Goal: Communication & Community: Share content

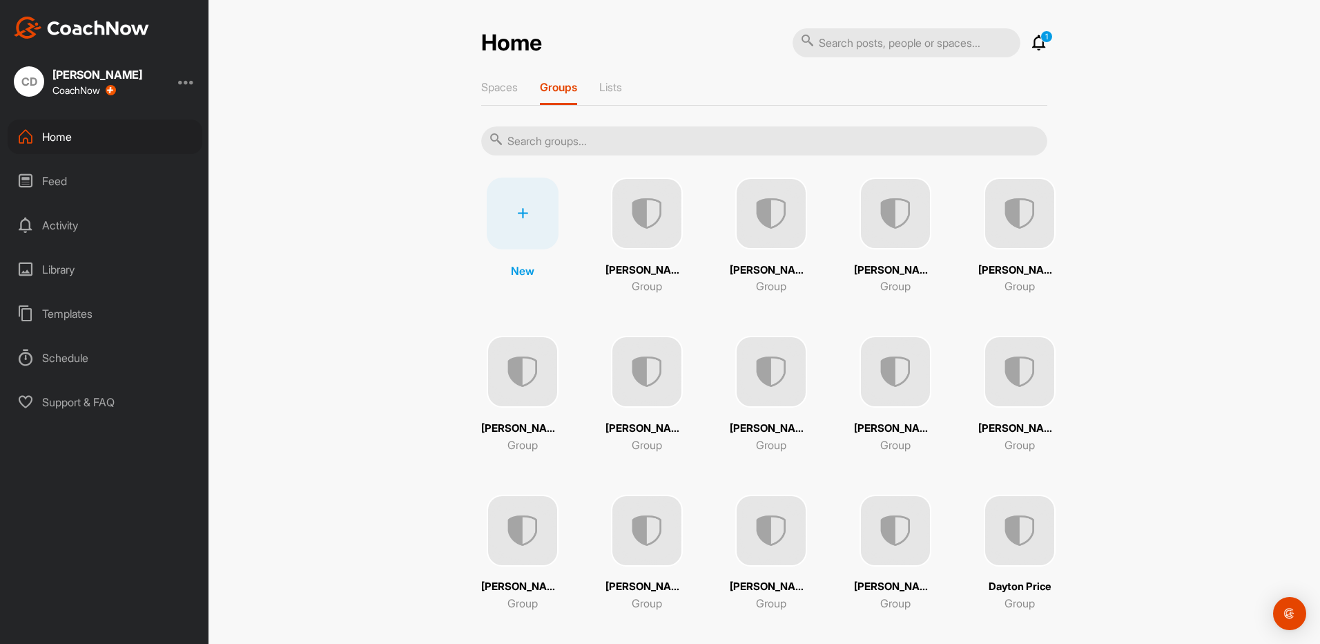
click at [73, 188] on div "Feed" at bounding box center [105, 181] width 195 height 35
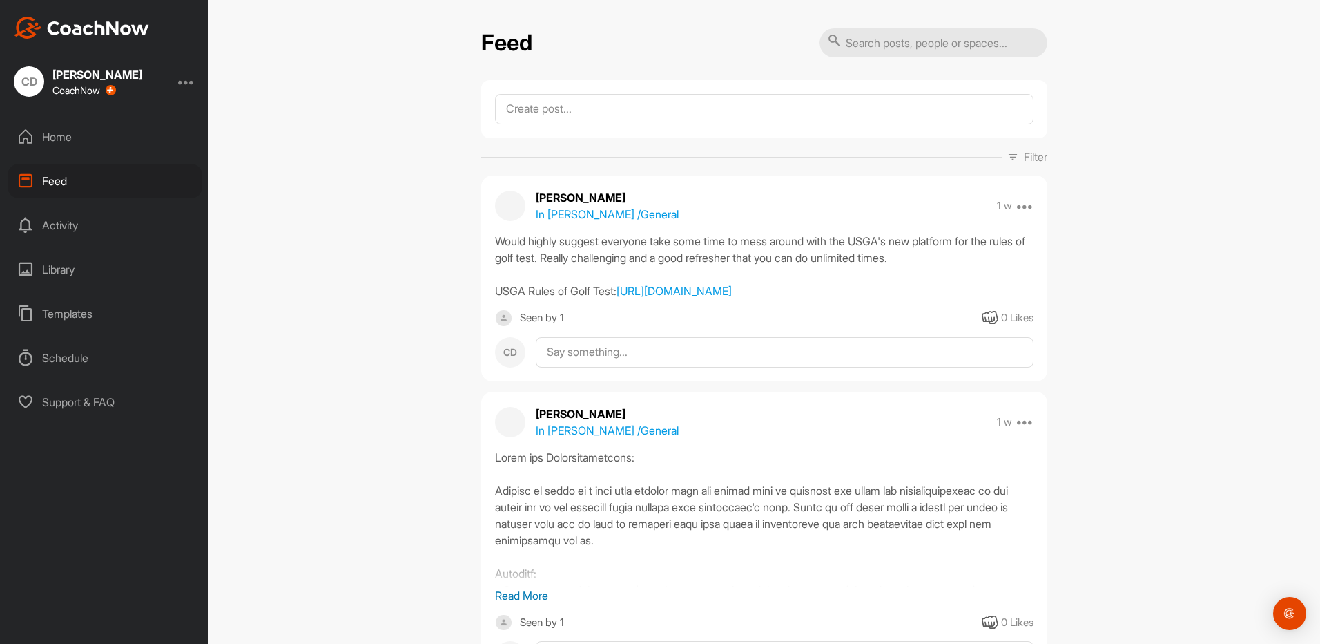
click at [77, 135] on div "Home" at bounding box center [105, 136] width 195 height 35
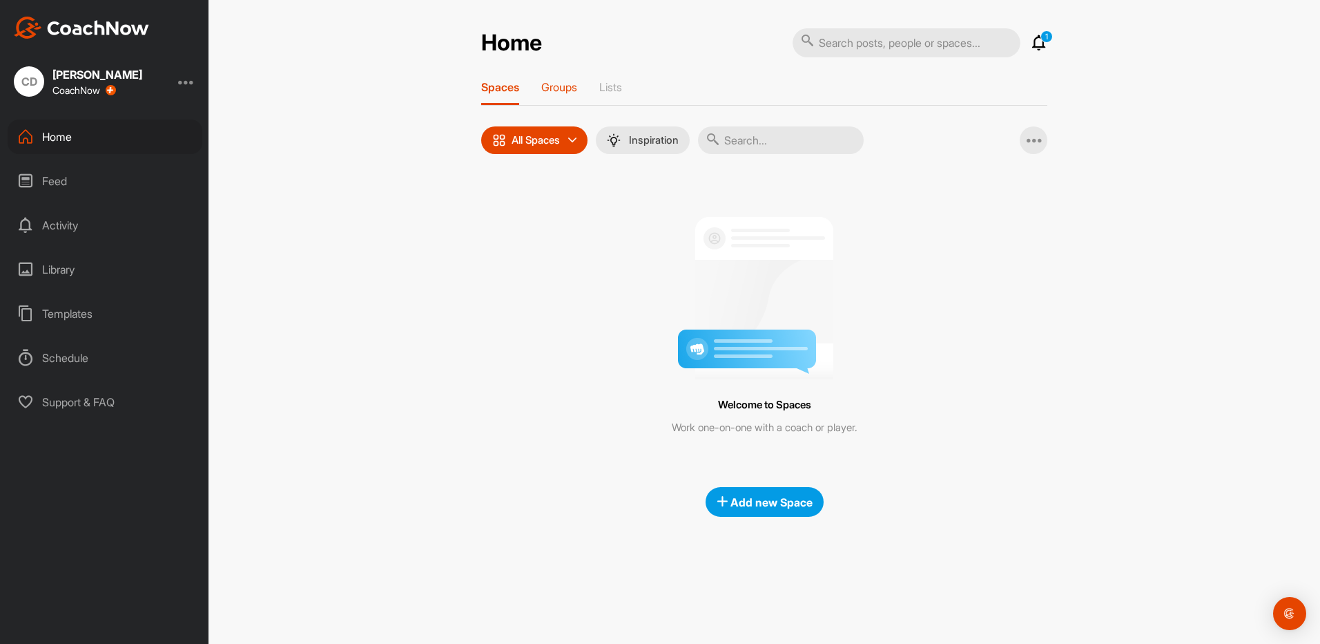
click at [569, 95] on div "Groups" at bounding box center [559, 92] width 36 height 25
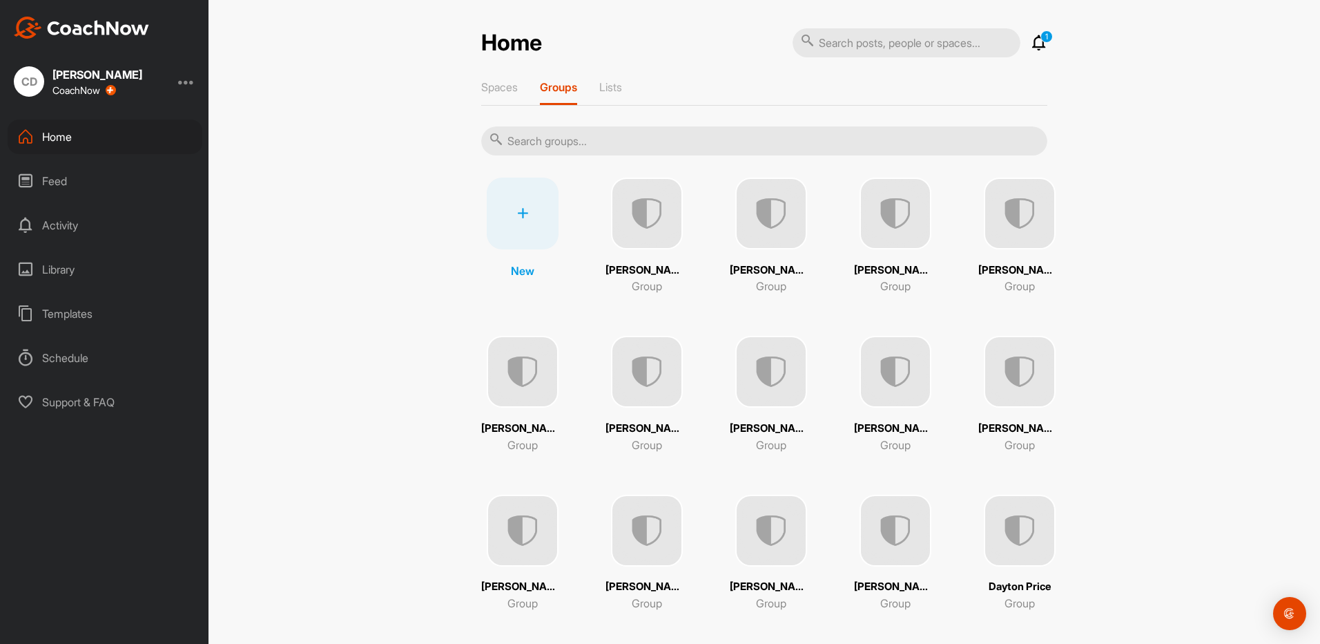
click at [530, 224] on div at bounding box center [523, 213] width 72 height 72
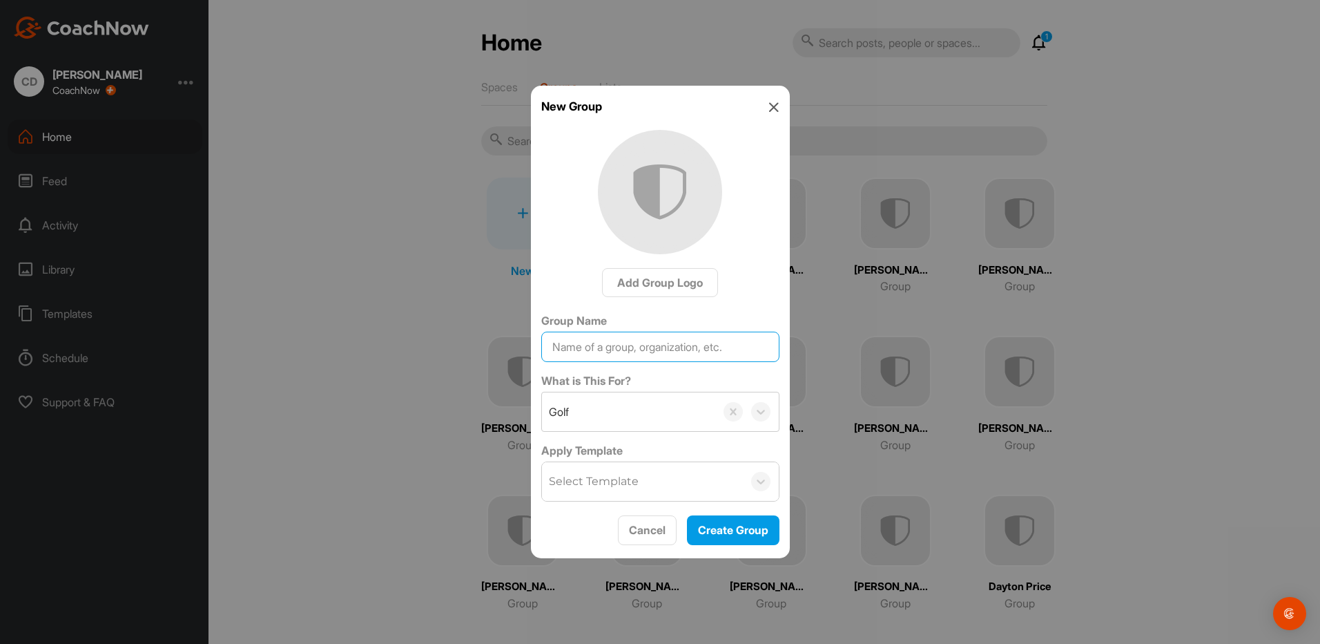
click at [610, 340] on input "Group Name" at bounding box center [660, 346] width 238 height 30
type input "[PERSON_NAME]"
click at [724, 533] on span "Create Group" at bounding box center [733, 530] width 70 height 14
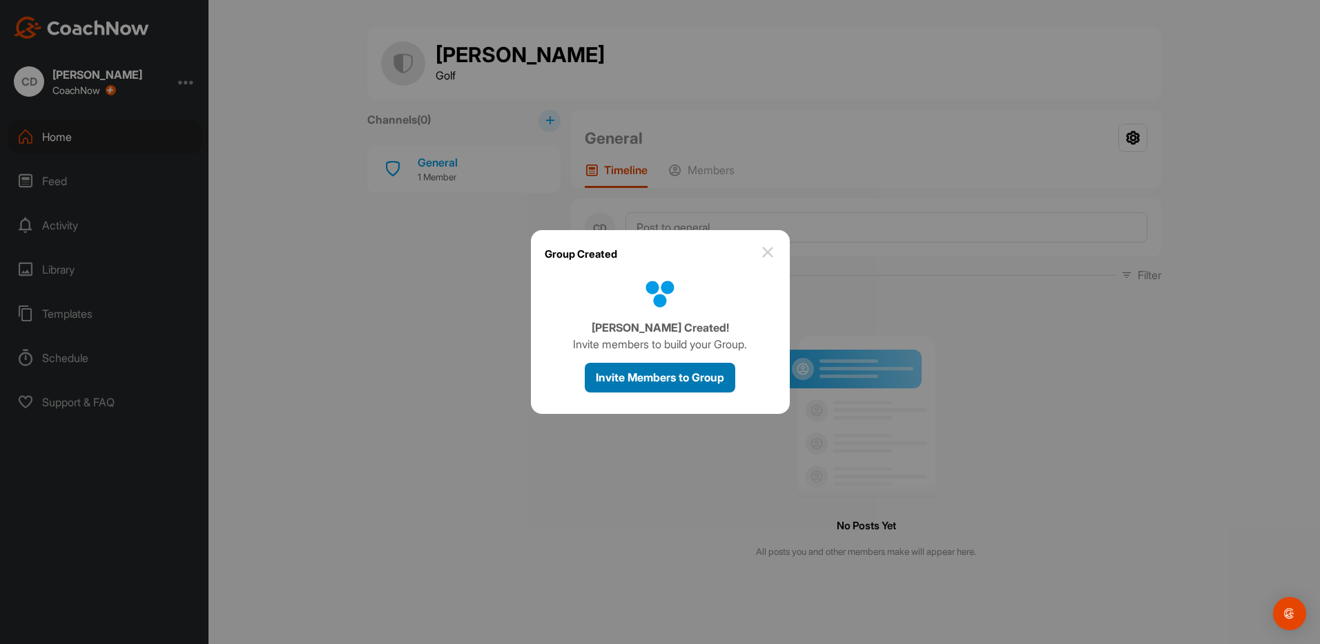
click at [644, 371] on span "Invite Members to Group" at bounding box center [660, 377] width 128 height 14
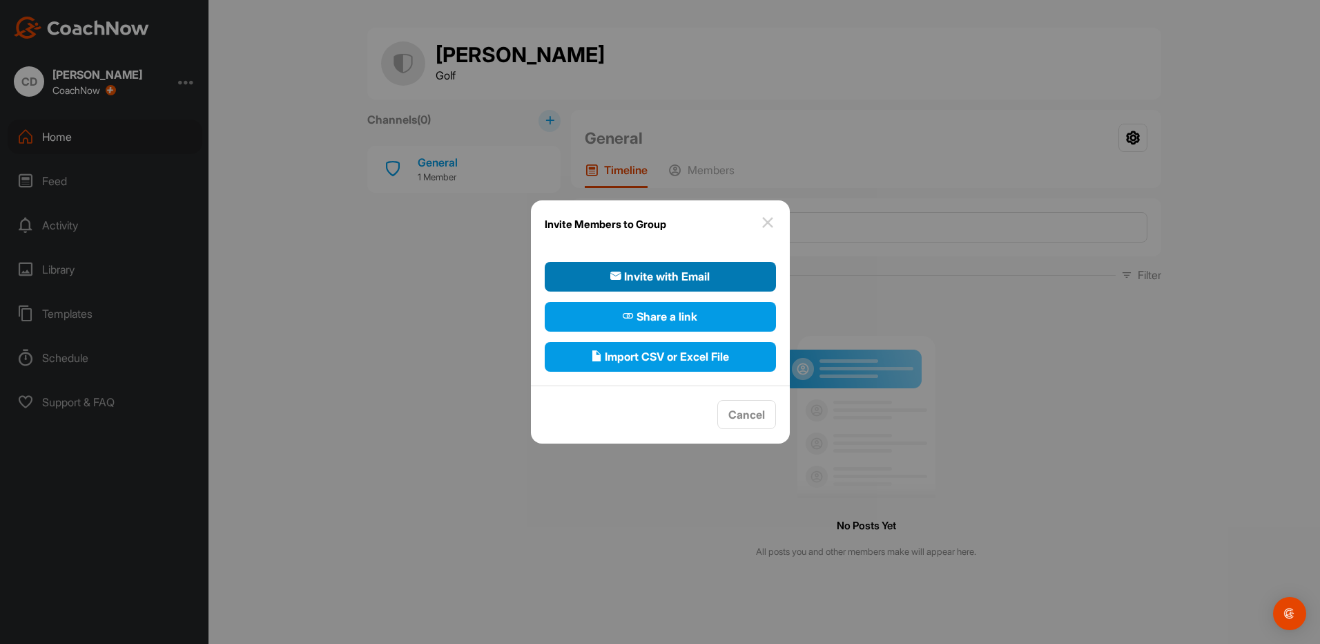
click at [675, 271] on span "Invite with Email" at bounding box center [659, 276] width 99 height 17
select select"] "player"
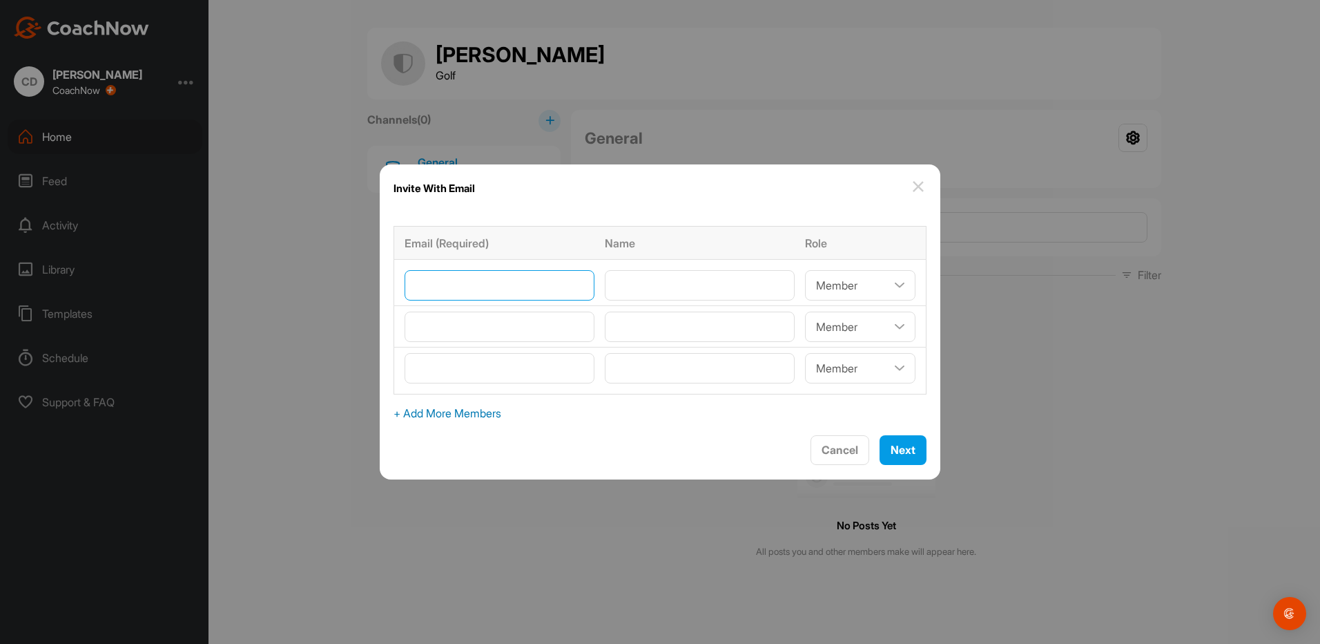
click at [500, 298] on input"] "email" at bounding box center [500, 285] width 190 height 30
paste input"] ""[PERSON_NAME]" <[EMAIL_ADDRESS][DOMAIN_NAME]>"
type input"] "[EMAIL_ADDRESS][DOMAIN_NAME]"
click at [688, 282] on input"] "text" at bounding box center [700, 285] width 190 height 30
type input"] "[PERSON_NAME]"
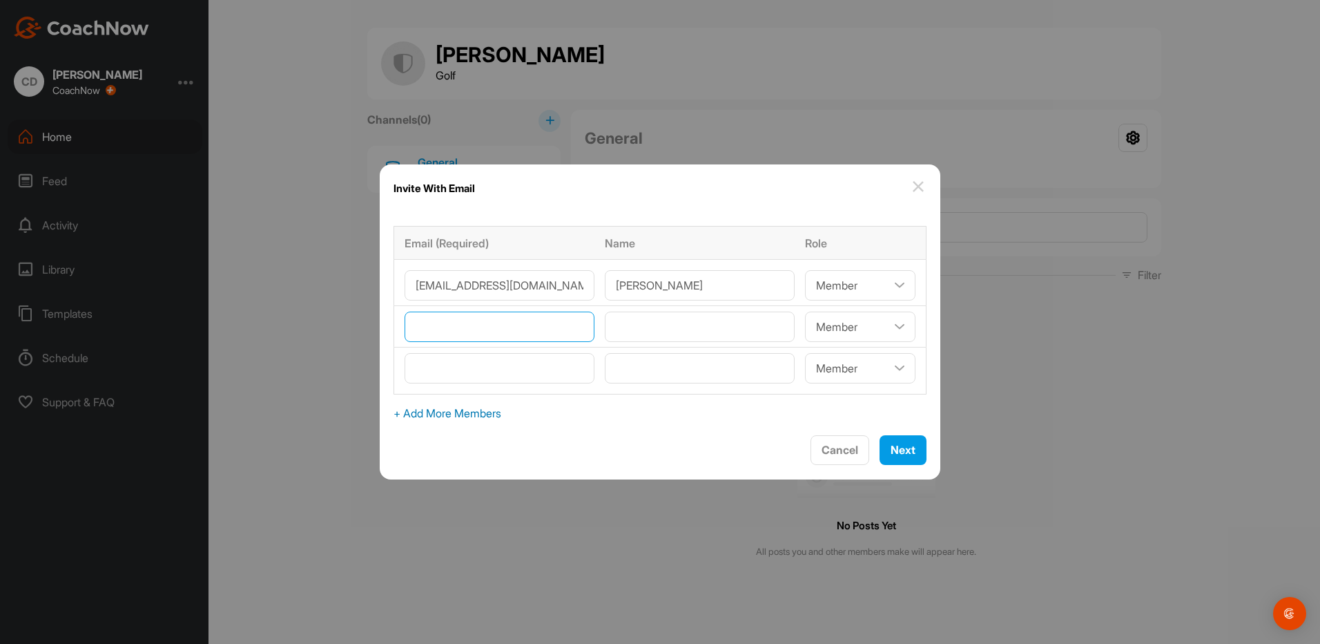
click at [456, 332] on input"] "email" at bounding box center [500, 326] width 190 height 30
paste input"] ""[PERSON_NAME]" <[EMAIL_ADDRESS][DOMAIN_NAME]>"
type input"] "[EMAIL_ADDRESS][DOMAIN_NAME]"
click at [710, 319] on input"] "text" at bounding box center [700, 326] width 190 height 30
type input"] "[PERSON_NAME]"
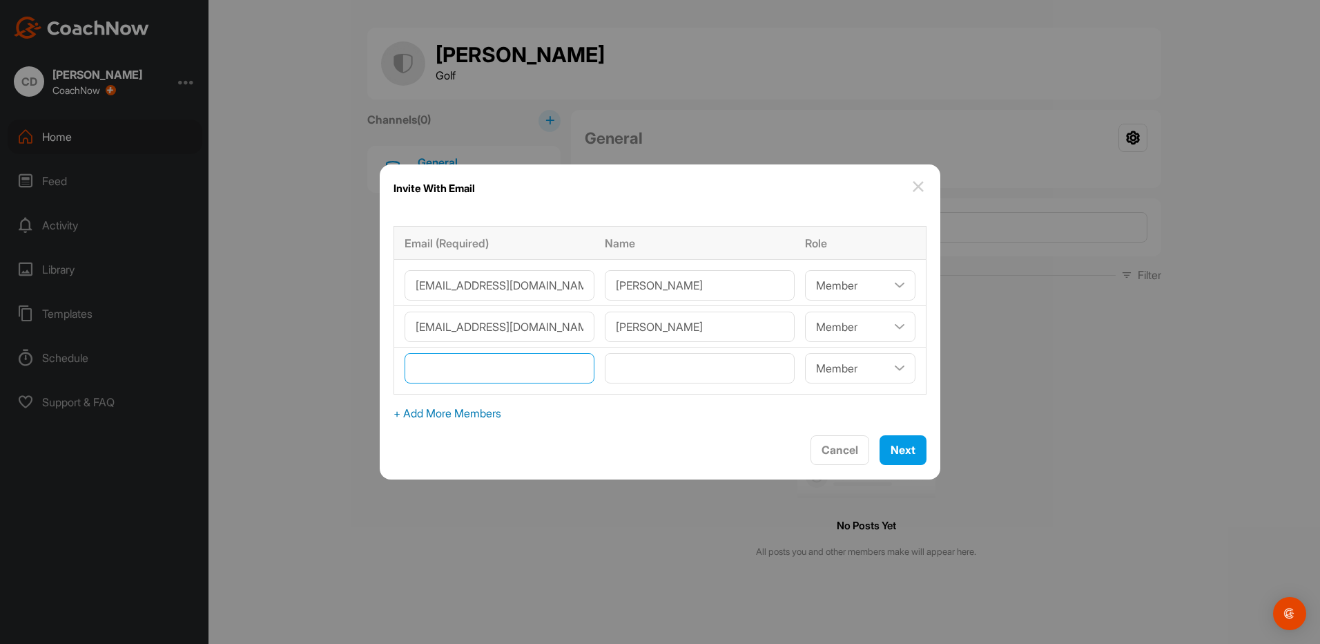
click at [449, 360] on input"] "email" at bounding box center [500, 368] width 190 height 30
paste input"] ""[EMAIL_ADDRESS][DOMAIN_NAME]" <[EMAIL_ADDRESS][DOMAIN_NAME]>"
type input"] "[EMAIL_ADDRESS][DOMAIN_NAME]"
click at [626, 376] on input"] "text" at bounding box center [700, 368] width 190 height 30
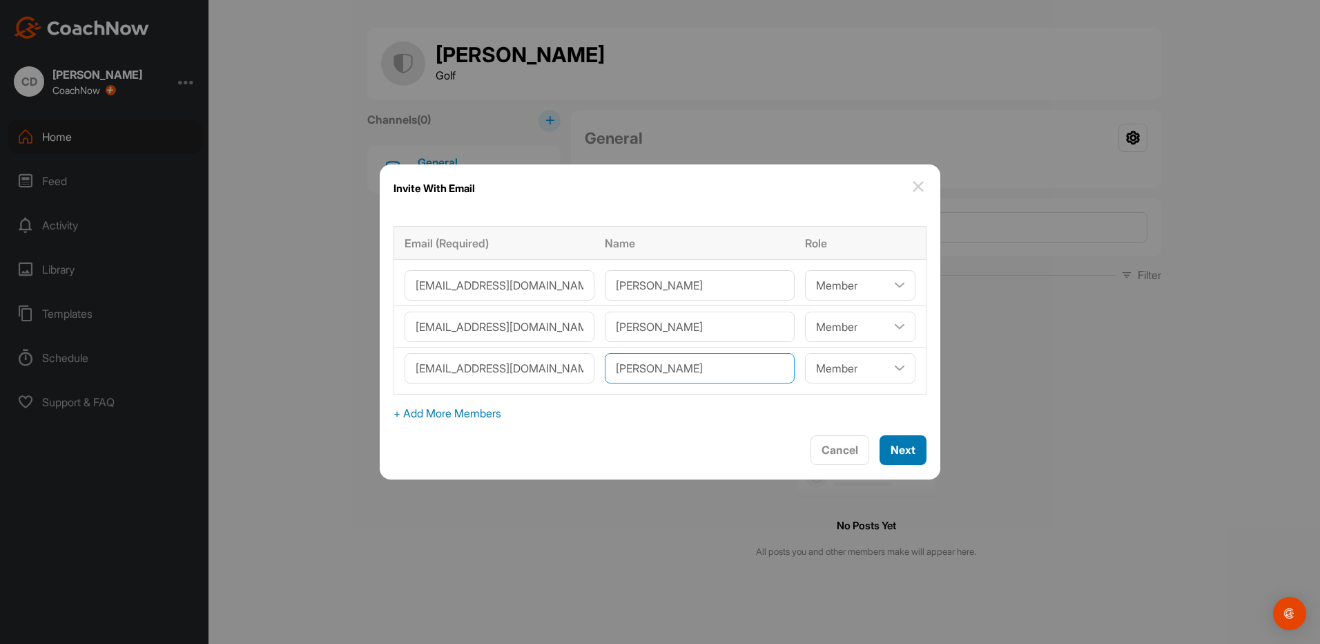
type input"] "[PERSON_NAME]"
click at [891, 442] on div "Next" at bounding box center [903, 449] width 25 height 17
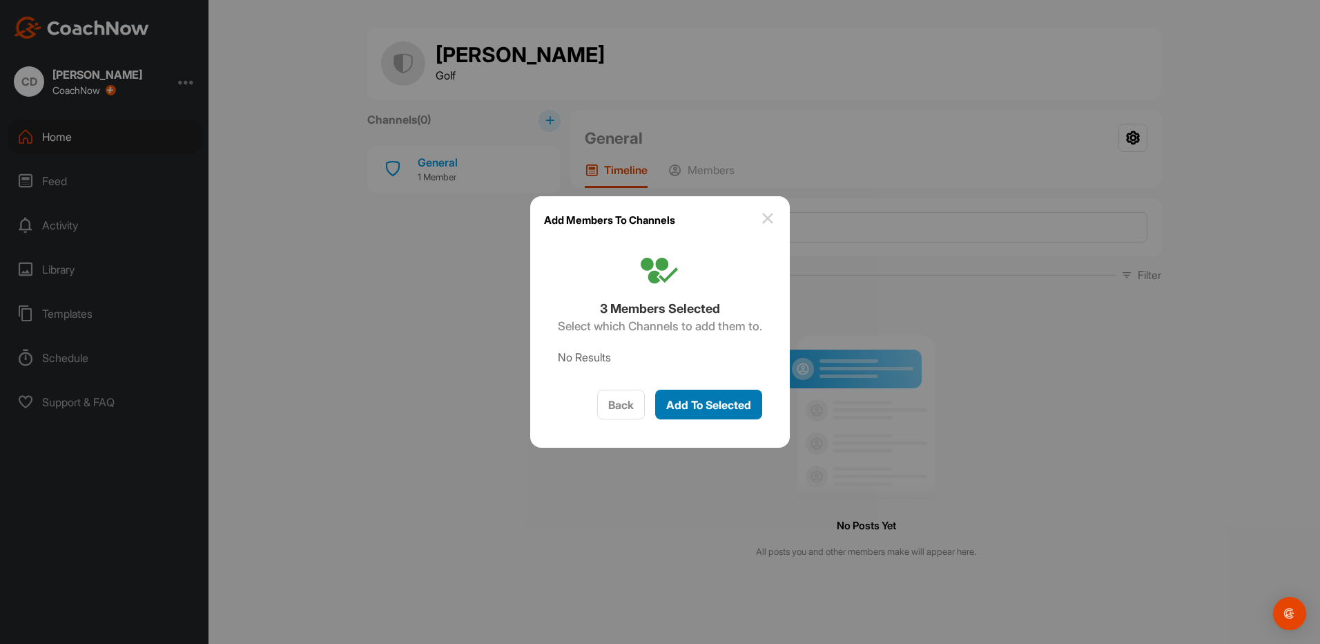
click at [716, 404] on span "Add To Selected" at bounding box center [708, 405] width 85 height 14
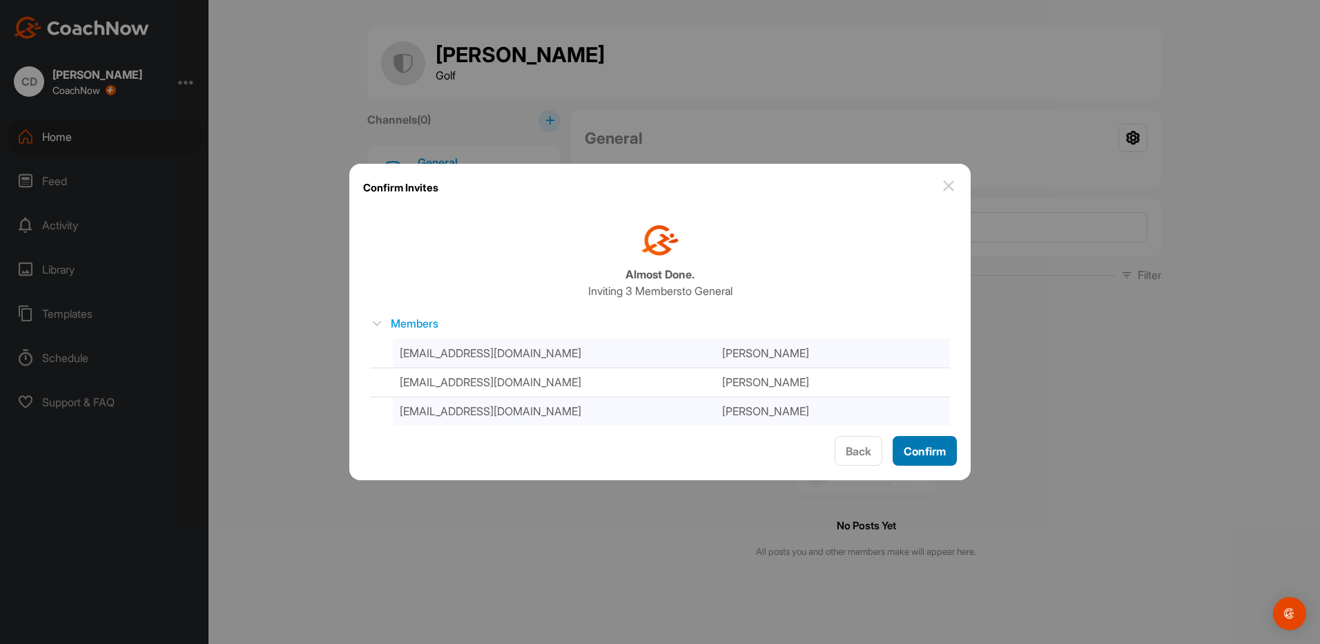
click at [911, 441] on button "Confirm" at bounding box center [925, 451] width 64 height 30
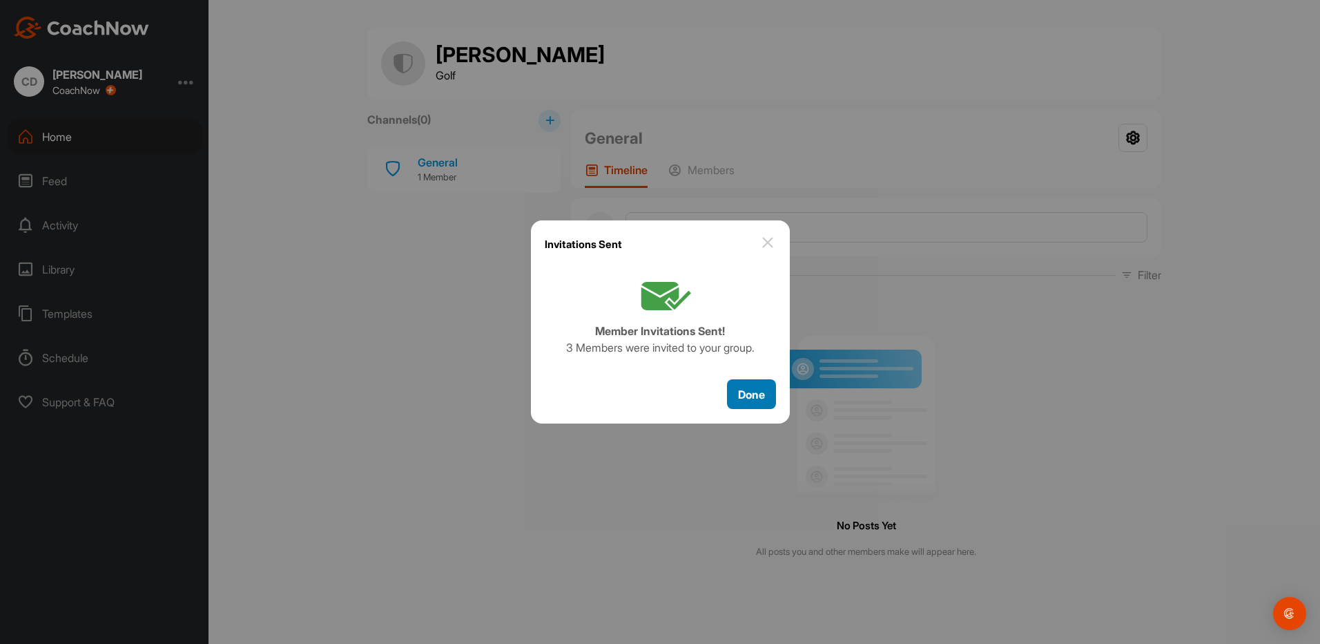
click at [752, 394] on span "Done" at bounding box center [751, 394] width 27 height 14
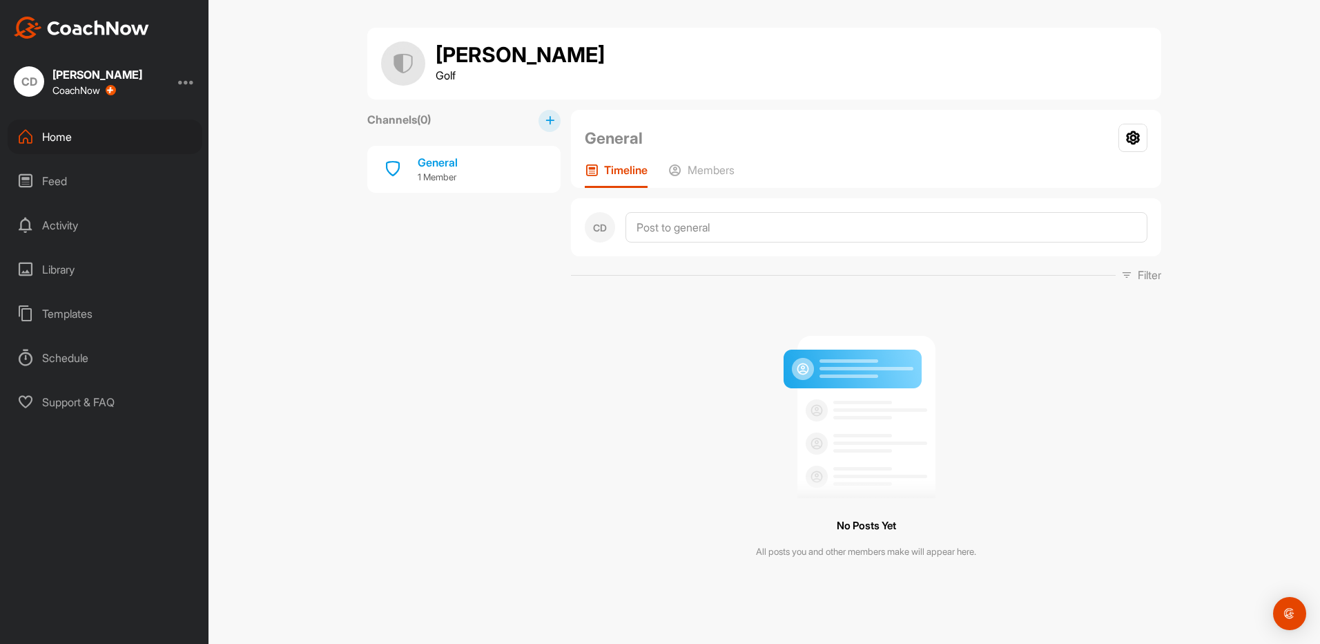
click at [59, 309] on div "Templates" at bounding box center [105, 313] width 195 height 35
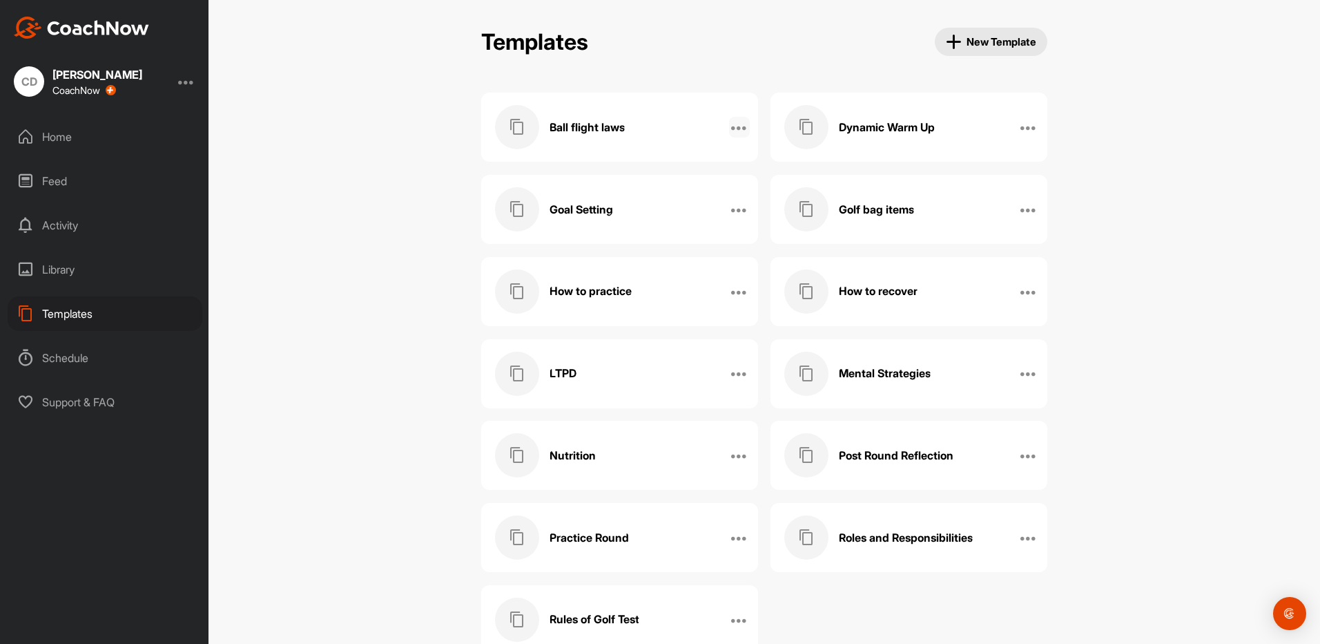
click at [735, 135] on icon at bounding box center [739, 127] width 17 height 17
click at [425, 191] on div "Templates New Template Ball flight laws Edit Name Manage Posts Manage Members D…" at bounding box center [765, 322] width 1112 height 644
click at [735, 136] on div at bounding box center [739, 127] width 21 height 21
click at [597, 124] on h3 "Ball flight laws" at bounding box center [587, 127] width 75 height 15
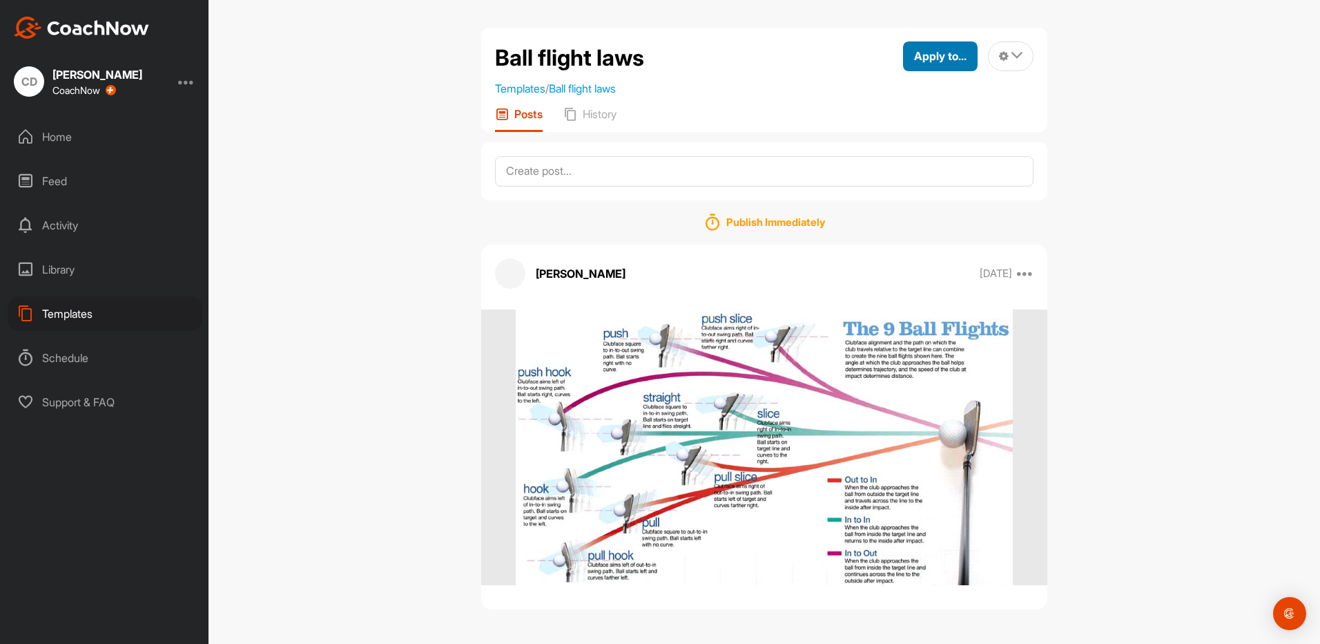
click at [927, 59] on span "Apply to..." at bounding box center [940, 56] width 52 height 14
click at [918, 146] on p "Apply to Group" at bounding box center [916, 146] width 72 height 11
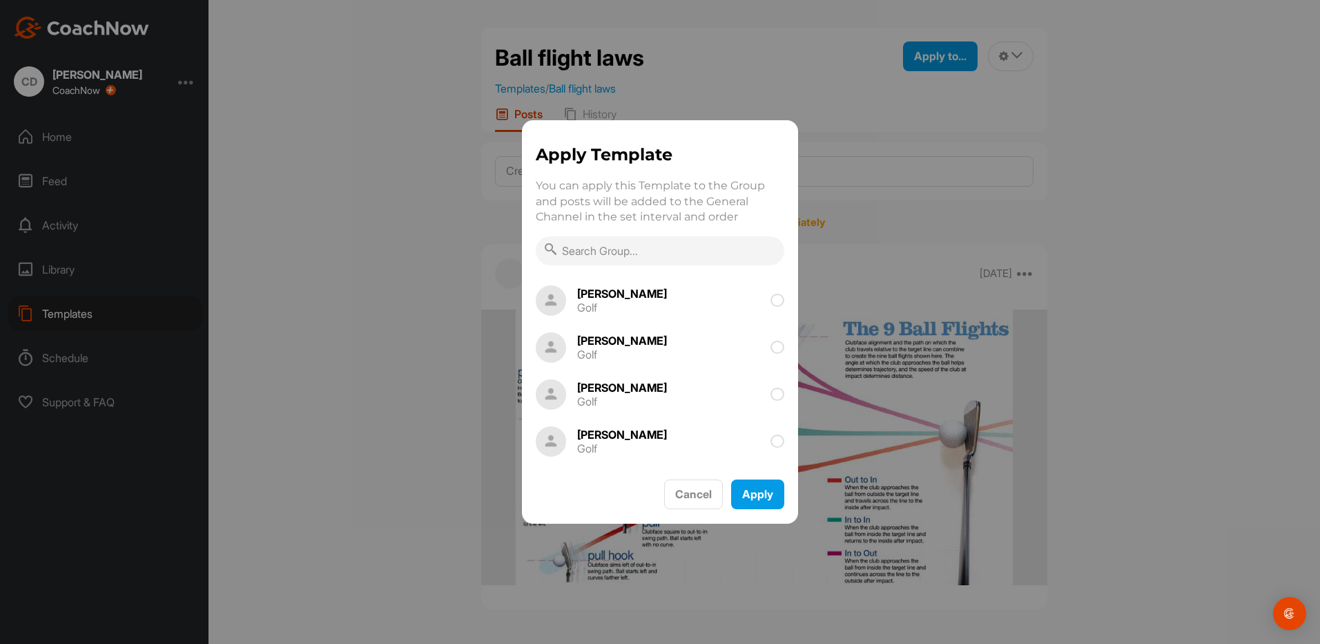
scroll to position [207, 0]
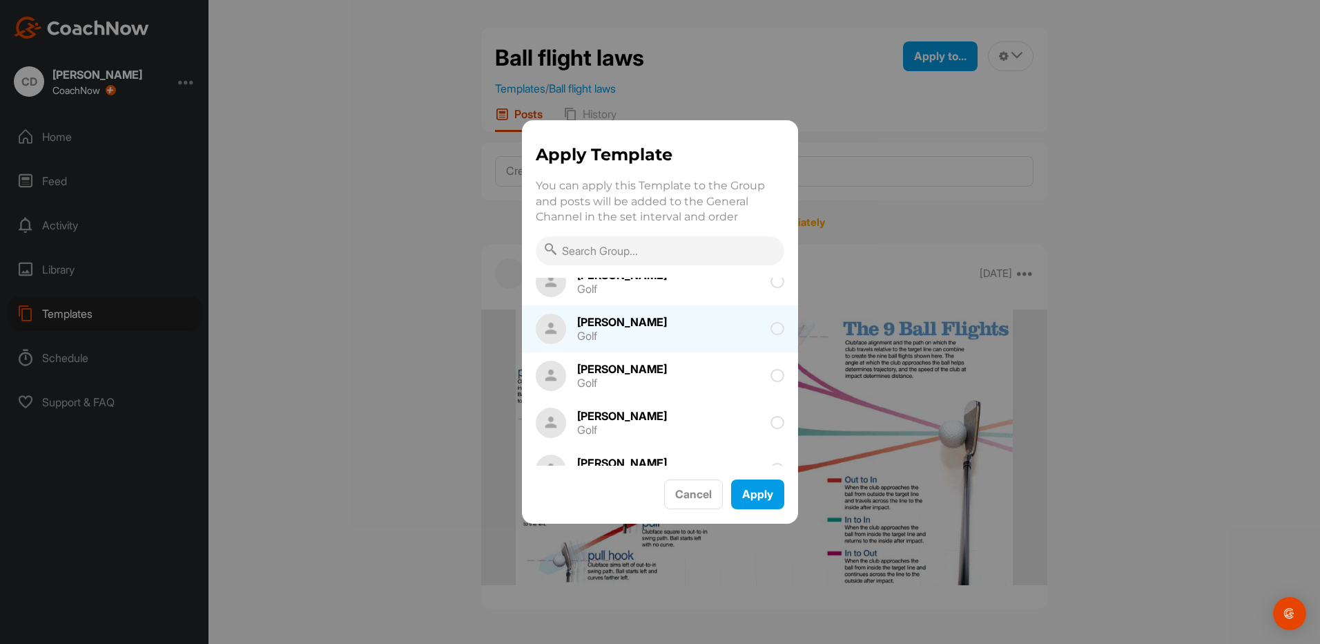
click at [618, 331] on div "Golf" at bounding box center [622, 335] width 90 height 11
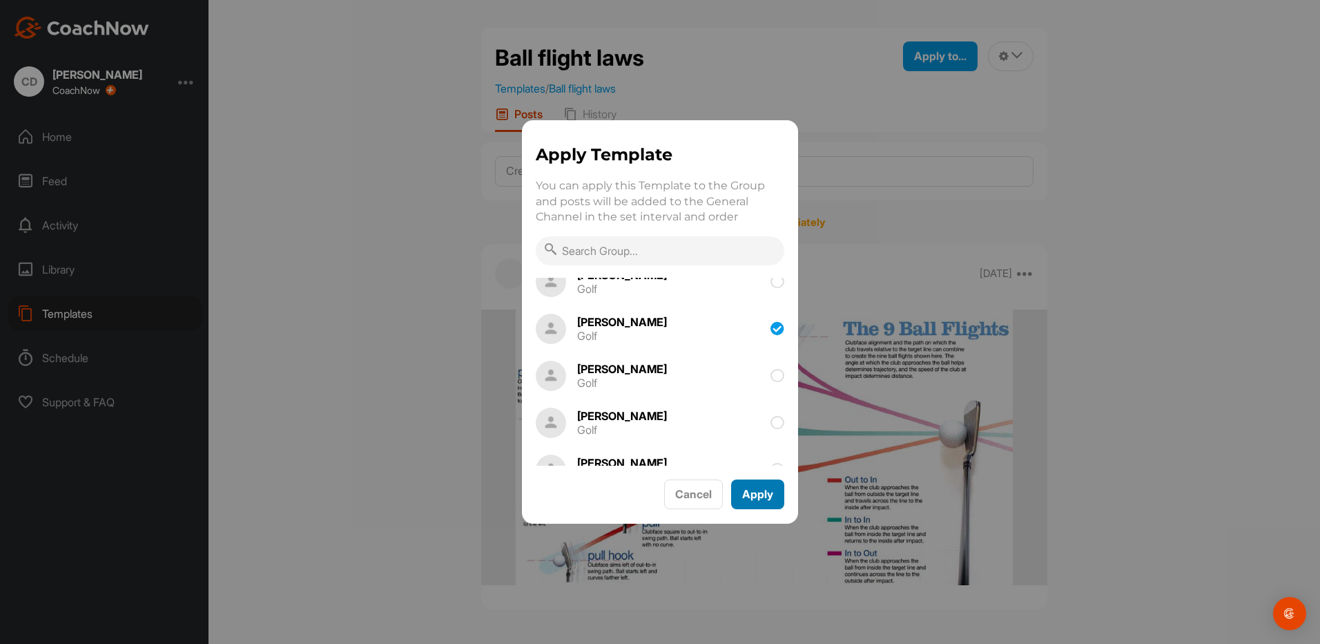
click at [751, 501] on button "Apply" at bounding box center [757, 494] width 53 height 30
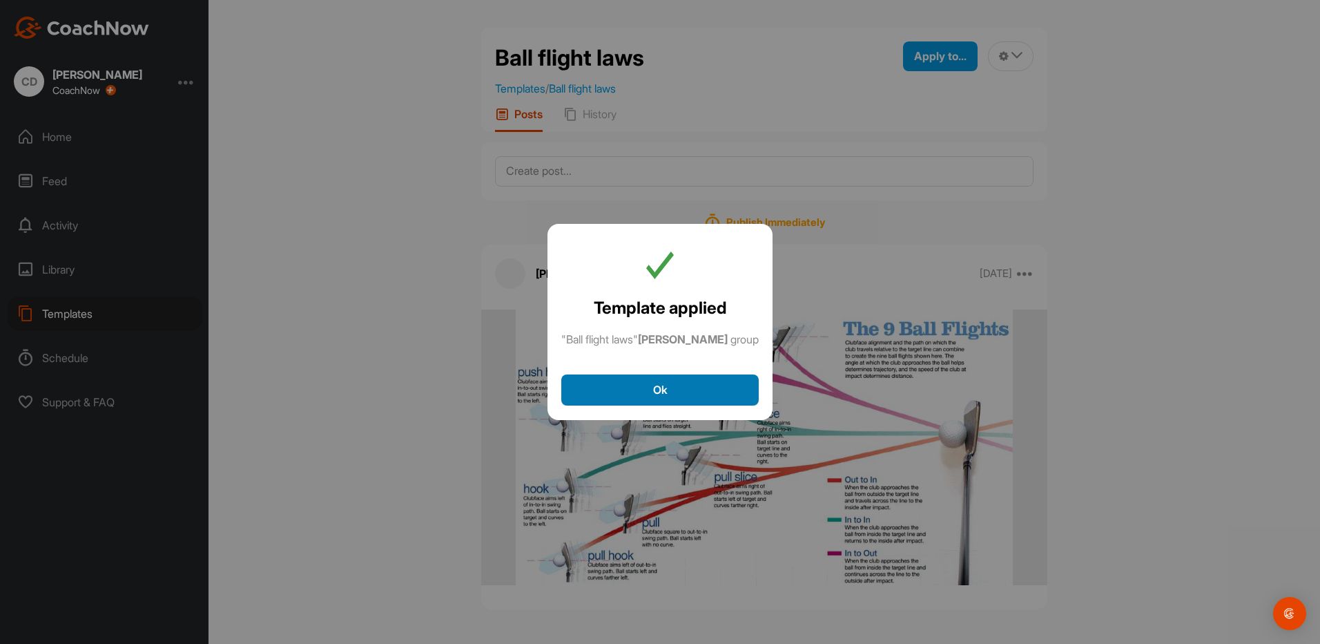
click at [599, 381] on button "Ok" at bounding box center [659, 389] width 197 height 31
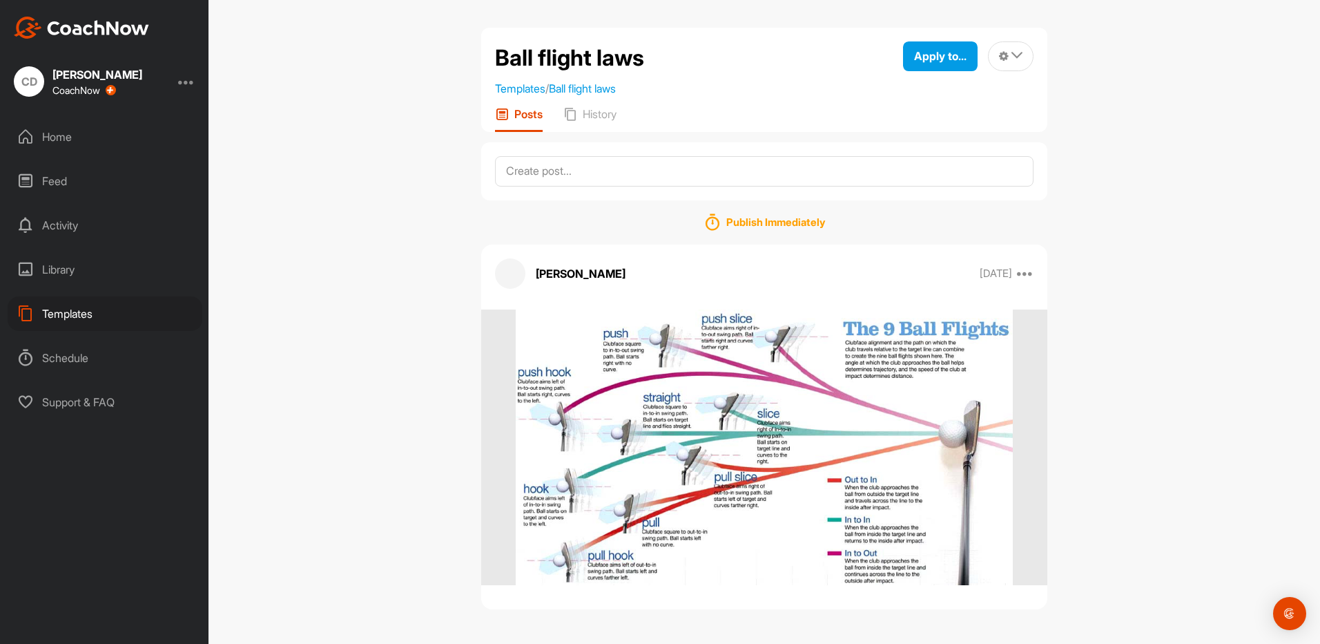
click at [107, 302] on div "Templates" at bounding box center [105, 313] width 195 height 35
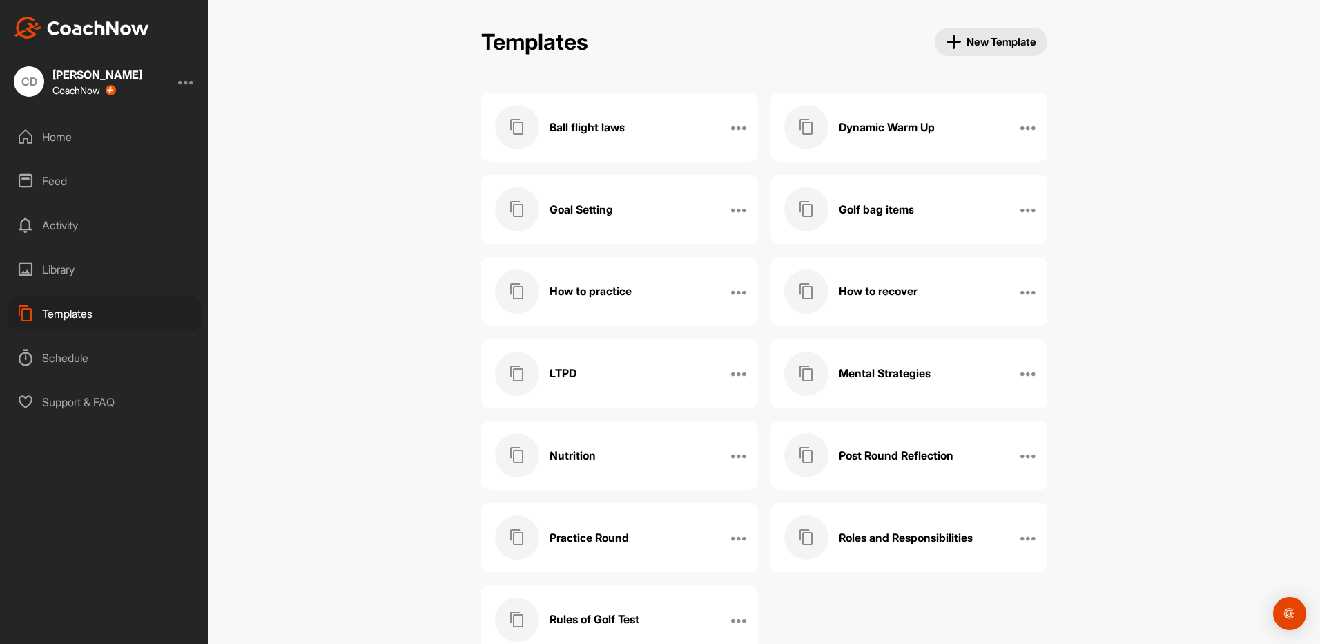
click at [891, 131] on h3 "Dynamic Warm Up" at bounding box center [887, 127] width 96 height 15
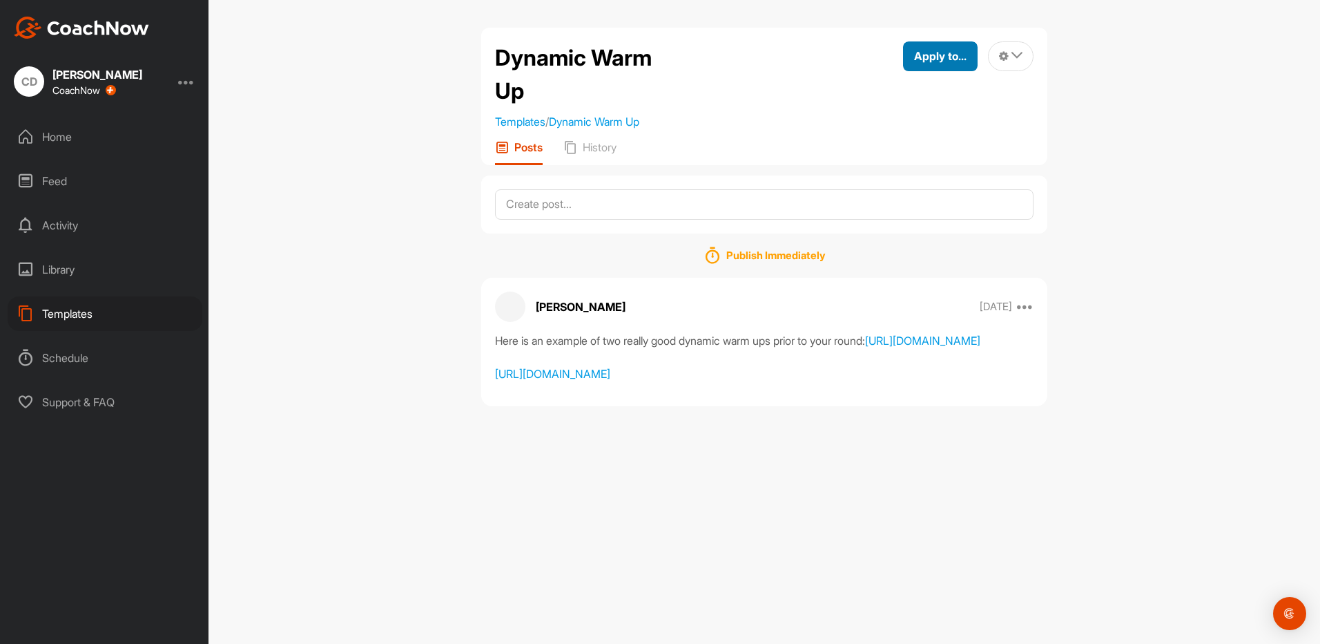
click at [945, 64] on div "Apply to..." at bounding box center [940, 56] width 52 height 17
click at [919, 142] on p "Apply to Group" at bounding box center [916, 146] width 72 height 11
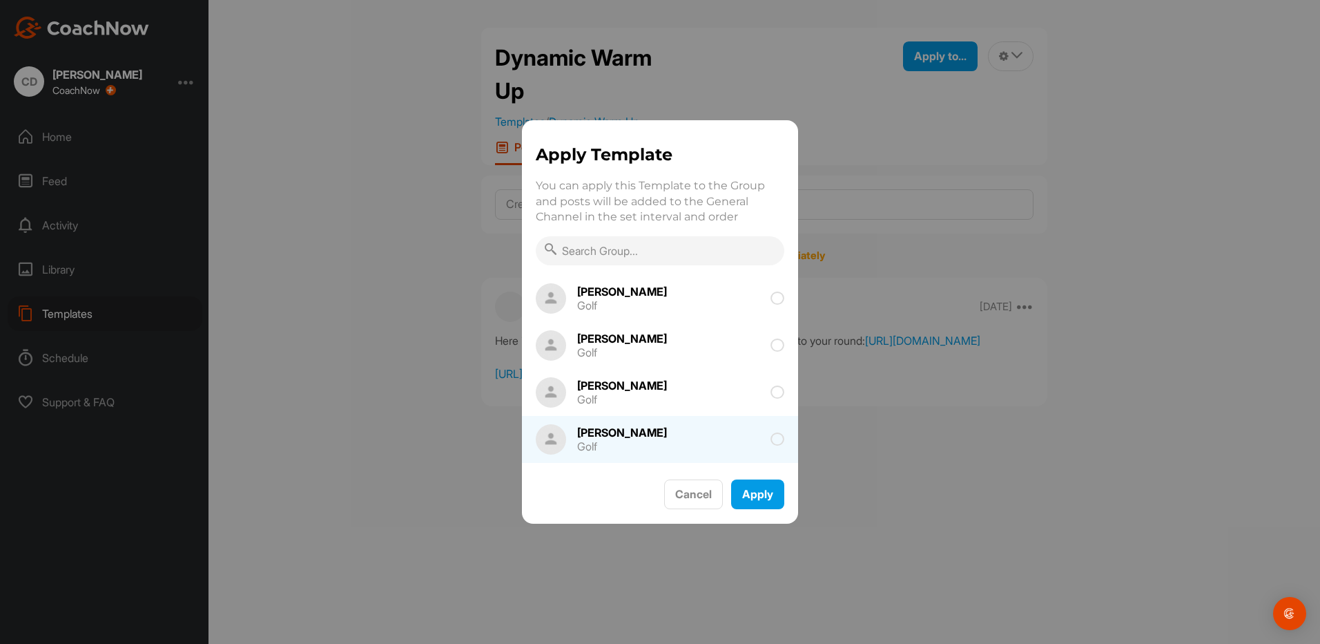
scroll to position [207, 0]
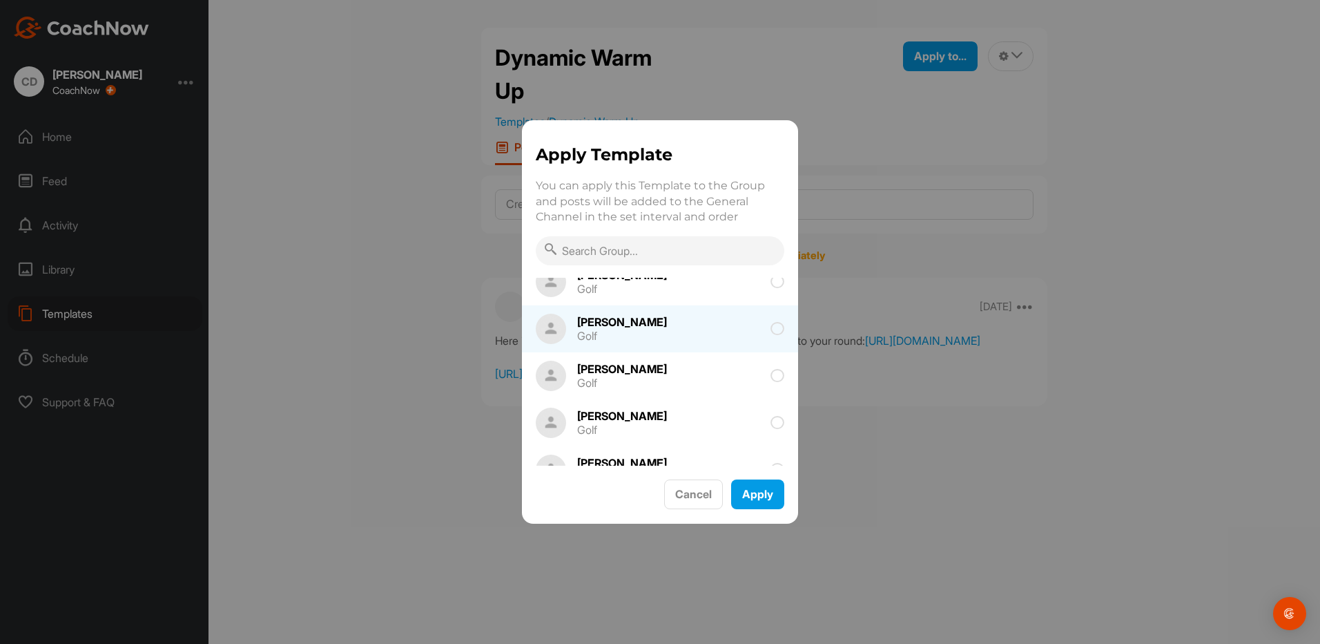
click at [757, 334] on span at bounding box center [733, 329] width 104 height 14
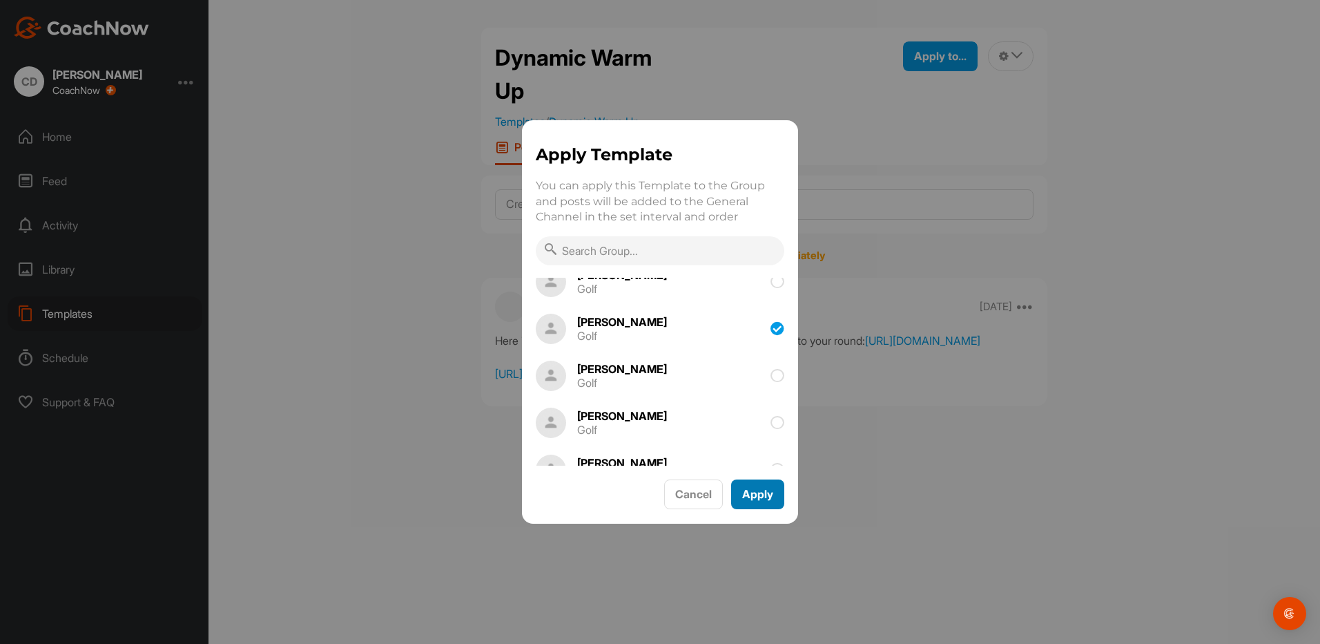
click at [753, 492] on button "Apply" at bounding box center [757, 494] width 53 height 30
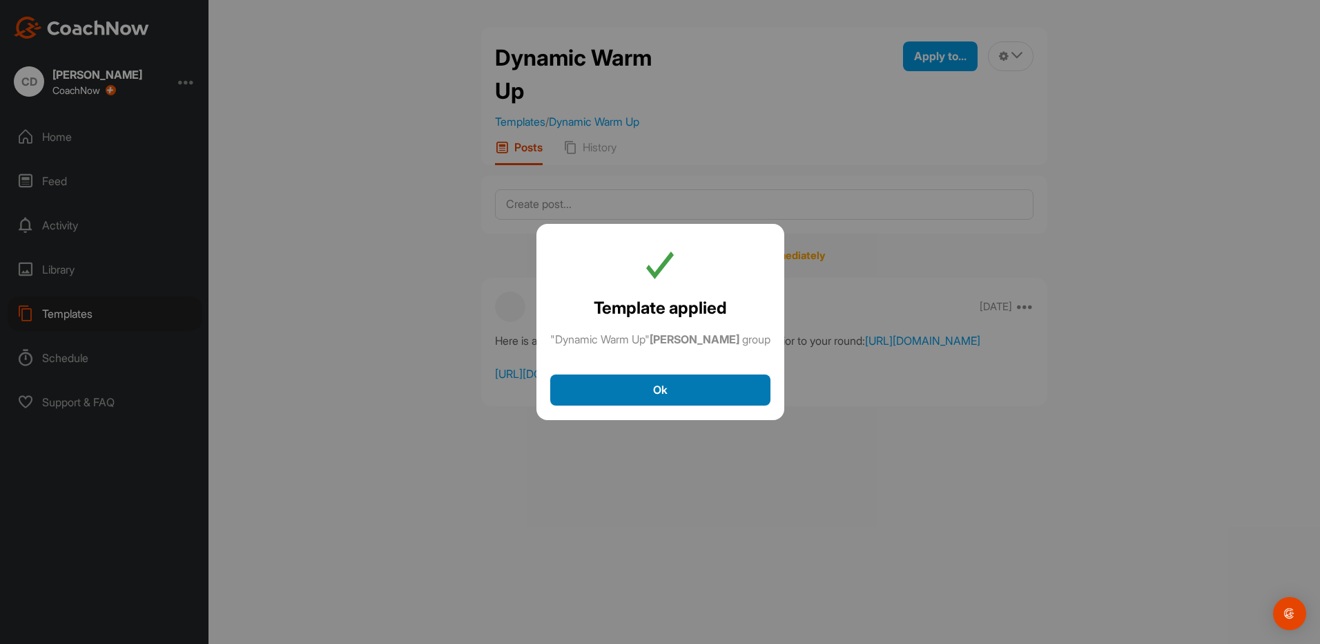
click at [592, 393] on button "Ok" at bounding box center [660, 389] width 220 height 31
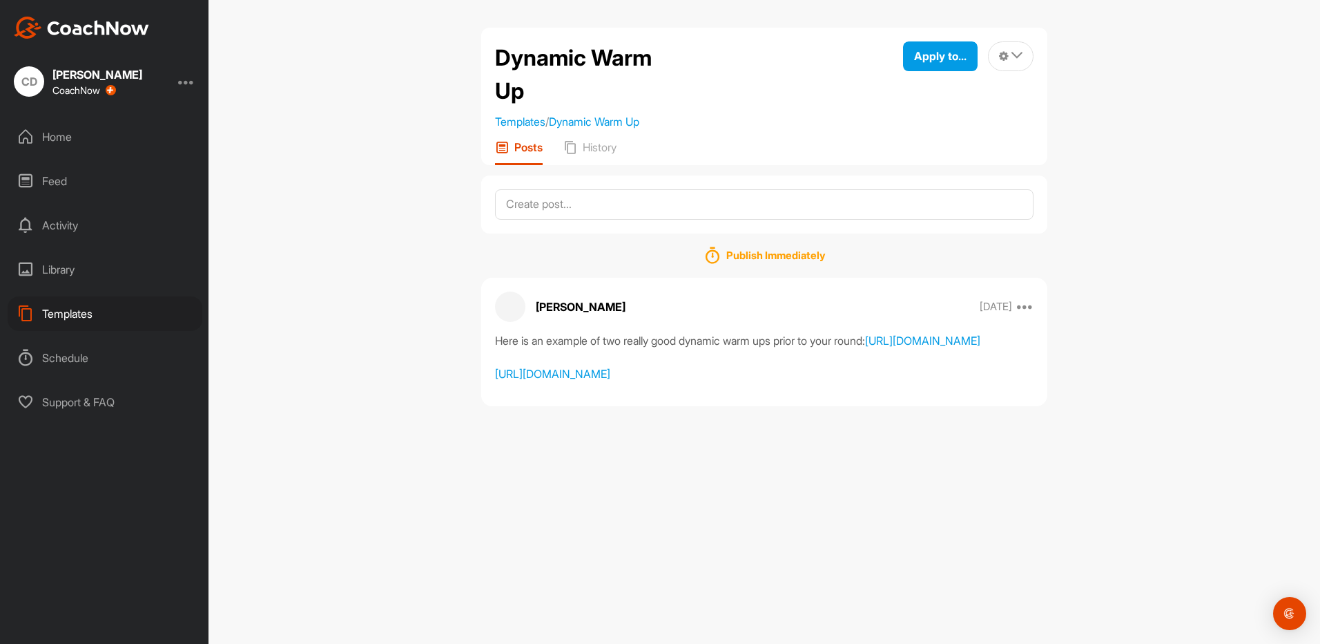
click at [97, 309] on div "Templates" at bounding box center [105, 313] width 195 height 35
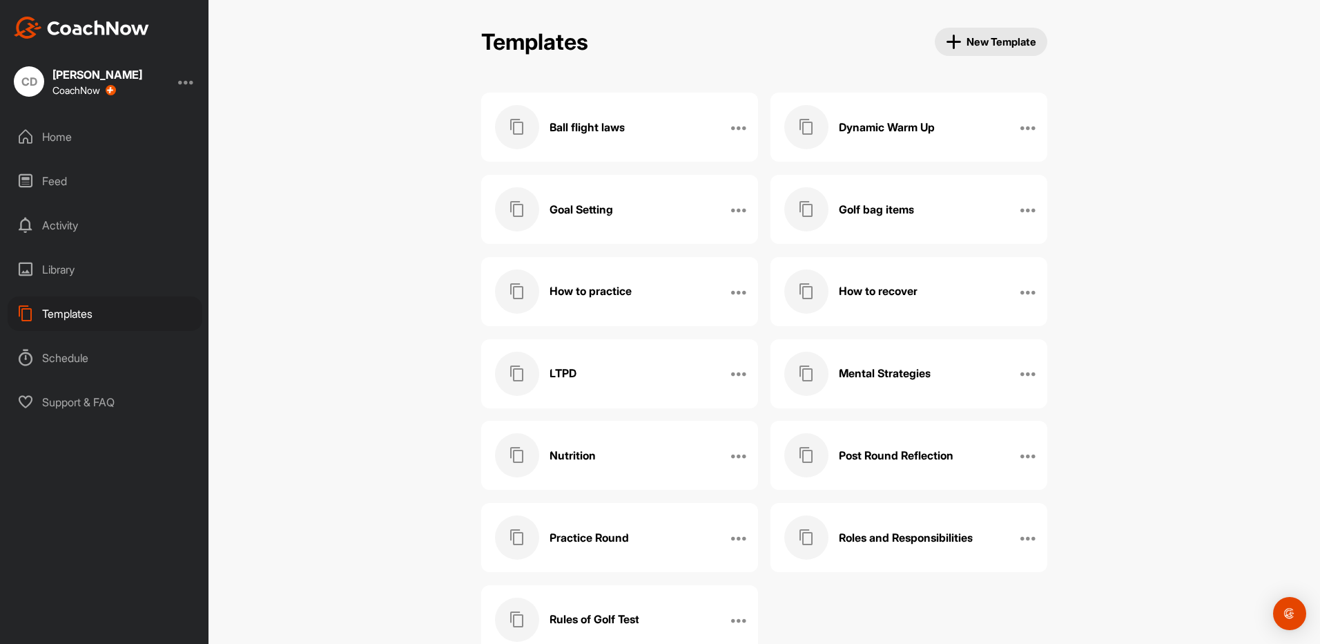
click at [612, 220] on div "Goal Setting" at bounding box center [605, 209] width 220 height 44
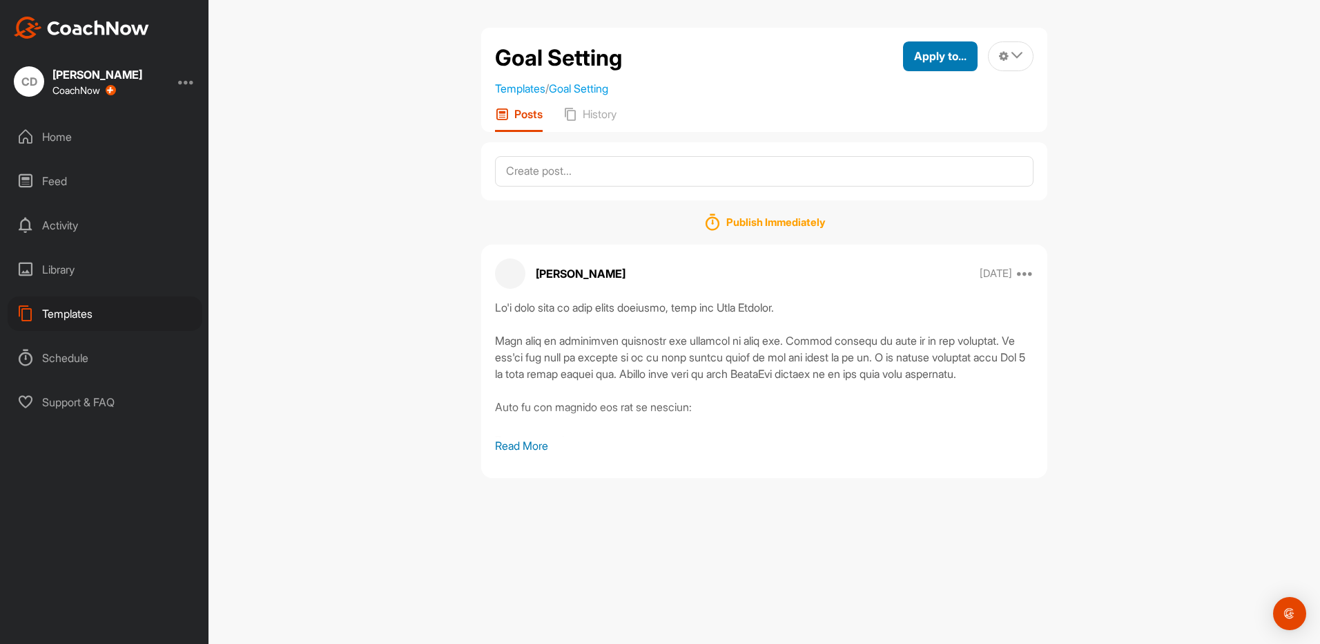
click at [940, 53] on span "Apply to..." at bounding box center [940, 56] width 52 height 14
click at [927, 141] on p "Apply to Group" at bounding box center [916, 146] width 72 height 11
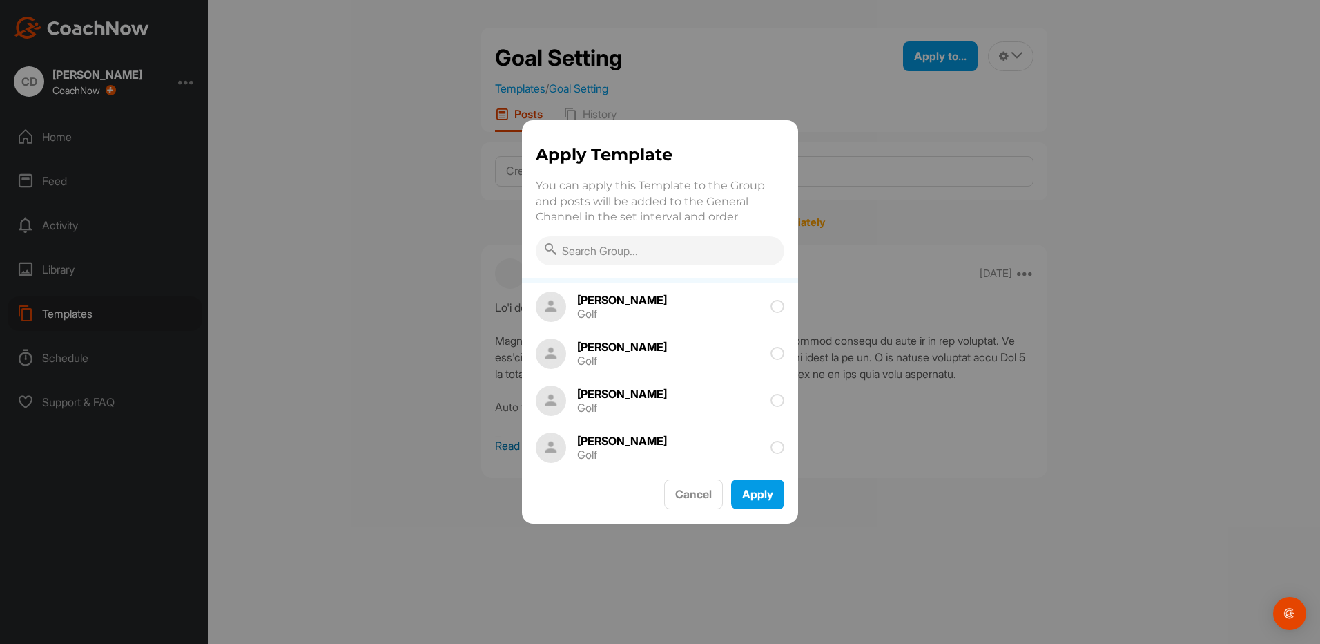
scroll to position [207, 0]
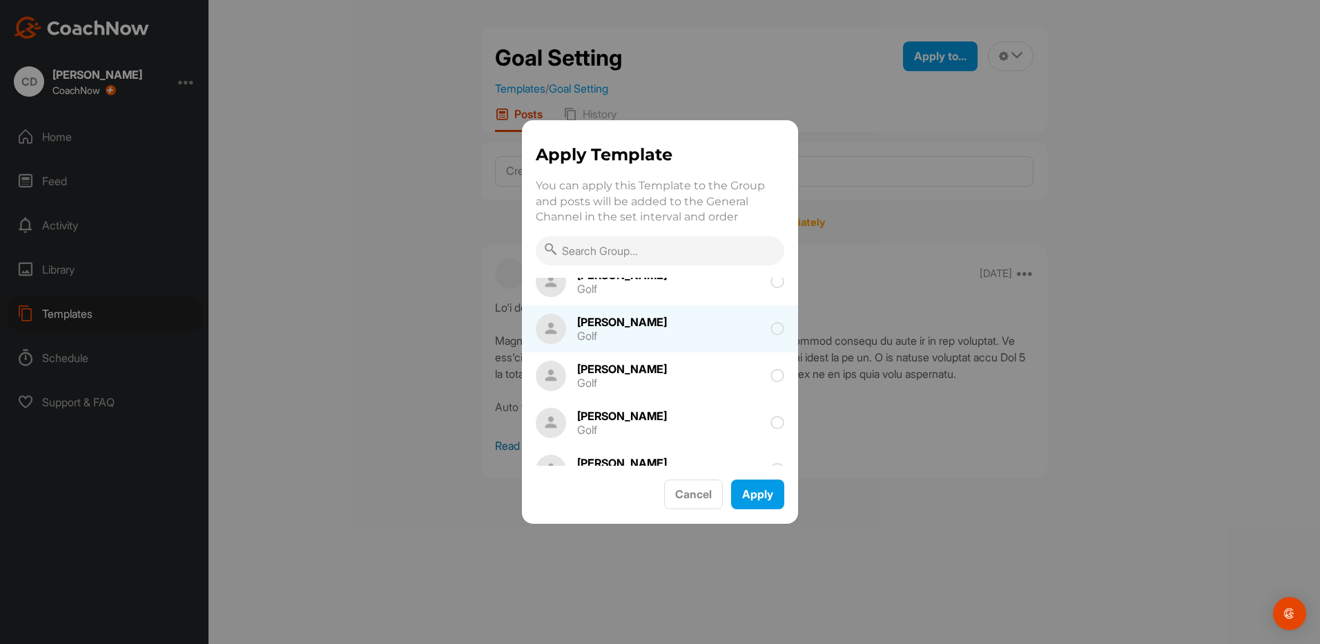
click at [723, 329] on span at bounding box center [733, 329] width 104 height 14
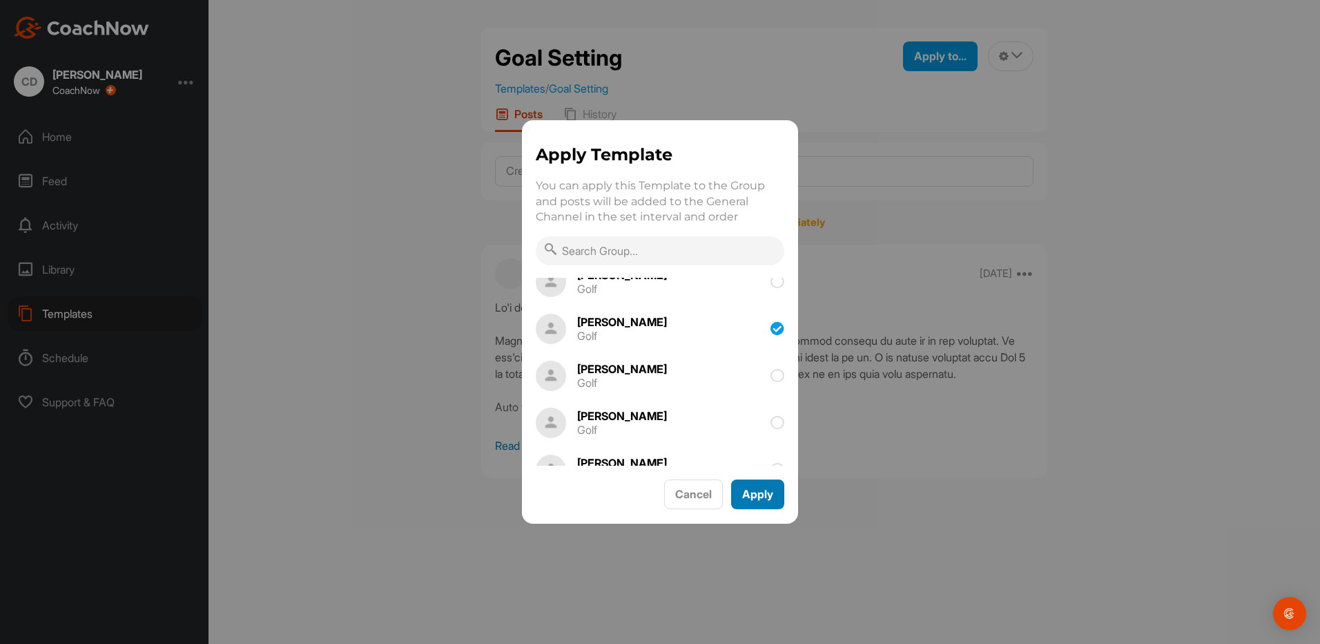
click at [750, 492] on button "Apply" at bounding box center [757, 494] width 53 height 30
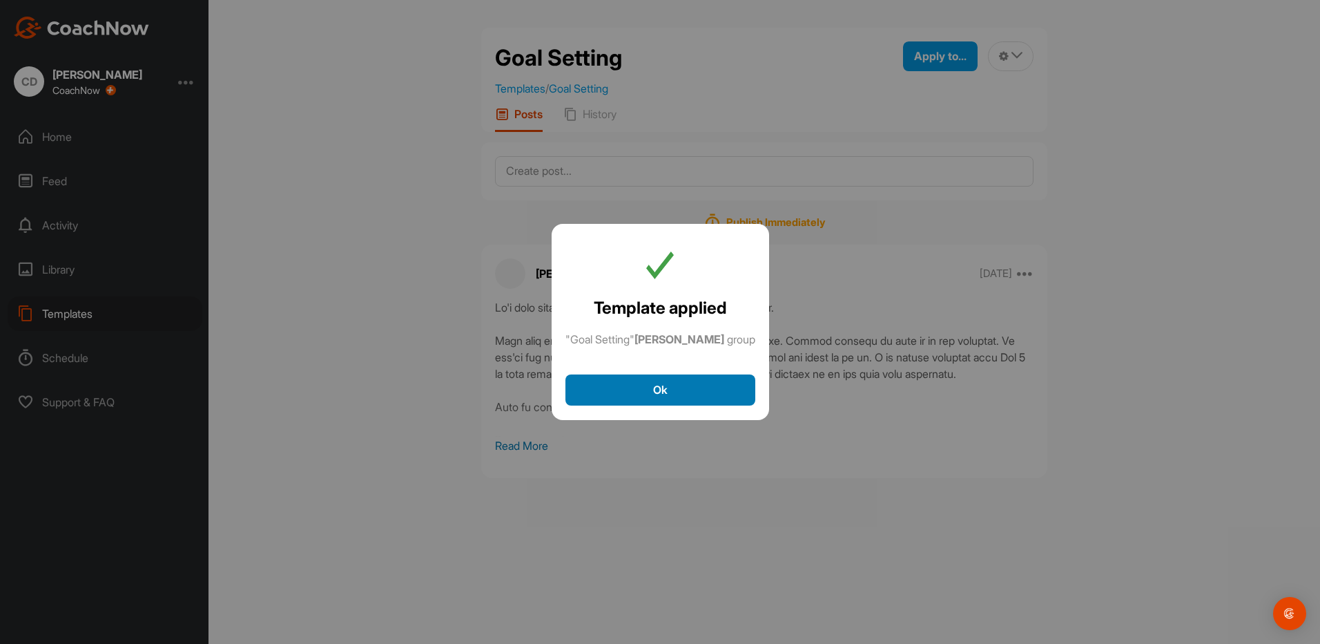
click at [699, 386] on button "Ok" at bounding box center [661, 389] width 190 height 31
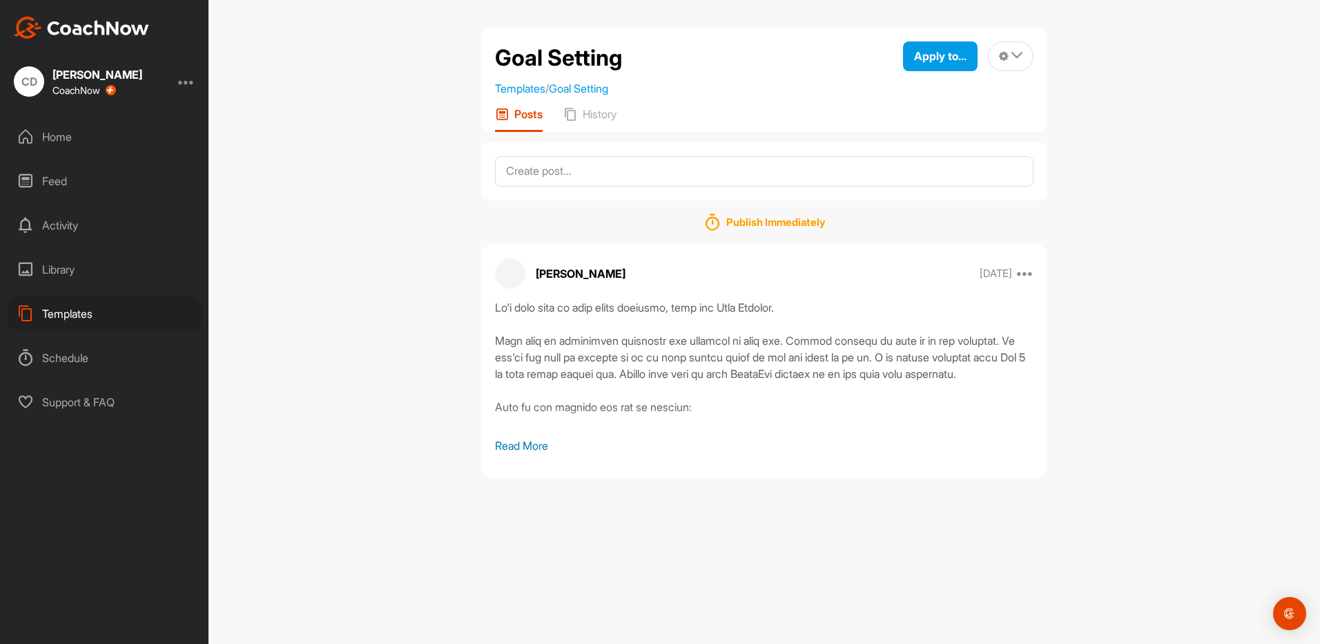
click at [87, 304] on div "Templates" at bounding box center [105, 313] width 195 height 35
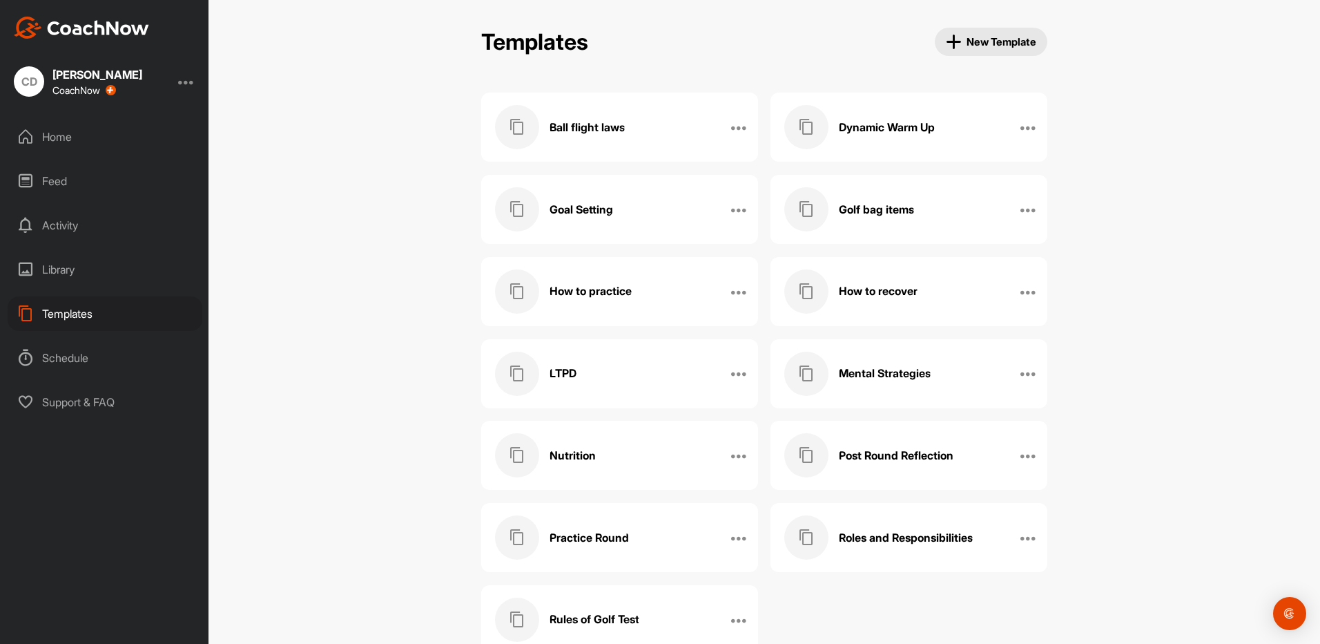
click at [900, 218] on div "Golf bag items" at bounding box center [894, 209] width 220 height 44
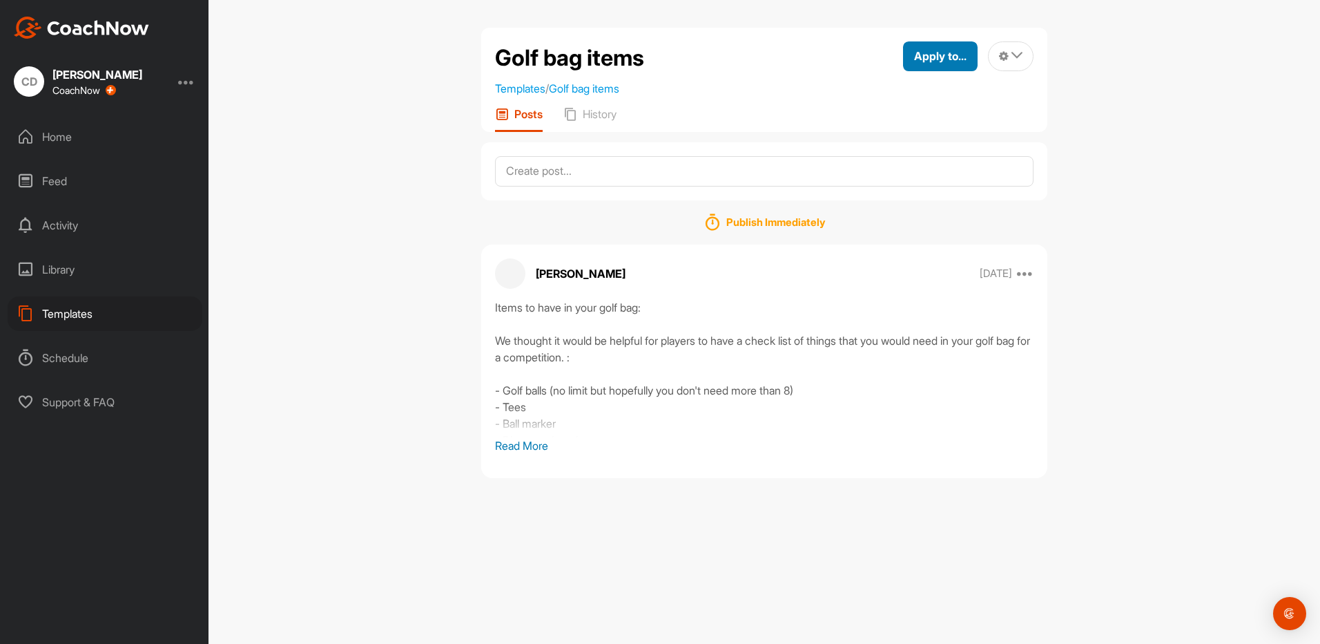
click at [930, 59] on span "Apply to..." at bounding box center [940, 56] width 52 height 14
click at [895, 158] on div "Apply to Group" at bounding box center [908, 147] width 139 height 44
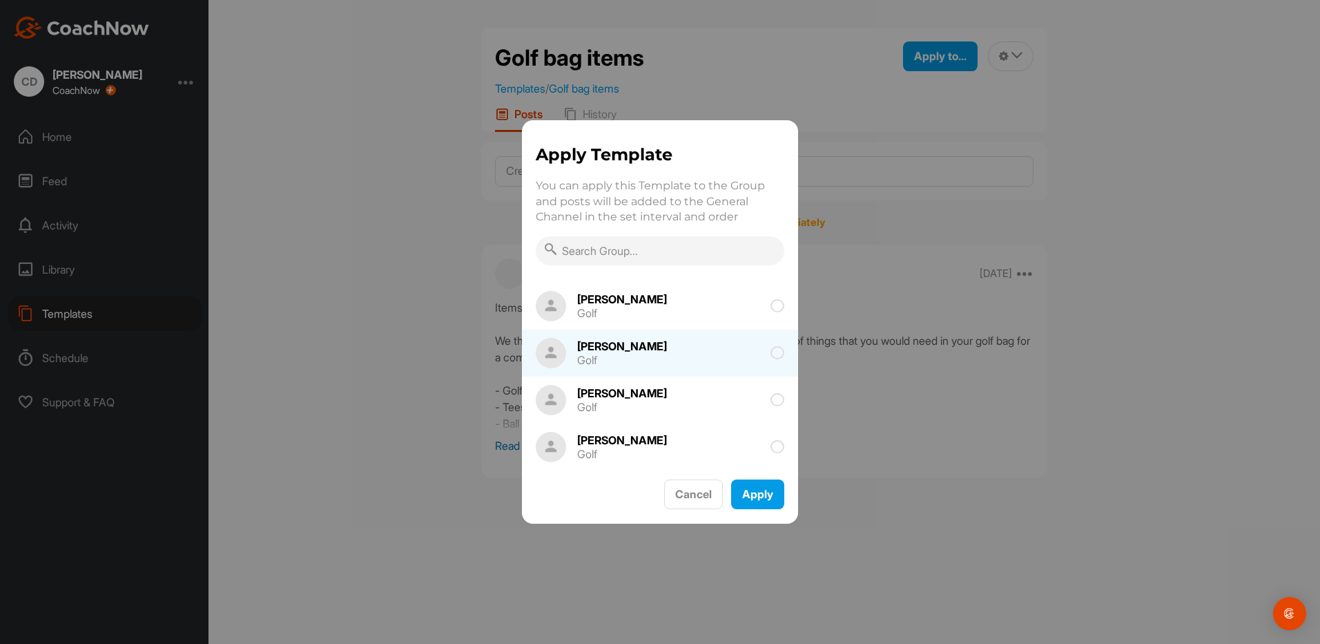
scroll to position [207, 0]
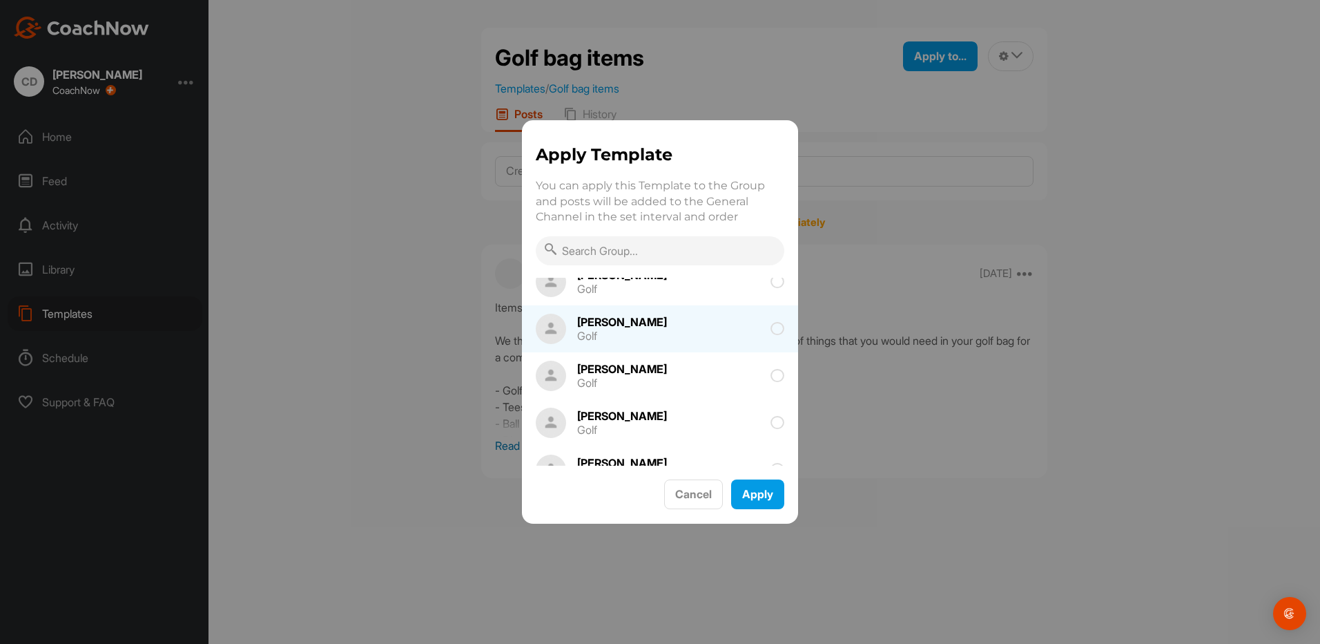
click at [650, 321] on div "[PERSON_NAME]" at bounding box center [622, 321] width 90 height 11
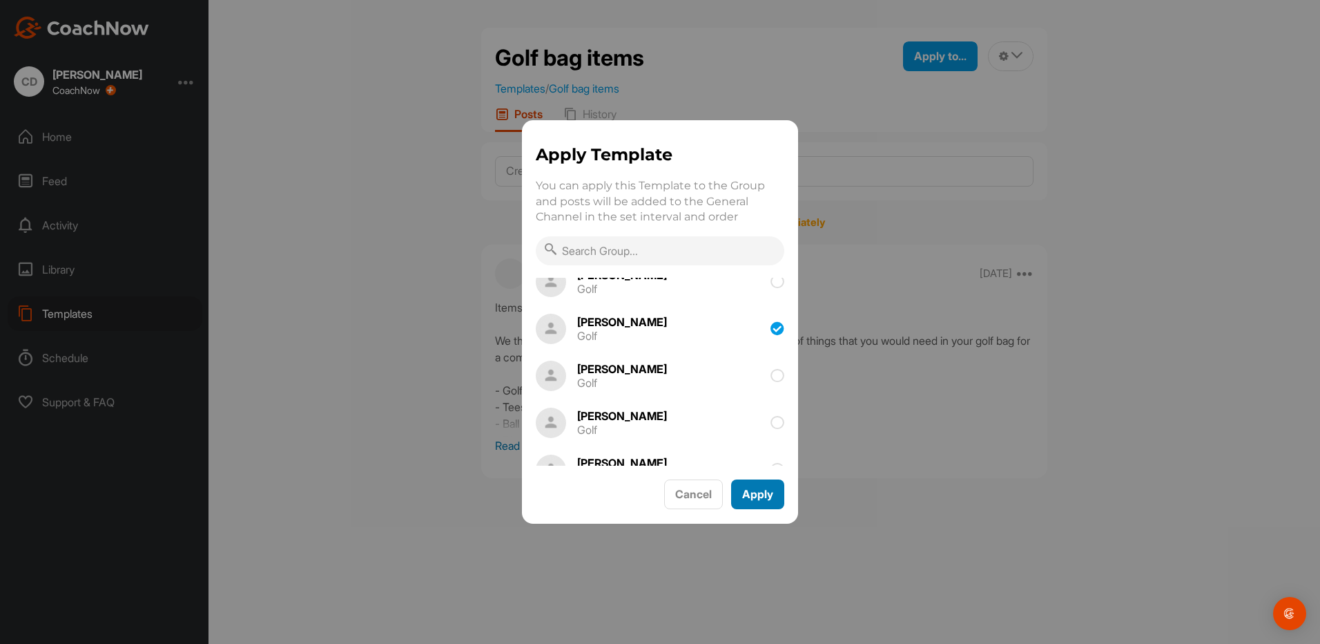
click at [733, 494] on button "Apply" at bounding box center [757, 494] width 53 height 30
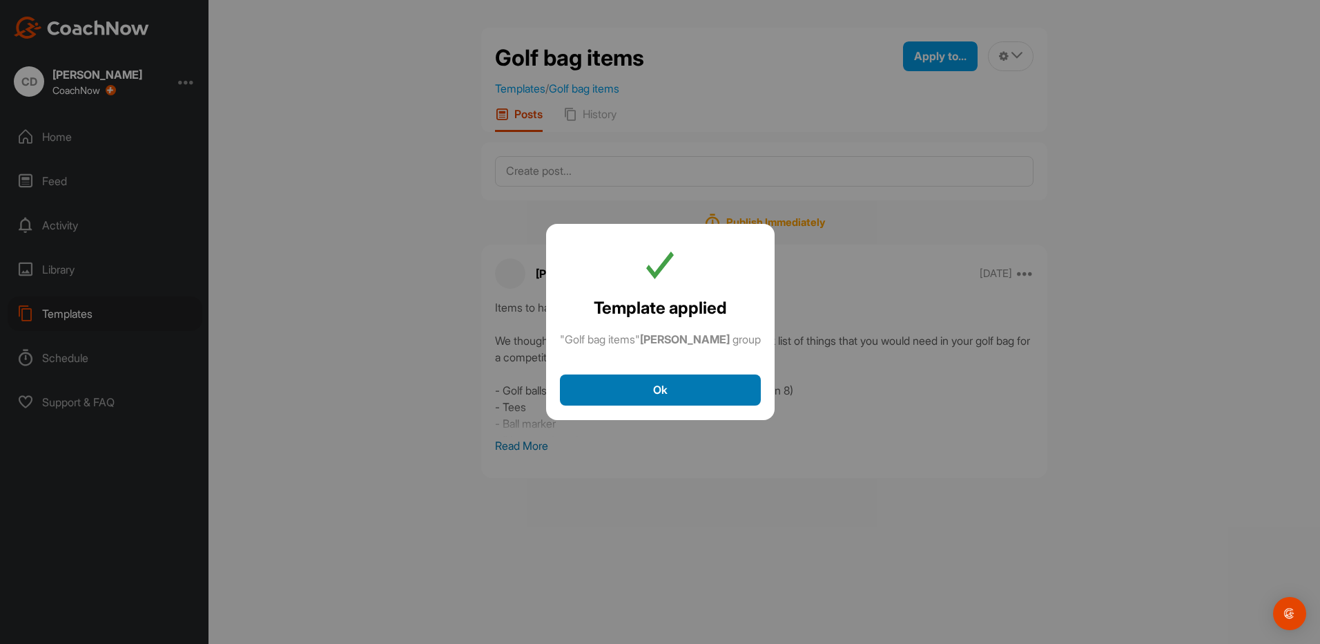
click at [632, 386] on button "Ok" at bounding box center [660, 389] width 201 height 31
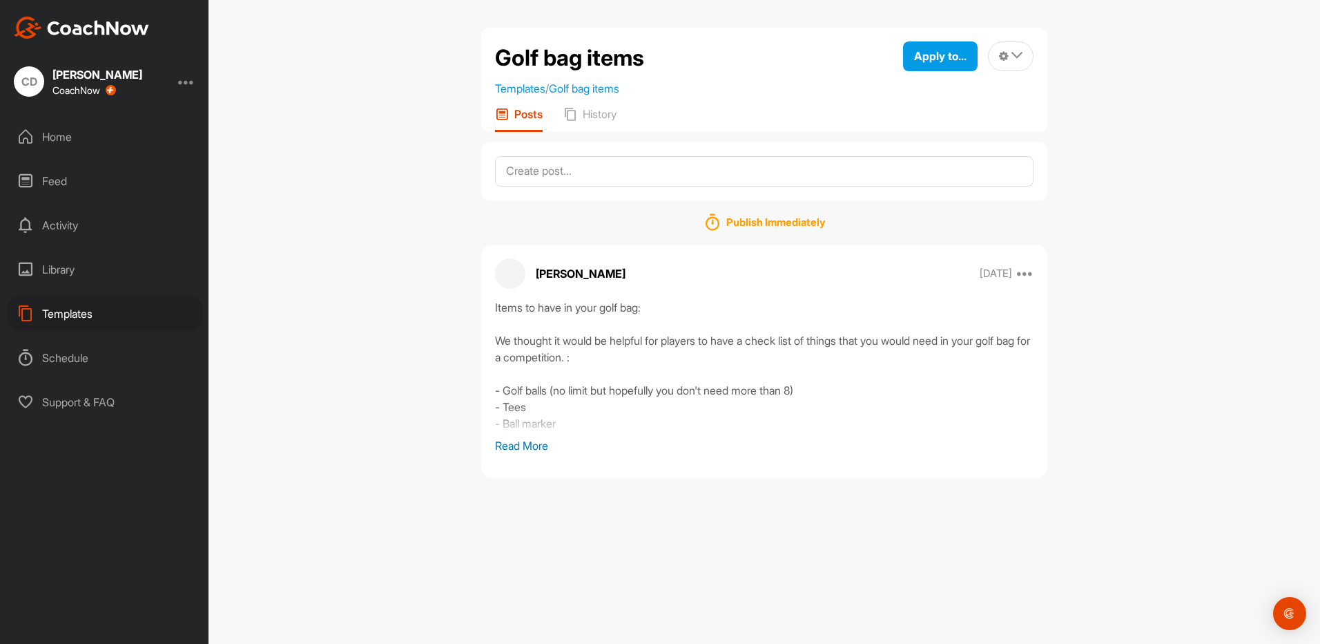
click at [97, 309] on div "Templates" at bounding box center [105, 313] width 195 height 35
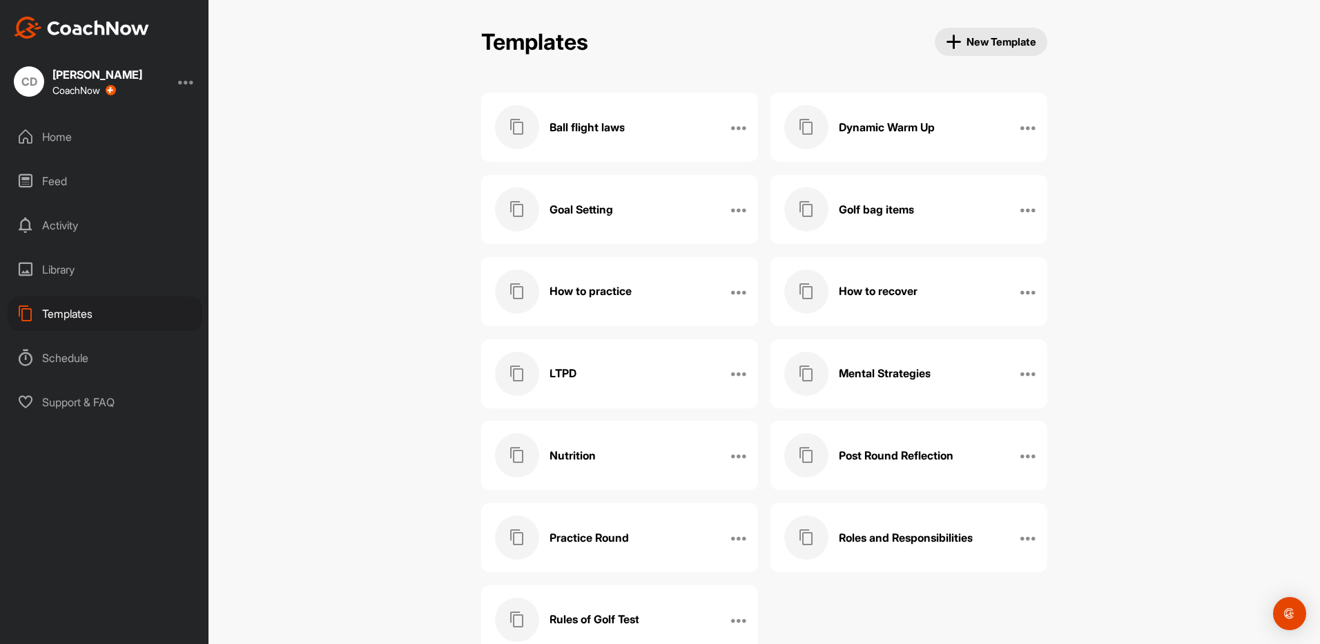
click at [599, 310] on div "How to practice" at bounding box center [605, 291] width 220 height 44
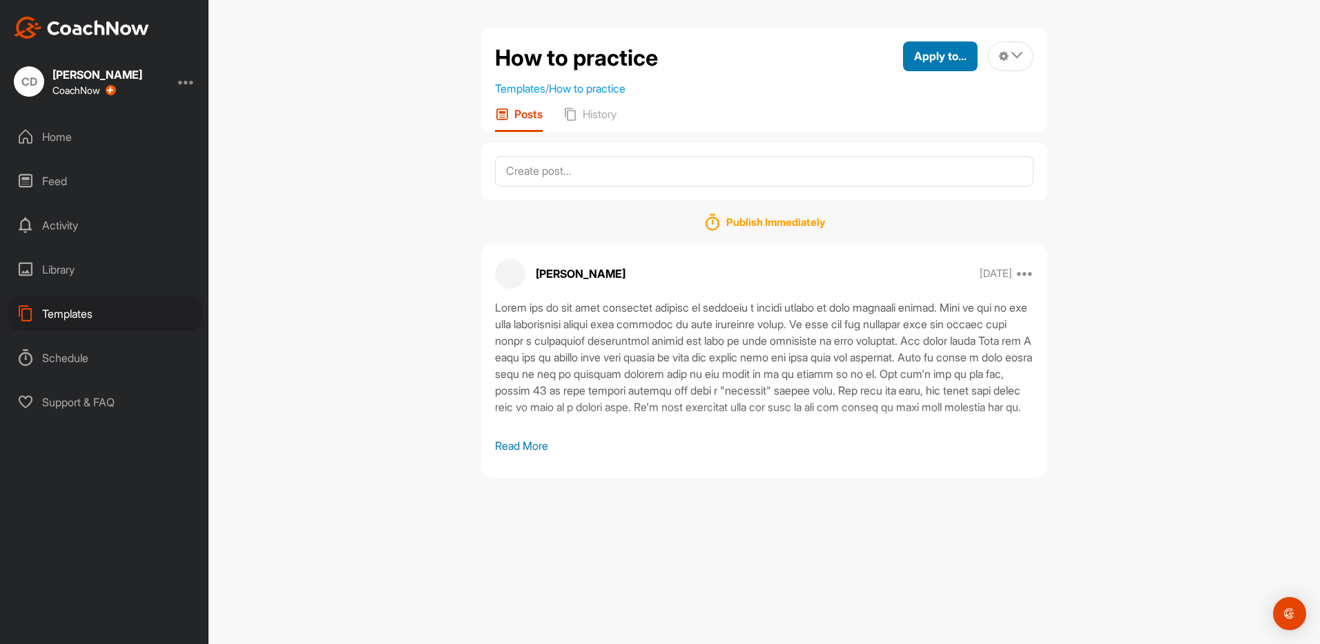
click at [946, 57] on span "Apply to..." at bounding box center [940, 56] width 52 height 14
click at [898, 148] on p "Apply to Group" at bounding box center [916, 146] width 72 height 11
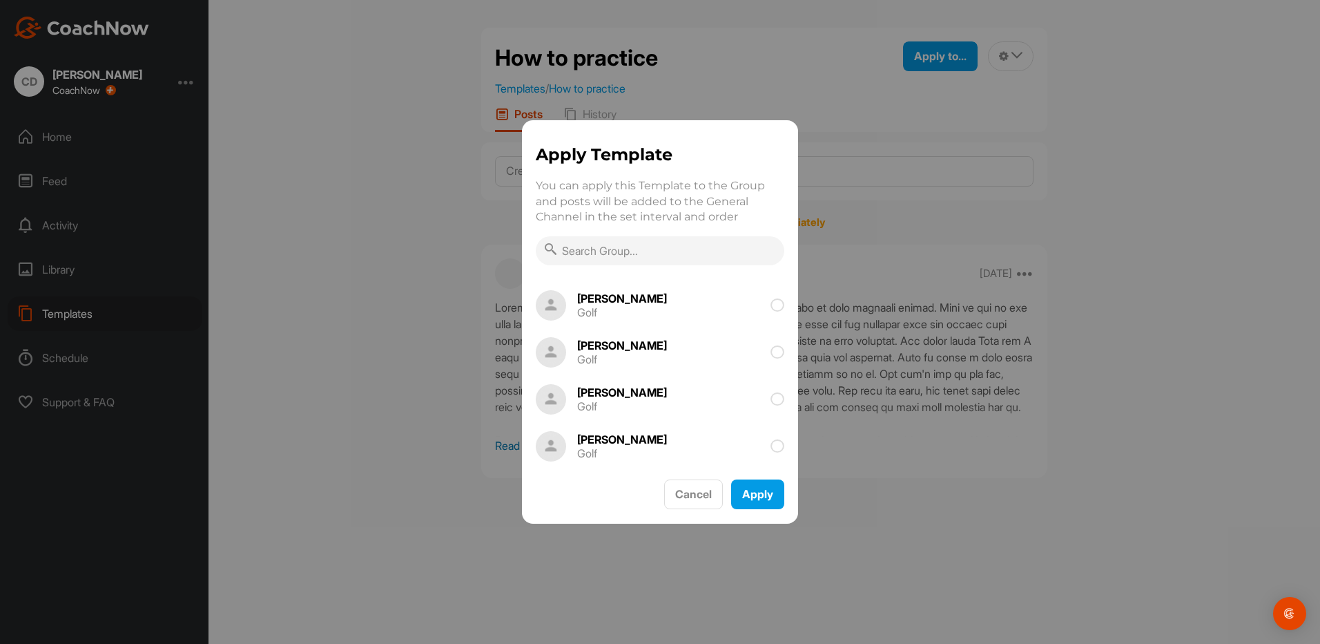
scroll to position [138, 0]
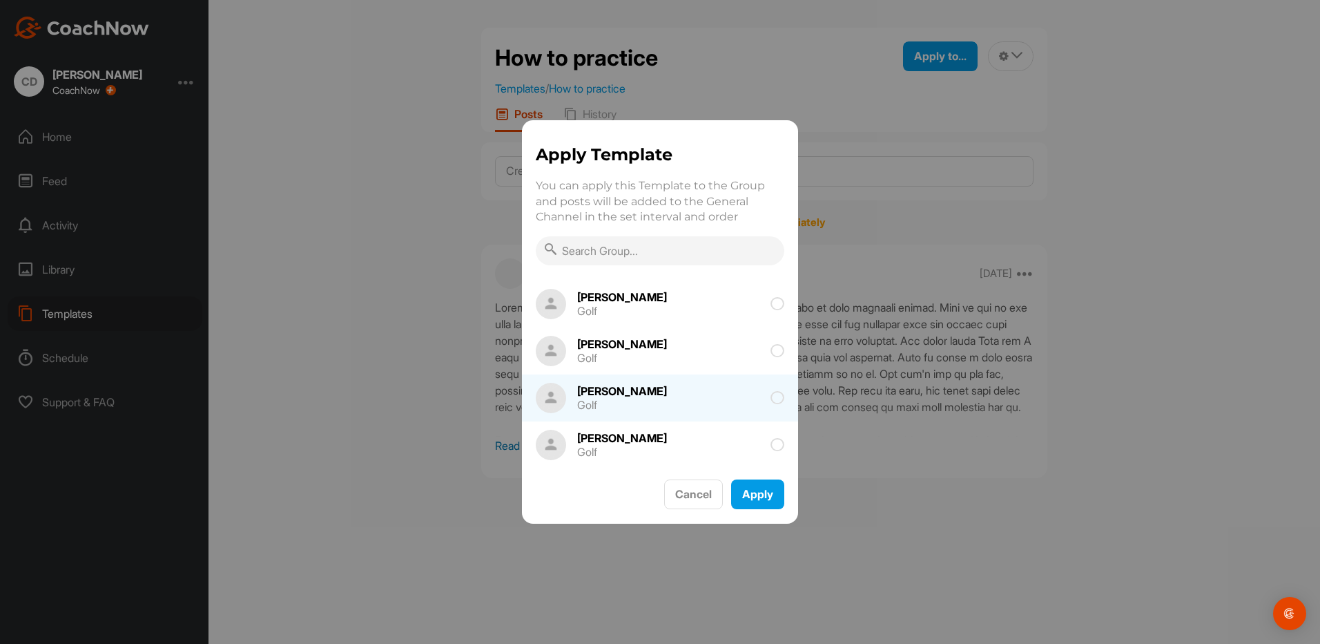
click at [642, 399] on div "Golf" at bounding box center [622, 404] width 90 height 11
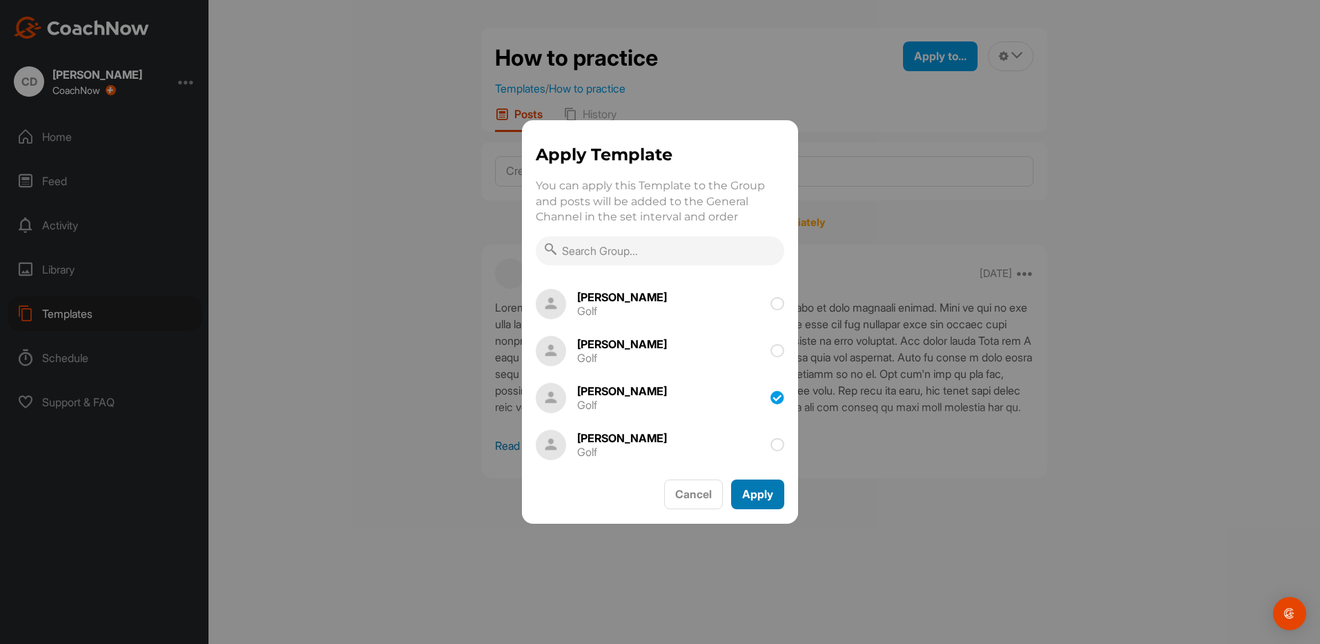
click at [742, 487] on button "Apply" at bounding box center [757, 494] width 53 height 30
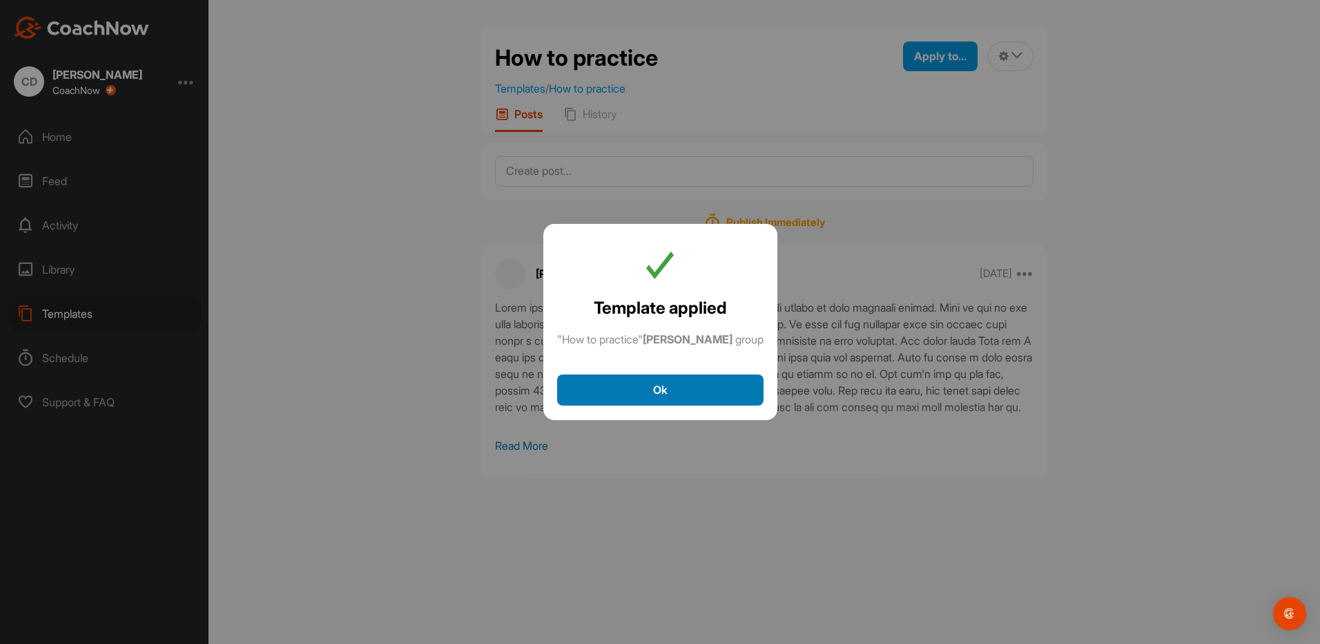
click at [604, 395] on button "Ok" at bounding box center [660, 389] width 206 height 31
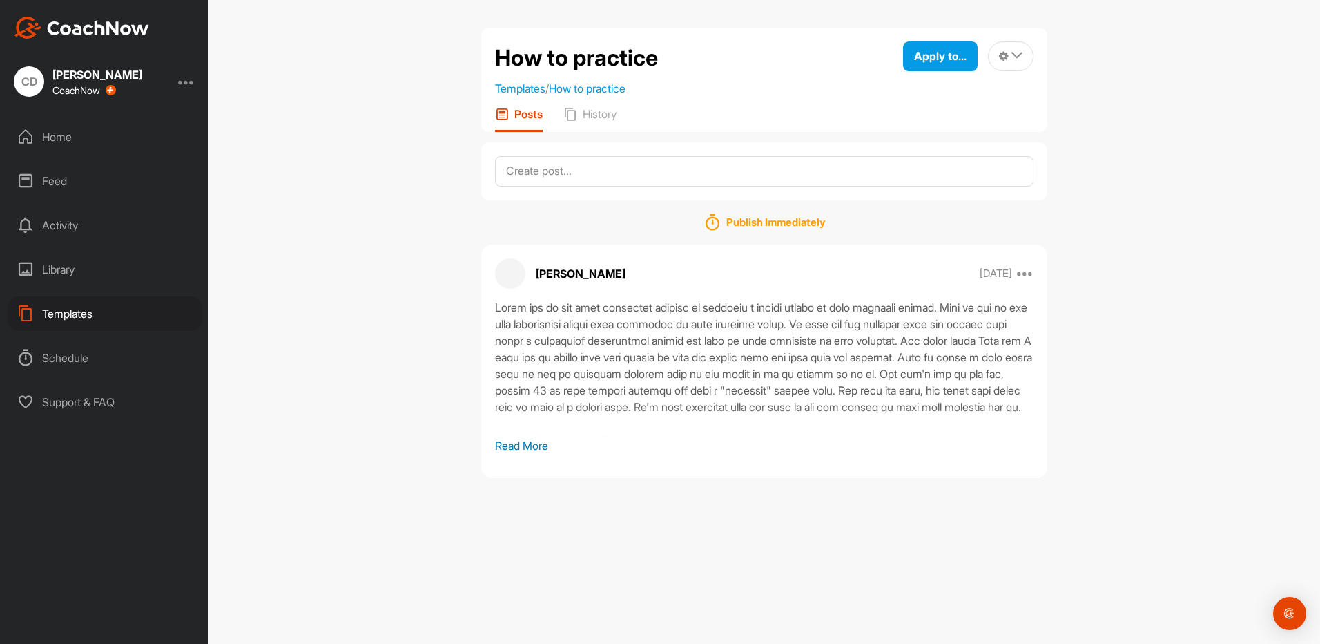
click at [127, 307] on div "Templates" at bounding box center [105, 313] width 195 height 35
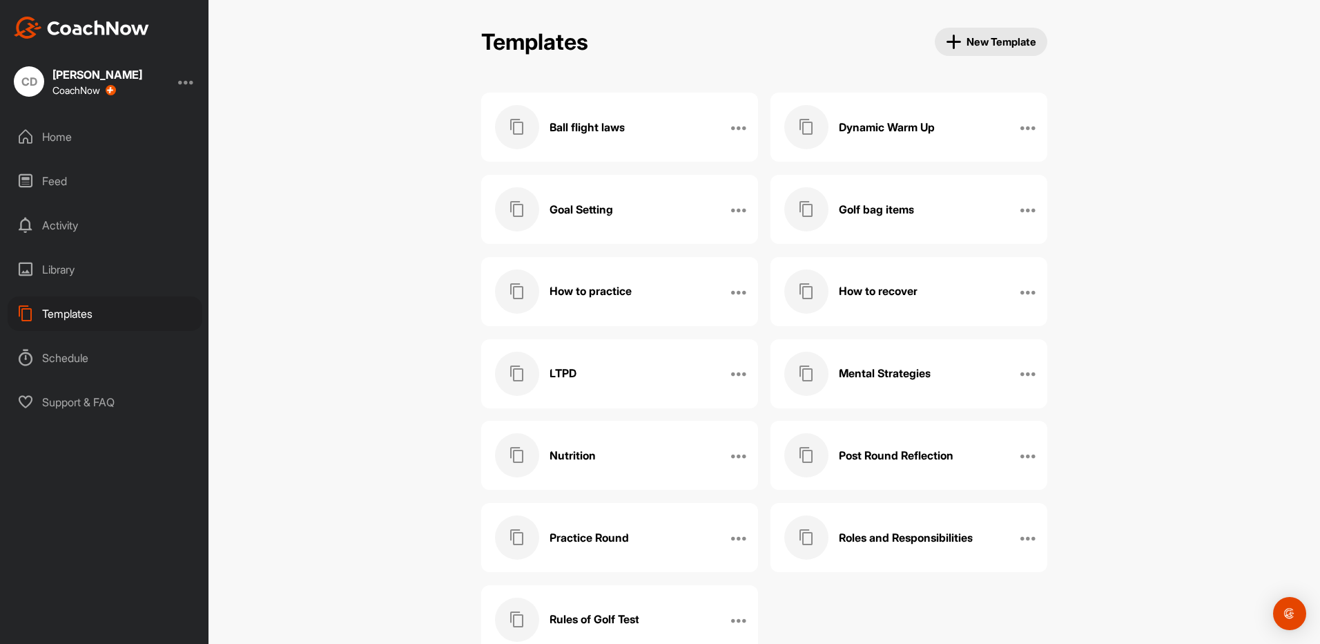
click at [881, 315] on div "How to recover Edit Name Manage Posts Manage Members Delete" at bounding box center [909, 291] width 277 height 69
click at [892, 298] on h3 "How to recover" at bounding box center [878, 291] width 79 height 15
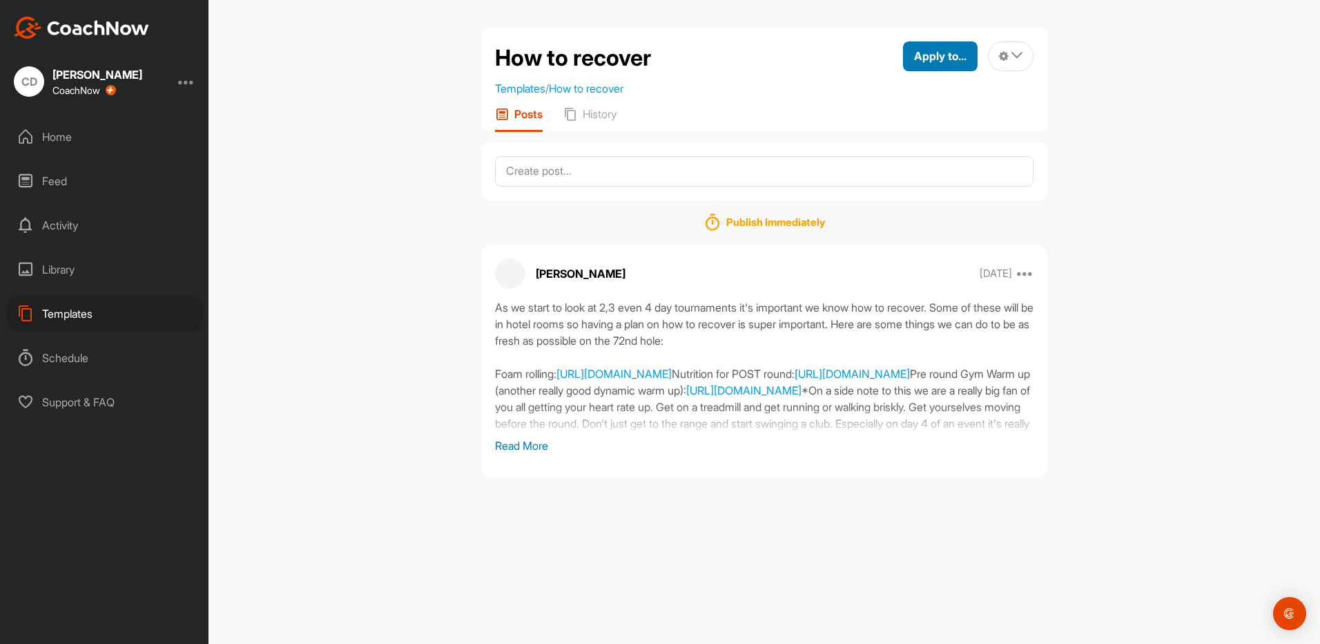
click at [922, 59] on span "Apply to..." at bounding box center [940, 56] width 52 height 14
click at [901, 148] on p "Apply to Group" at bounding box center [916, 146] width 72 height 11
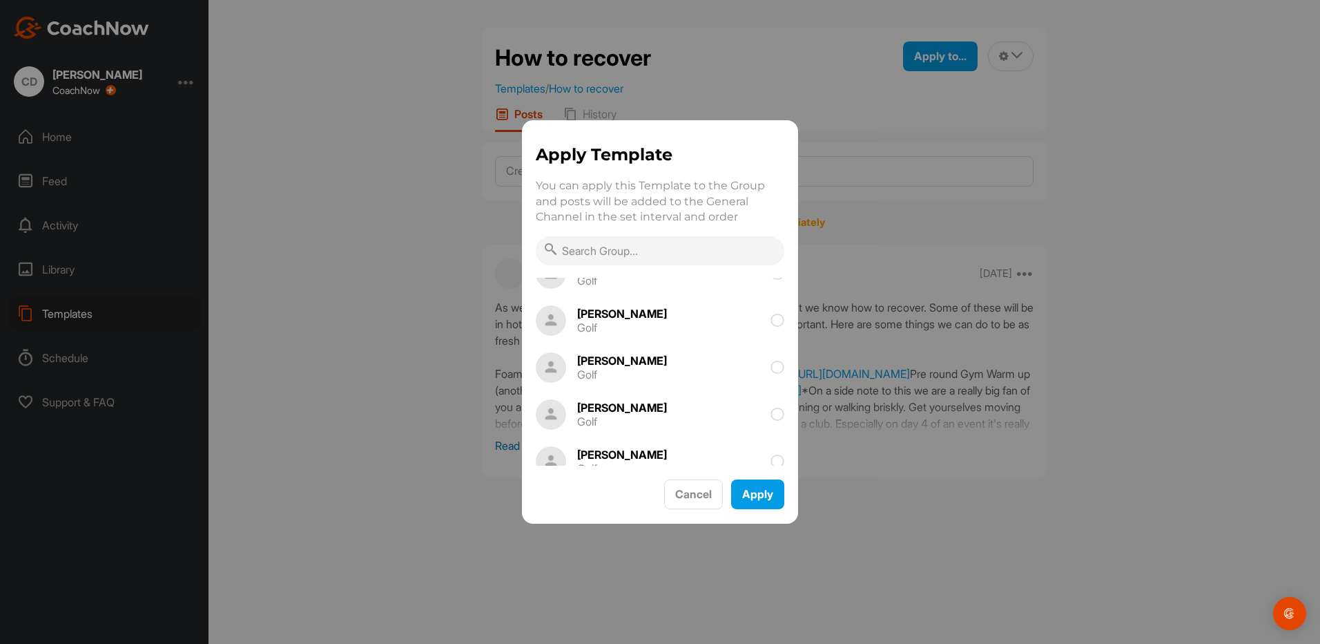
scroll to position [138, 0]
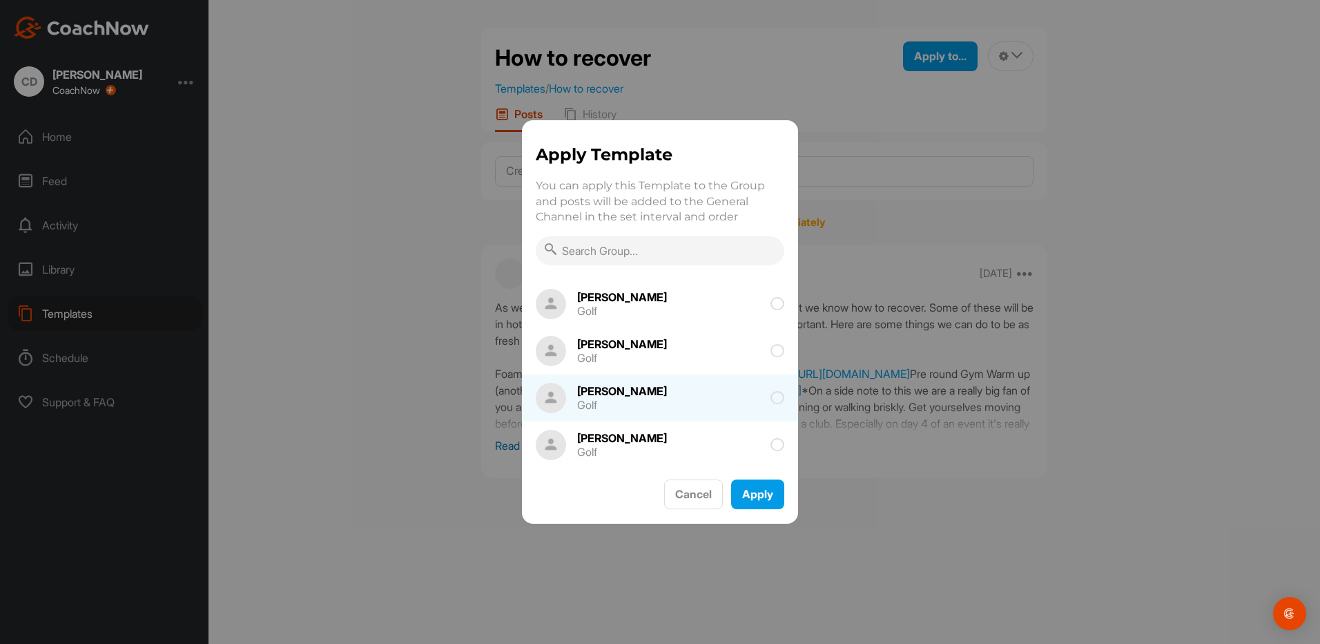
click at [681, 398] on span at bounding box center [733, 398] width 104 height 14
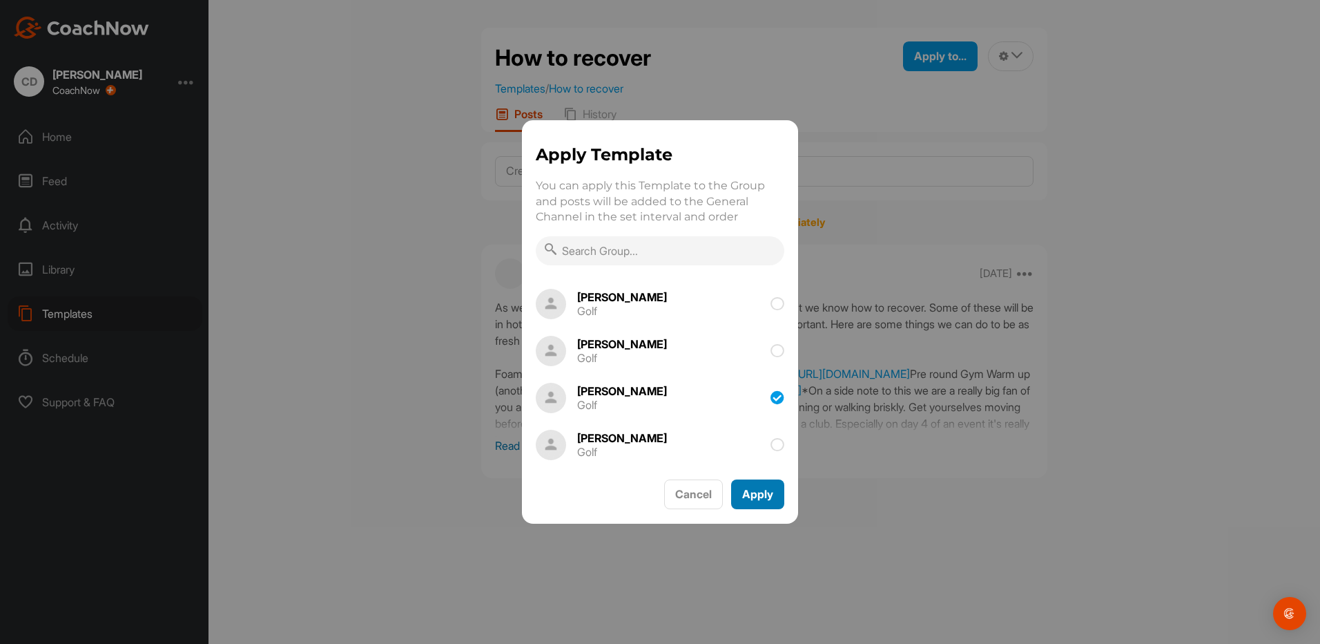
click at [746, 499] on button "Apply" at bounding box center [757, 494] width 53 height 30
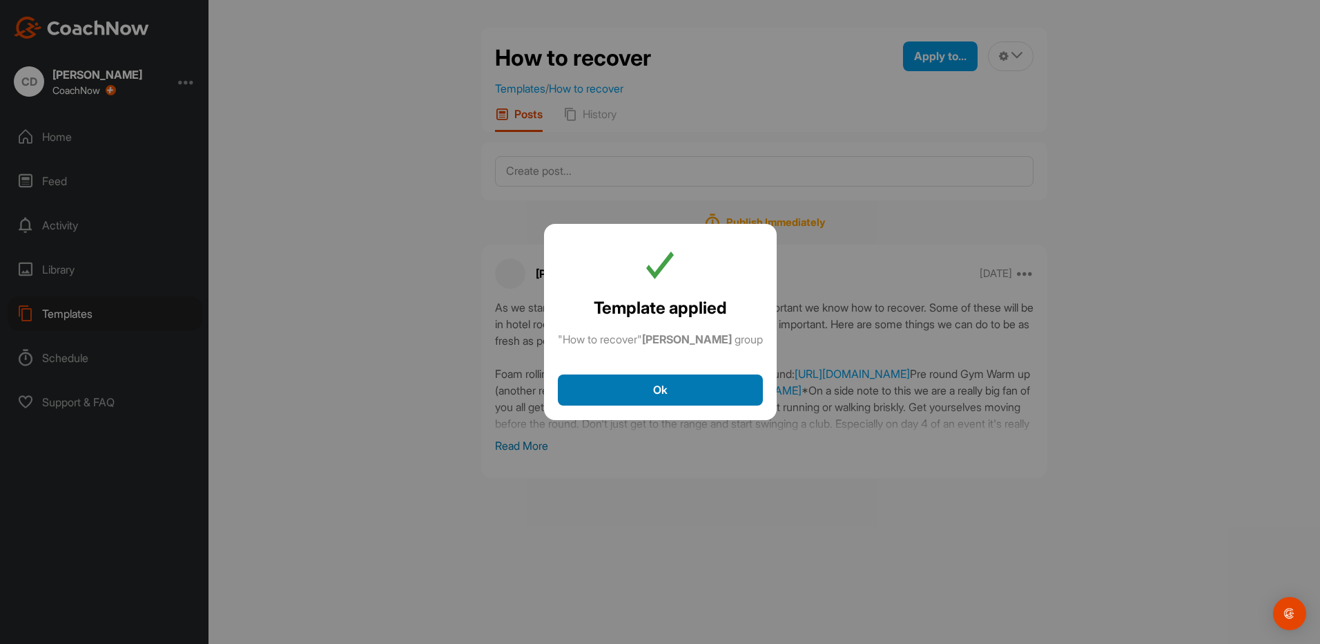
click at [691, 381] on button "Ok" at bounding box center [660, 389] width 205 height 31
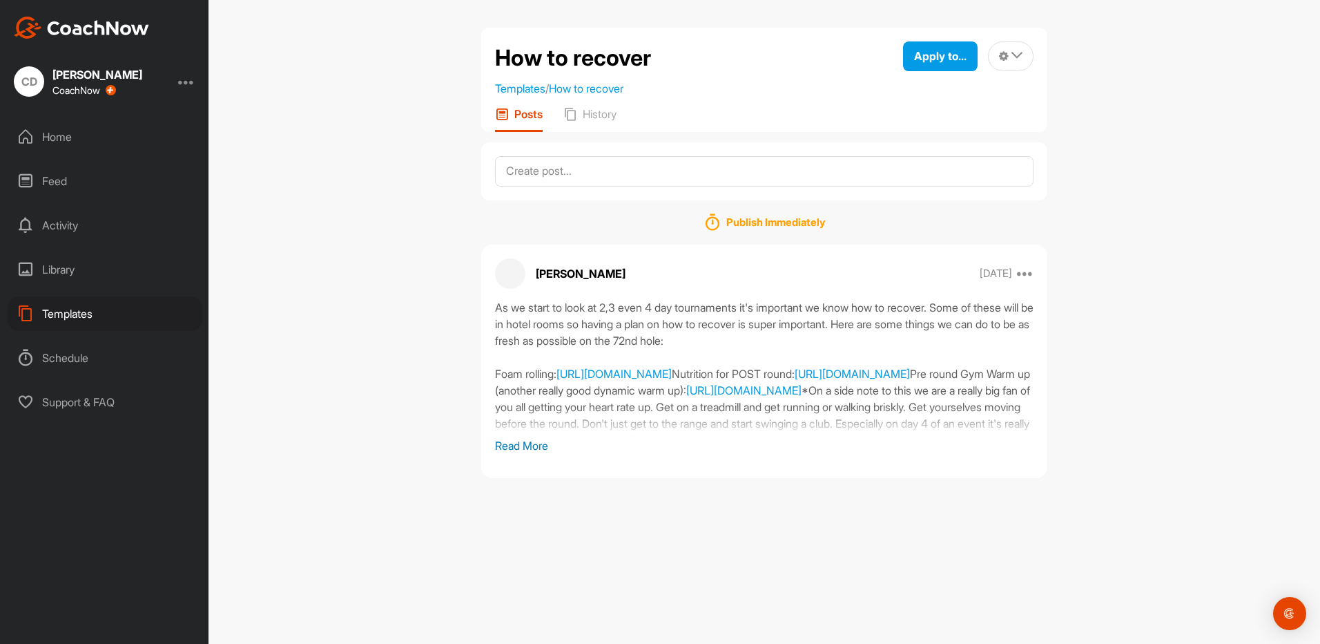
click at [103, 311] on div "Templates" at bounding box center [105, 313] width 195 height 35
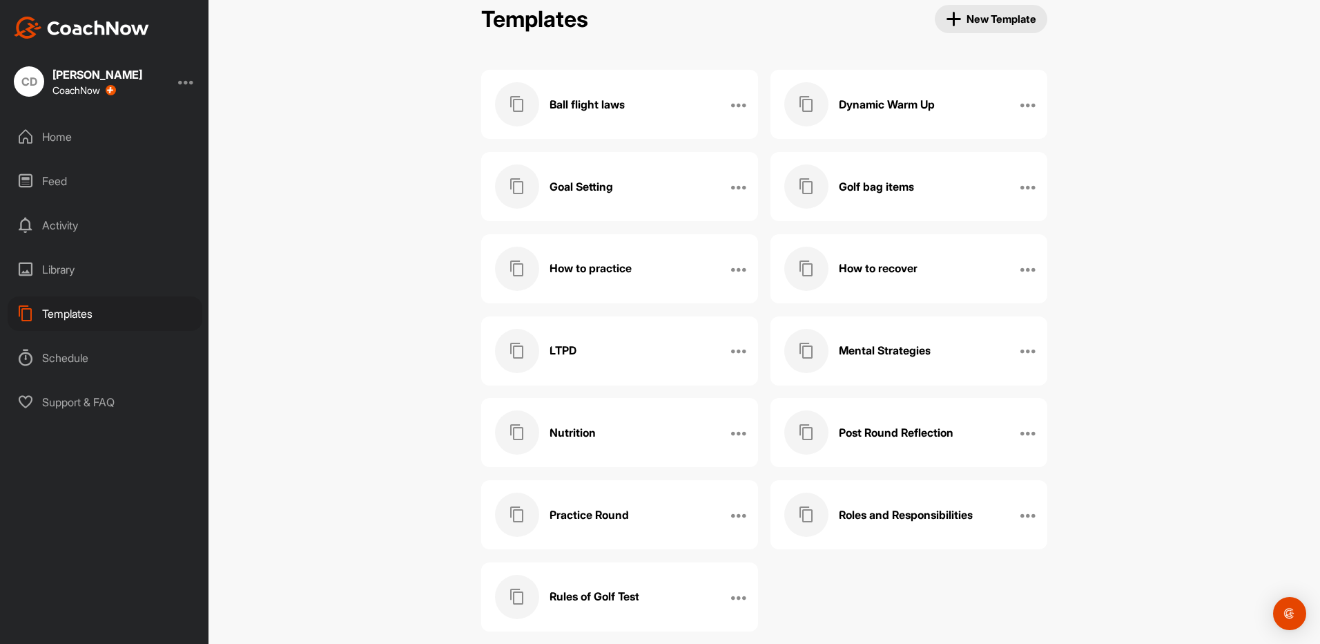
scroll to position [42, 0]
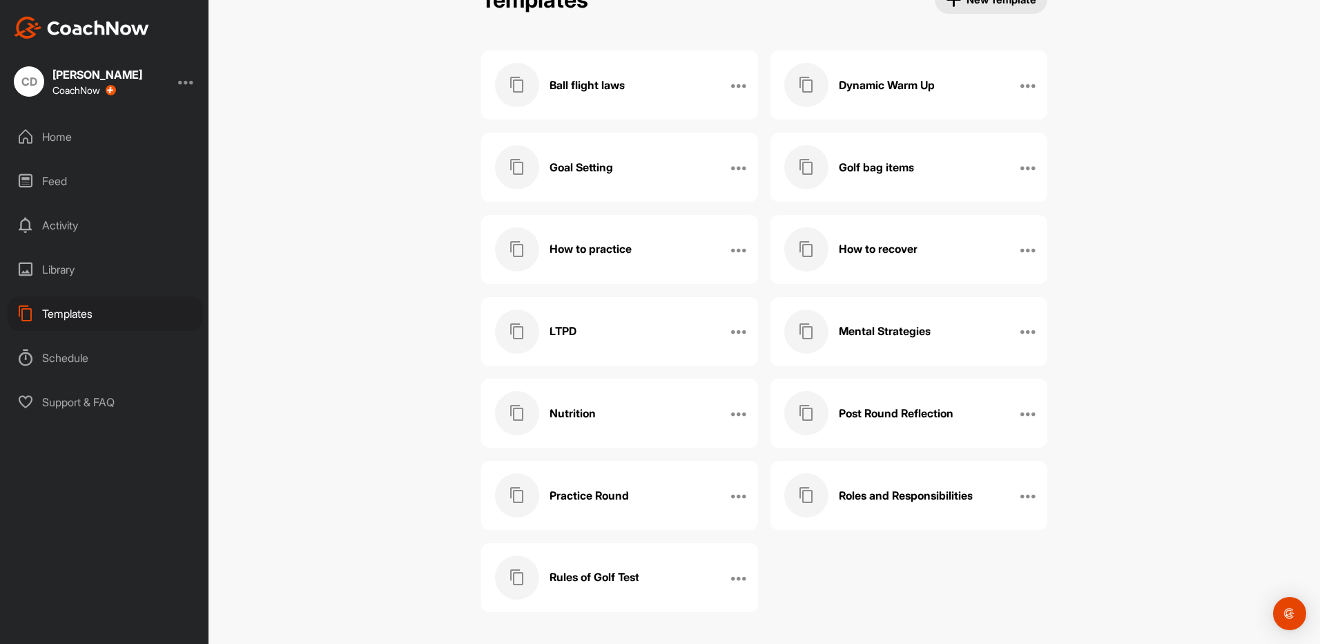
click at [595, 323] on div "LTPD" at bounding box center [605, 331] width 220 height 44
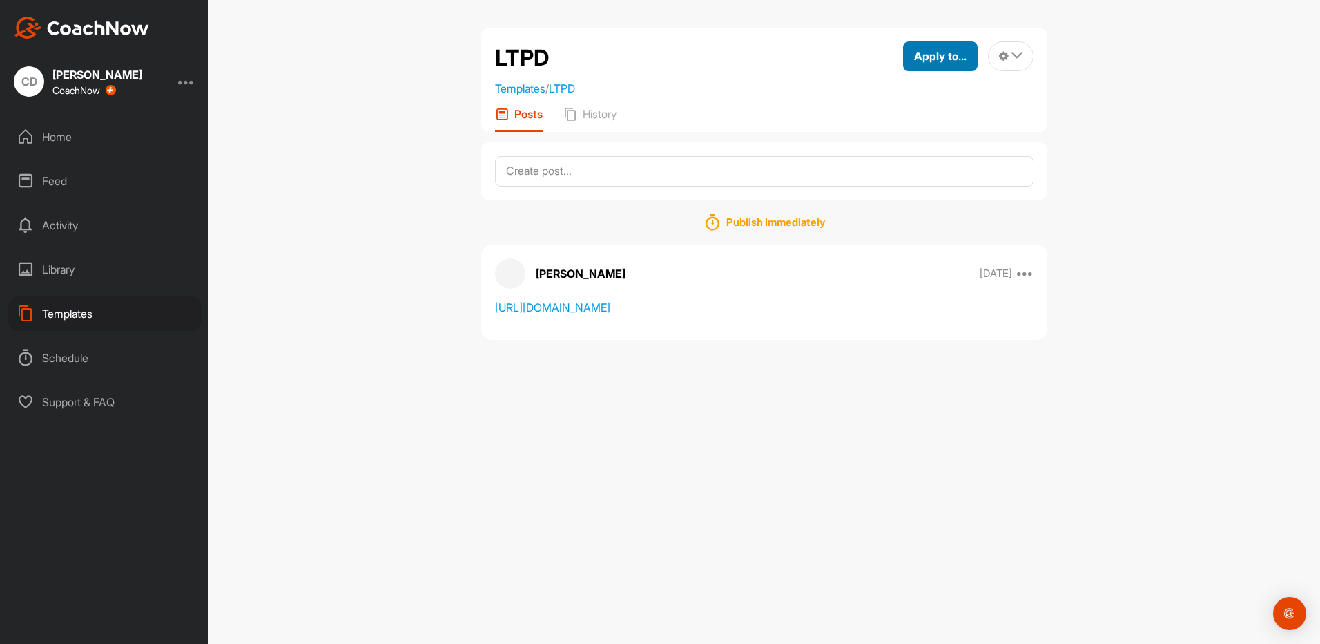
click at [924, 55] on span "Apply to..." at bounding box center [940, 56] width 52 height 14
click at [906, 139] on div "Apply to Group" at bounding box center [908, 147] width 139 height 44
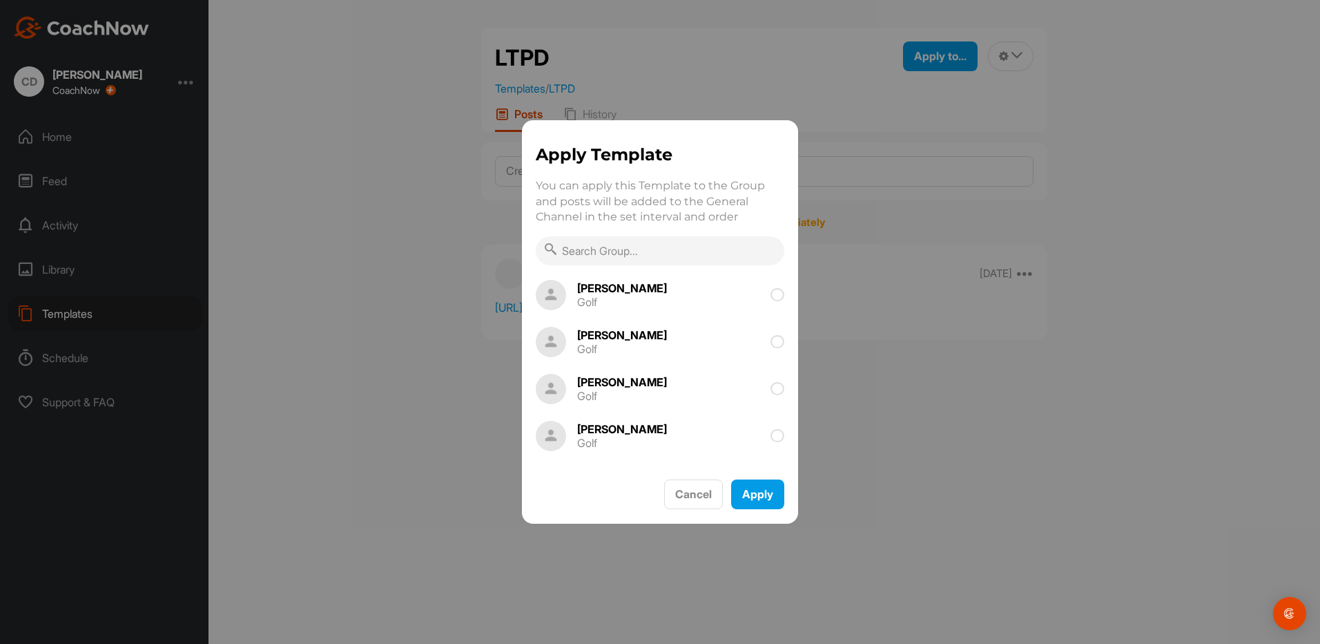
scroll to position [207, 0]
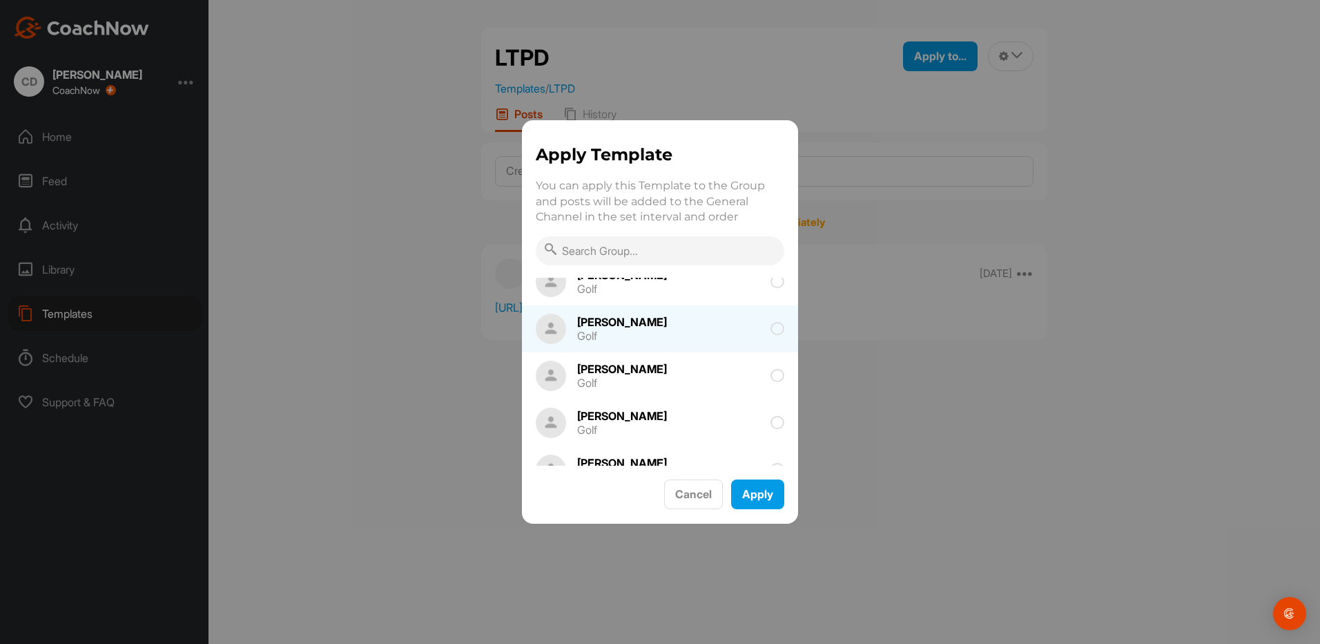
click at [649, 333] on div "Golf" at bounding box center [622, 335] width 90 height 11
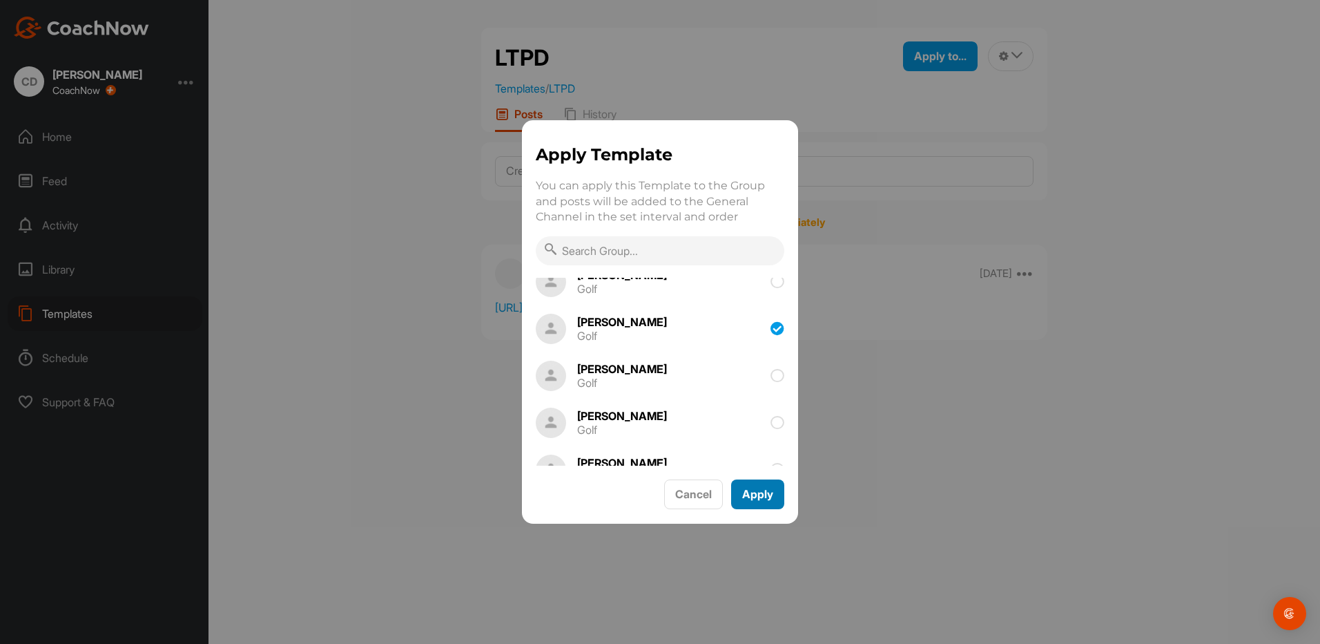
click at [740, 503] on button "Apply" at bounding box center [757, 494] width 53 height 30
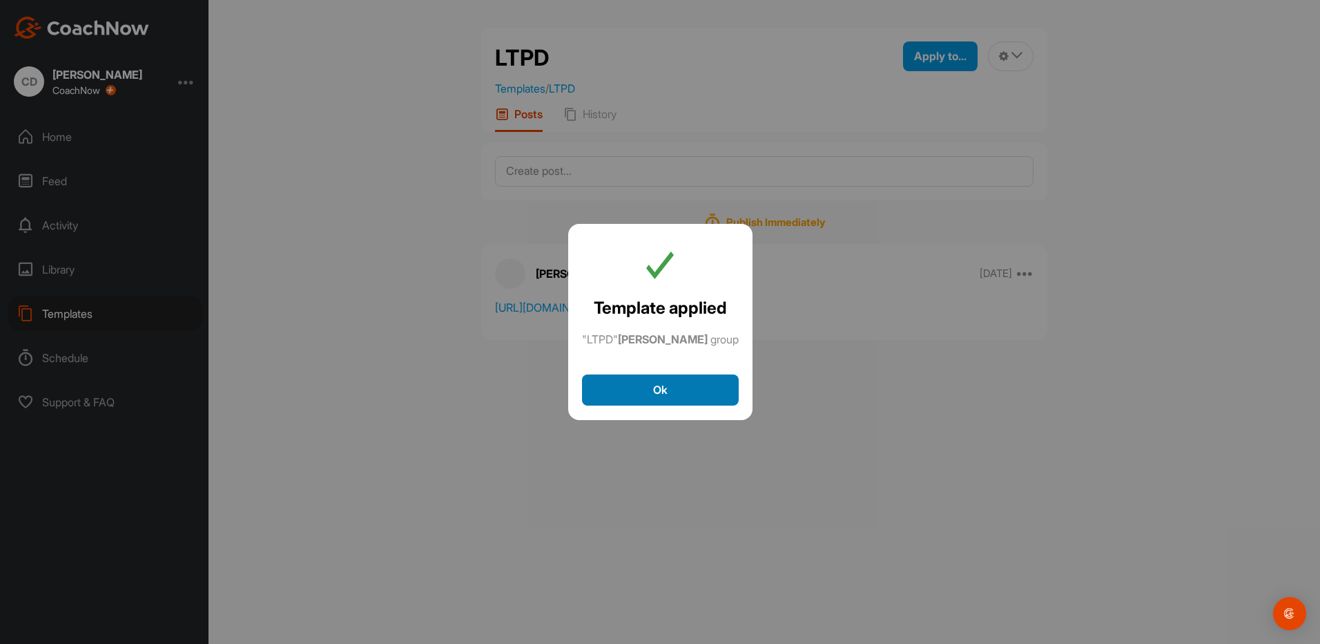
click at [706, 390] on button "Ok" at bounding box center [660, 389] width 157 height 31
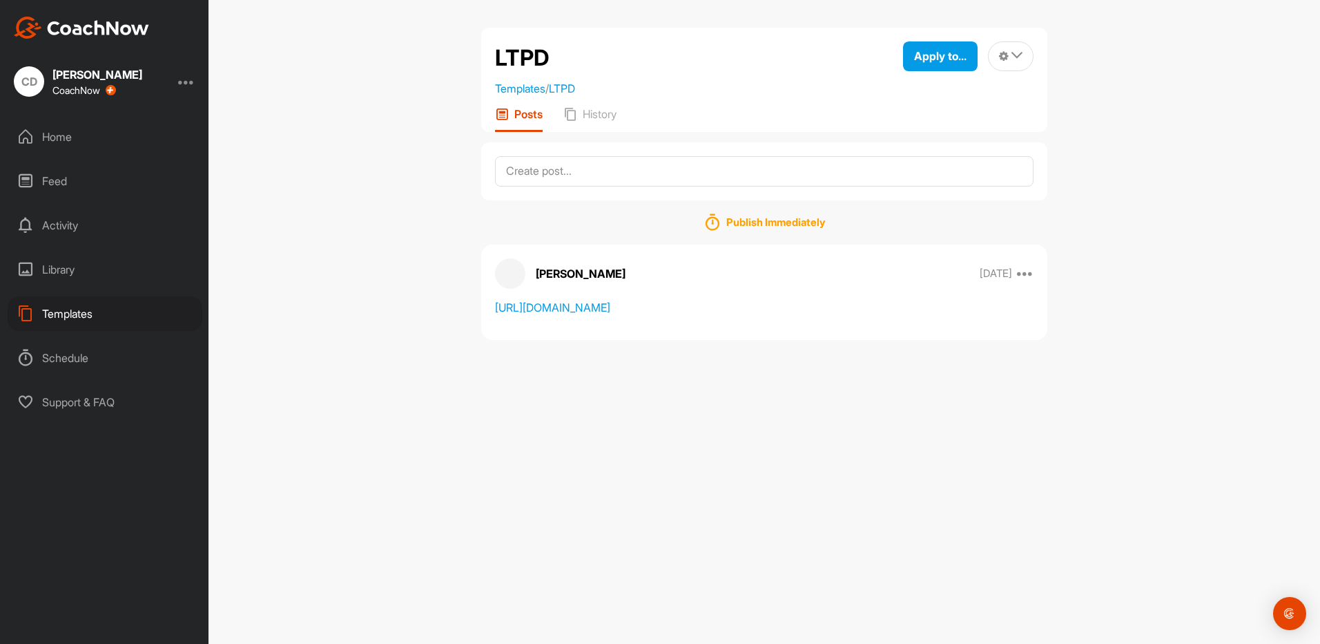
click at [87, 318] on div "Templates" at bounding box center [105, 313] width 195 height 35
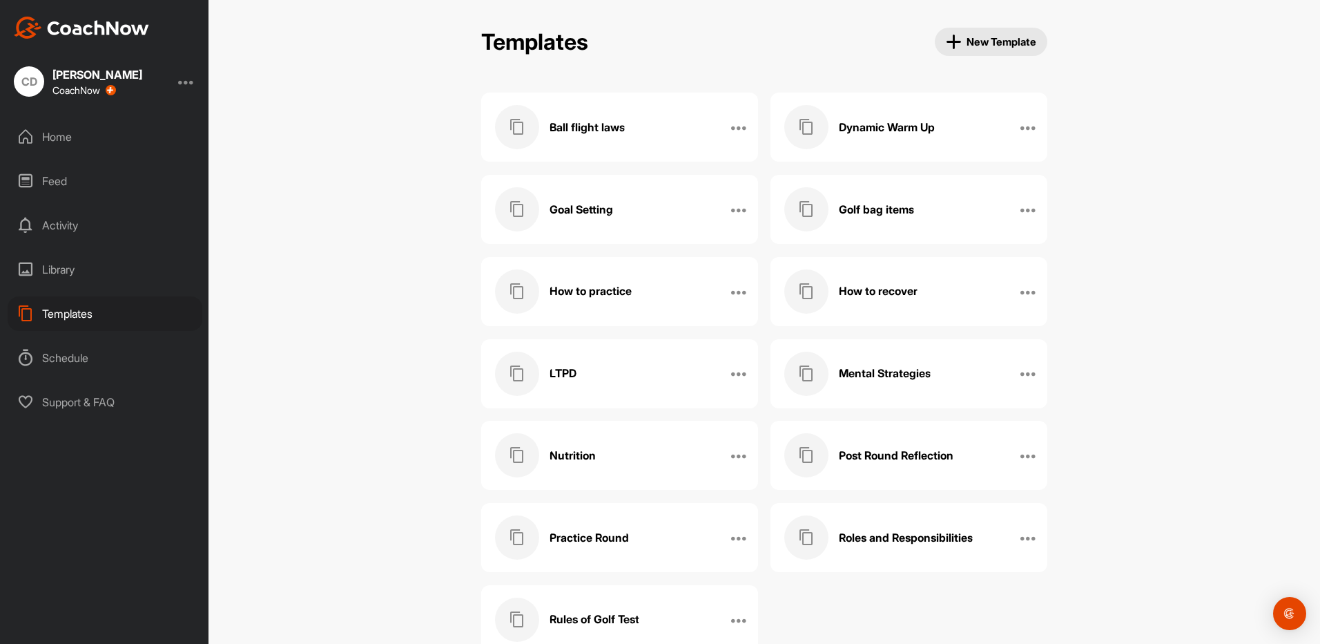
click at [819, 366] on span at bounding box center [806, 373] width 44 height 44
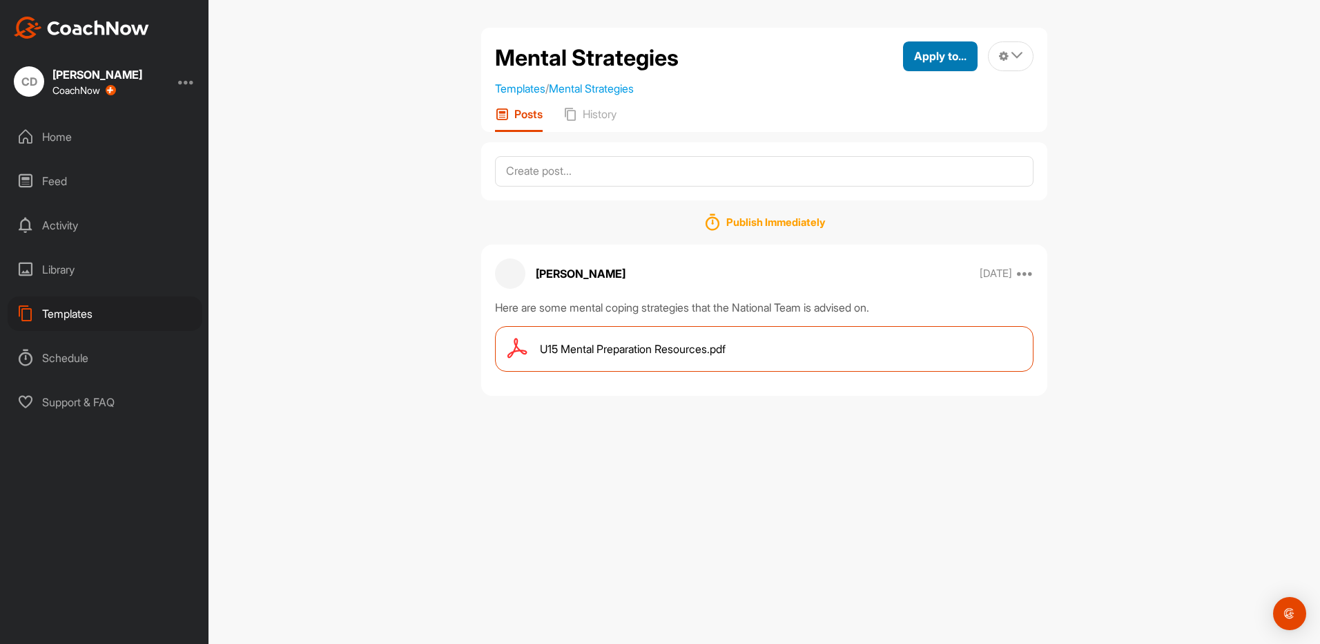
click at [938, 55] on span "Apply to..." at bounding box center [940, 56] width 52 height 14
click at [905, 145] on p "Apply to Group" at bounding box center [916, 146] width 72 height 11
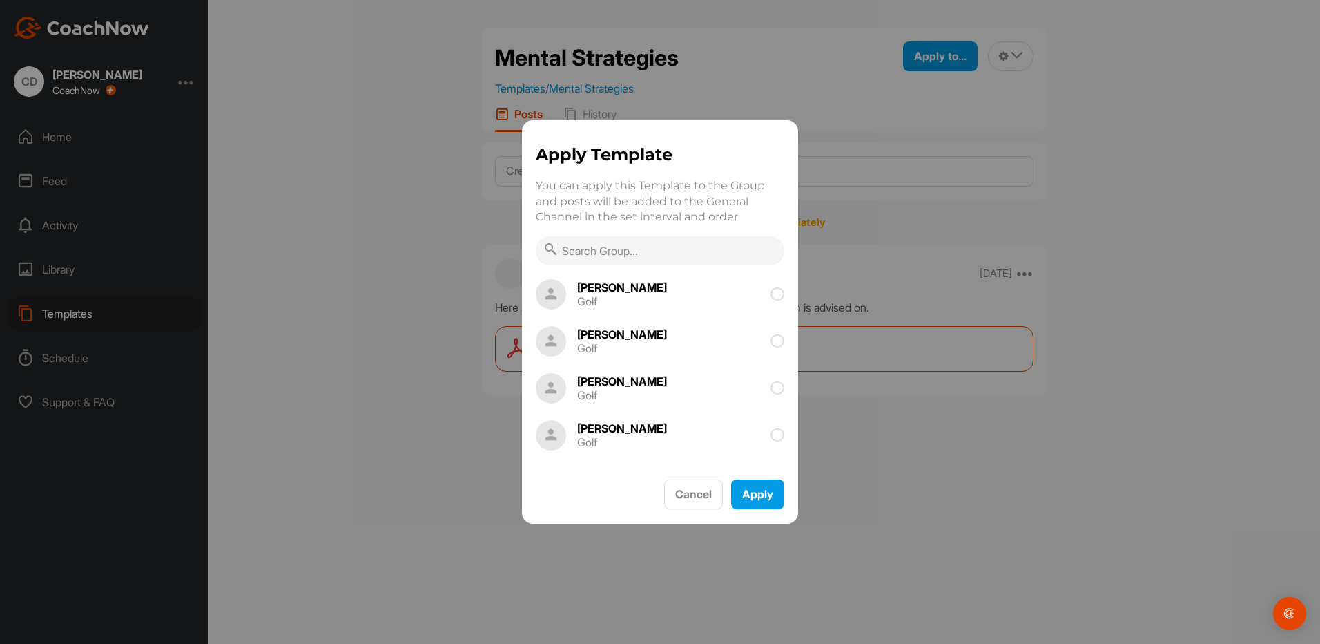
scroll to position [207, 0]
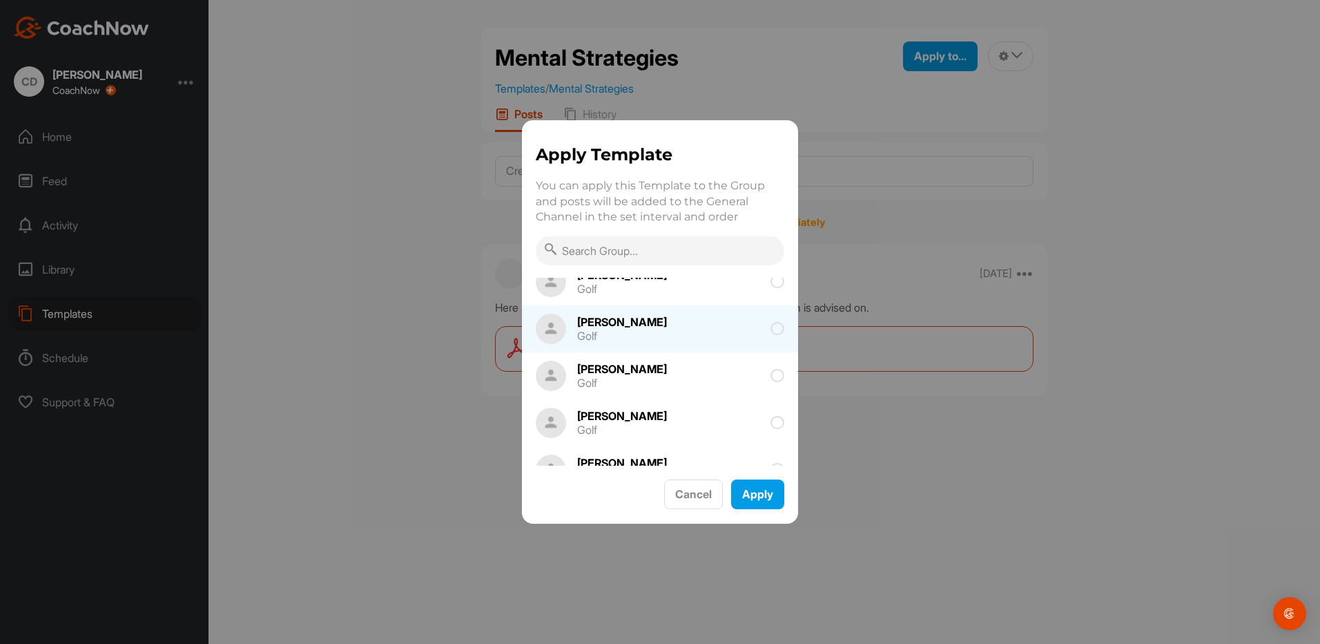
click at [634, 331] on div "Golf" at bounding box center [622, 335] width 90 height 11
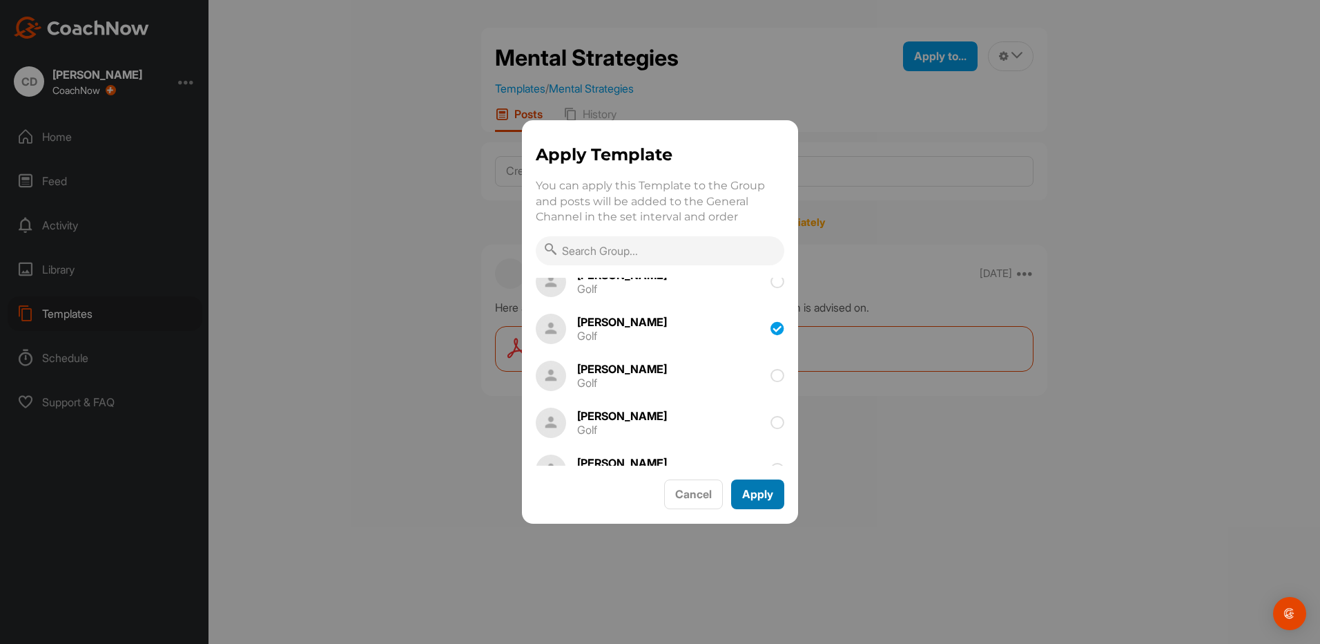
click at [738, 496] on button "Apply" at bounding box center [757, 494] width 53 height 30
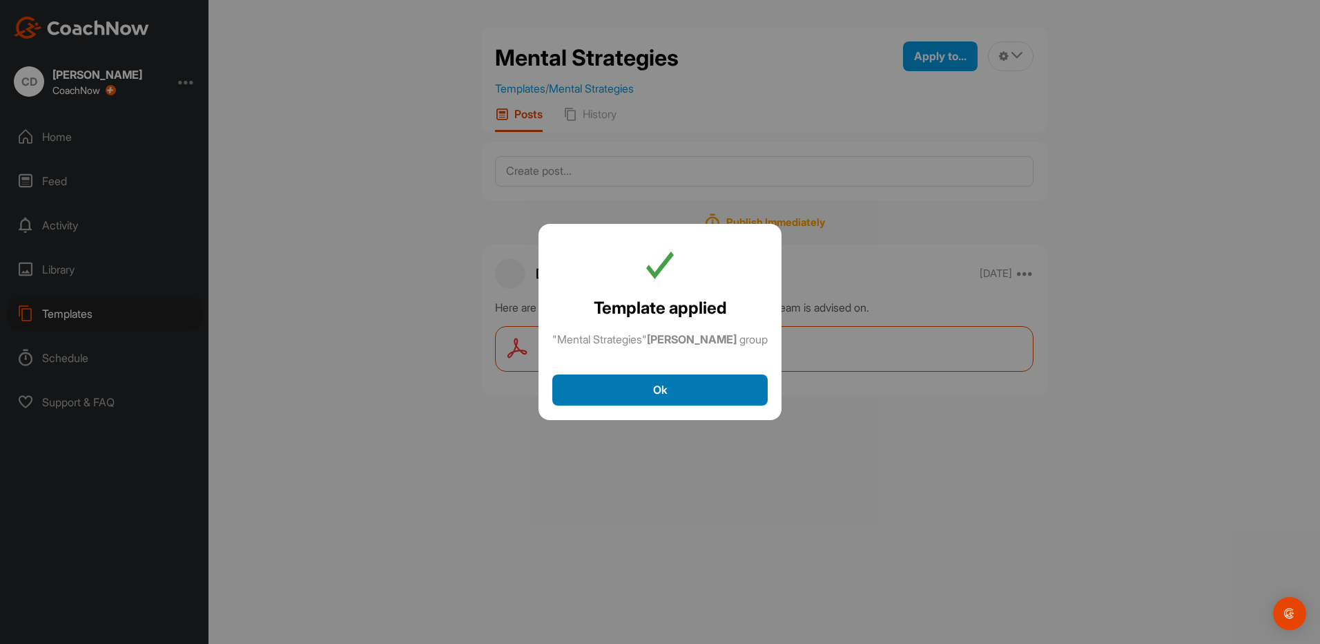
click at [610, 380] on button "Ok" at bounding box center [659, 389] width 215 height 31
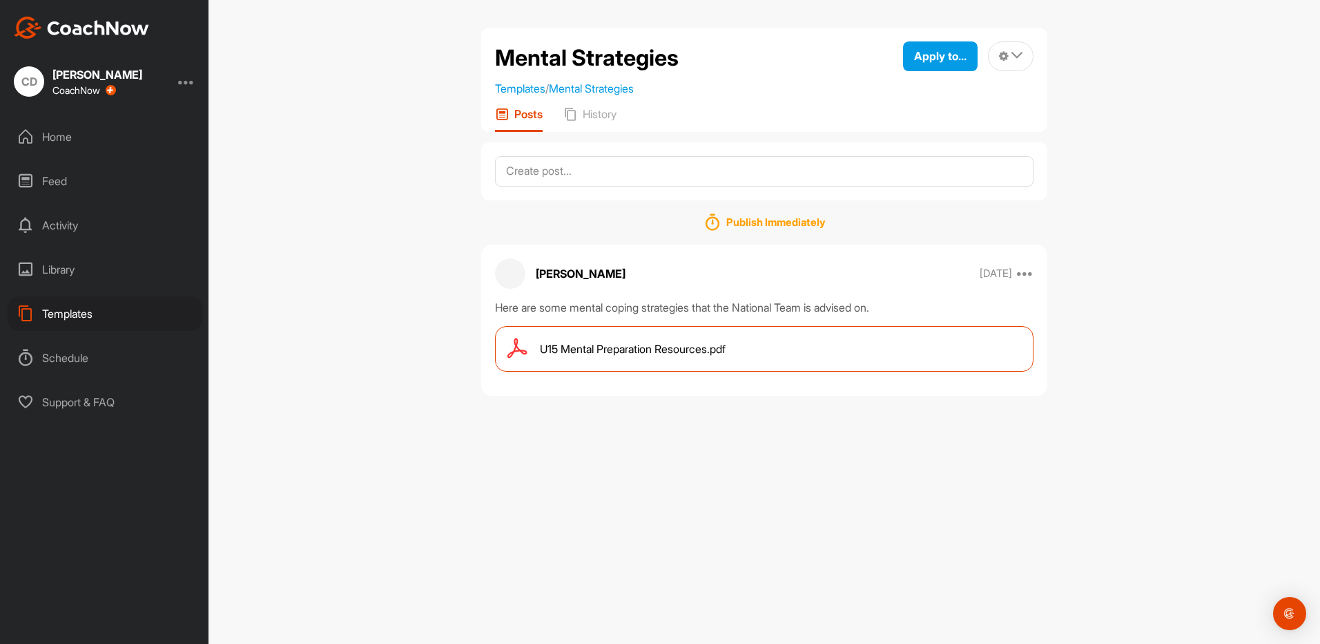
click at [81, 303] on div "Templates" at bounding box center [105, 313] width 195 height 35
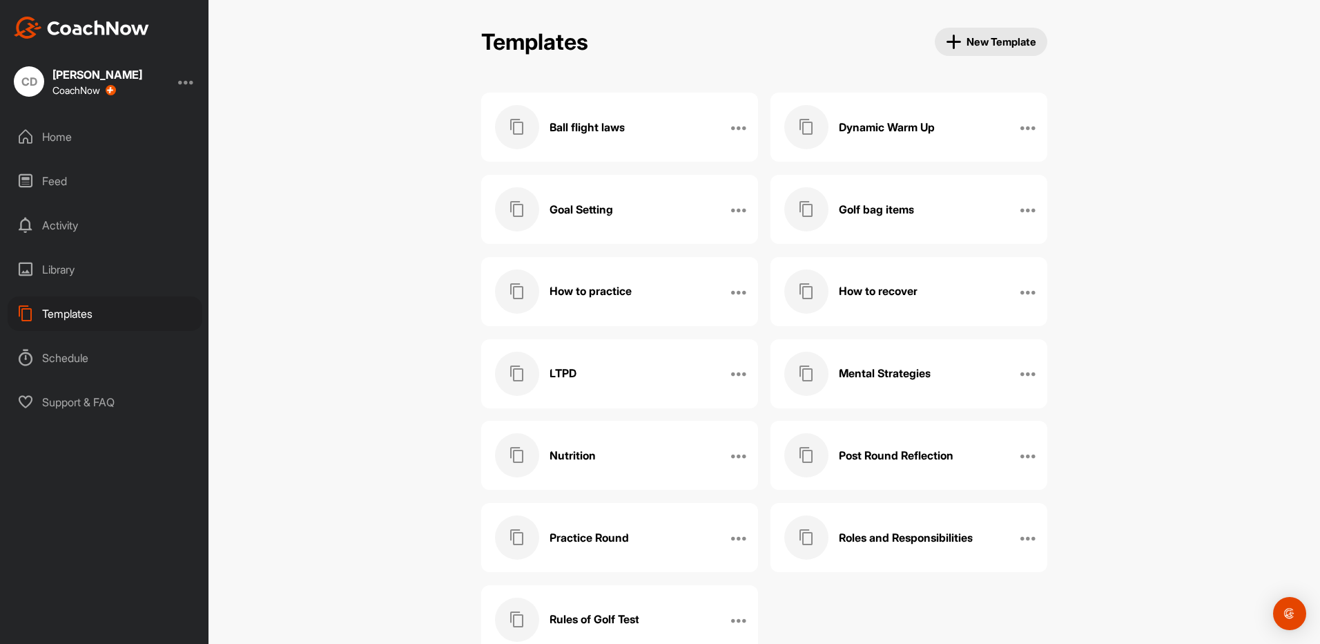
scroll to position [42, 0]
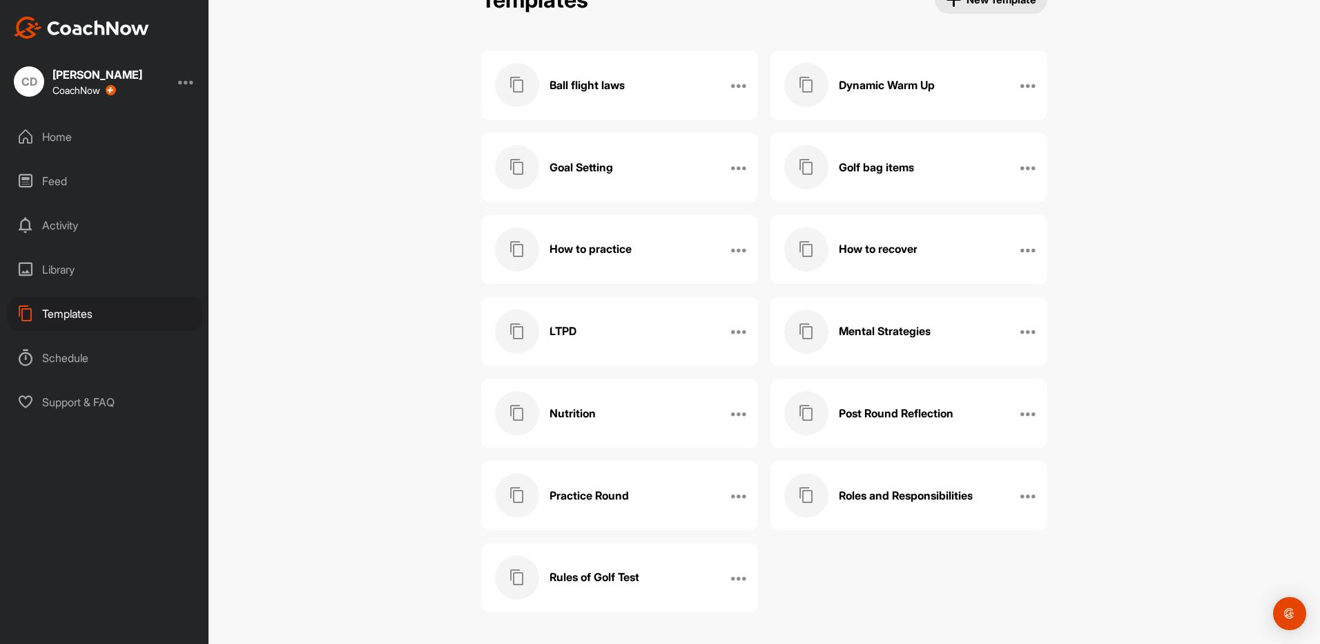
click at [566, 412] on h3 "Nutrition" at bounding box center [573, 413] width 46 height 15
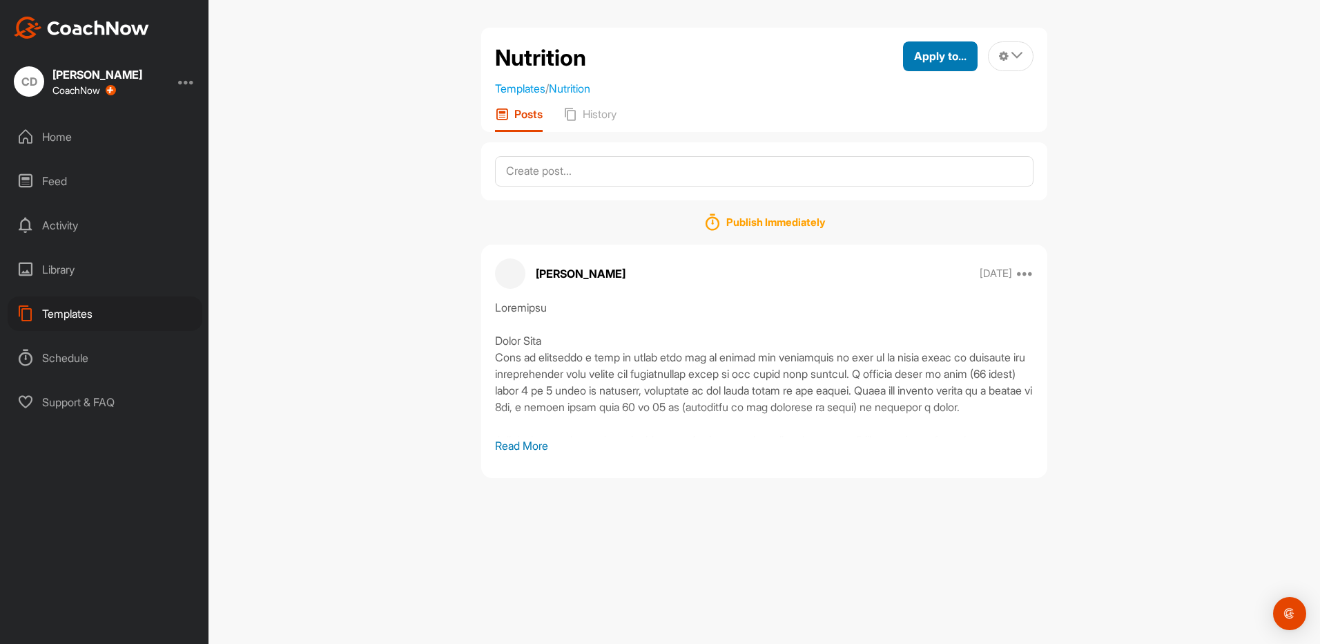
click at [923, 64] on div "Apply to..." at bounding box center [940, 56] width 52 height 17
click at [908, 148] on p "Apply to Group" at bounding box center [916, 146] width 72 height 11
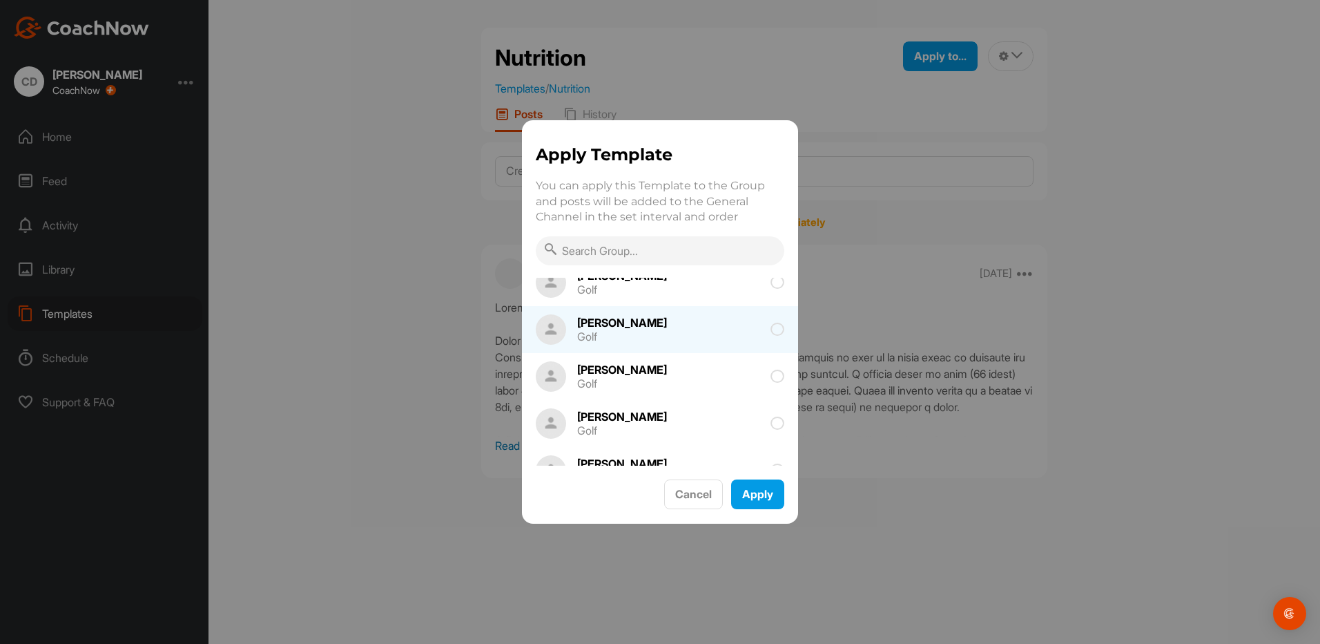
scroll to position [207, 0]
click at [681, 334] on span at bounding box center [733, 329] width 104 height 14
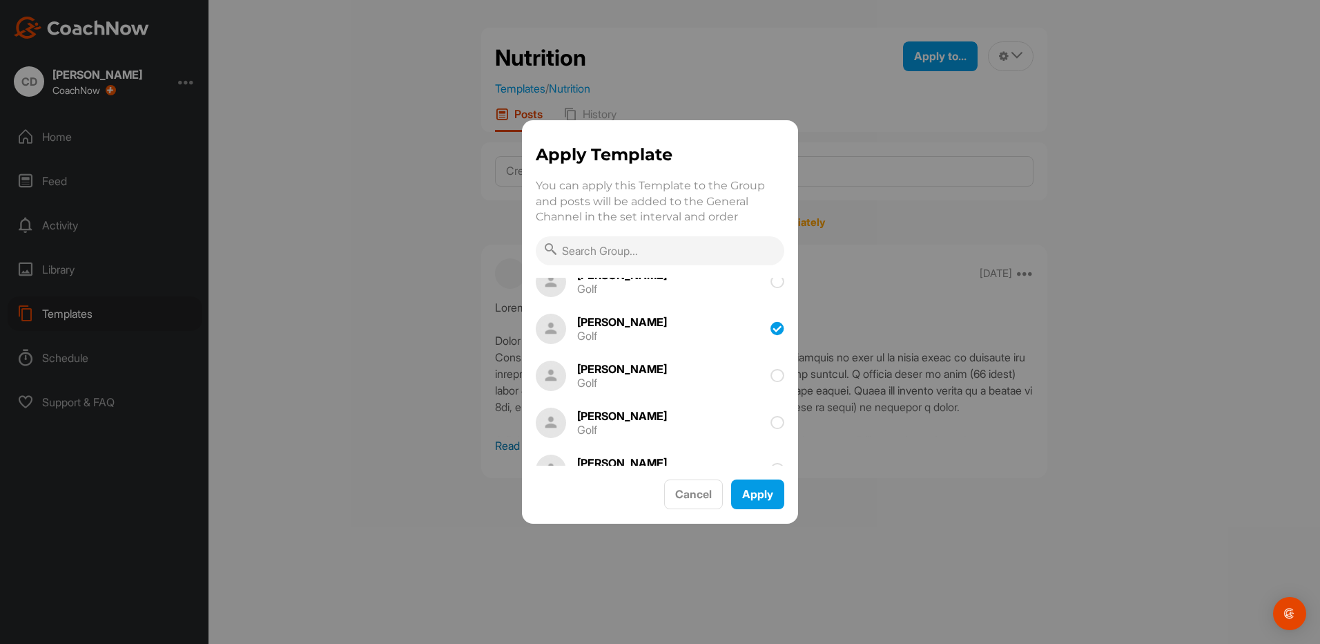
click at [742, 511] on div "Apply Template You can apply this Template to the Group and posts will be added…" at bounding box center [660, 321] width 276 height 403
click at [749, 496] on button "Apply" at bounding box center [757, 494] width 53 height 30
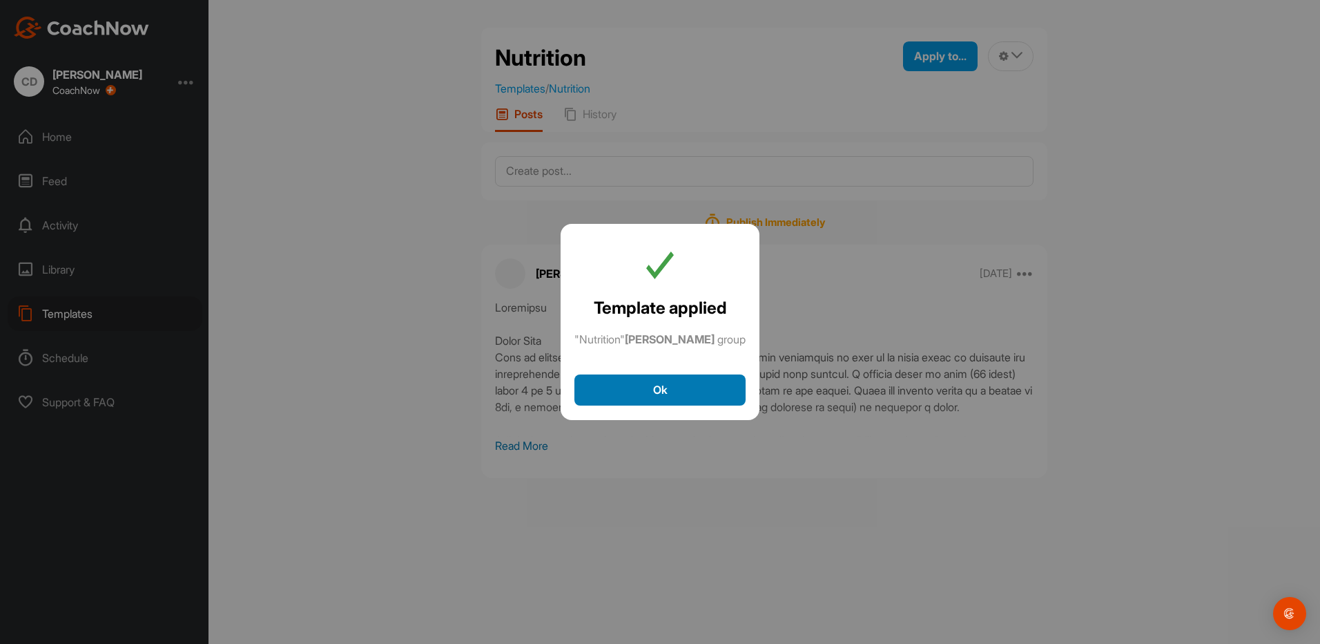
click at [690, 385] on button "Ok" at bounding box center [659, 389] width 171 height 31
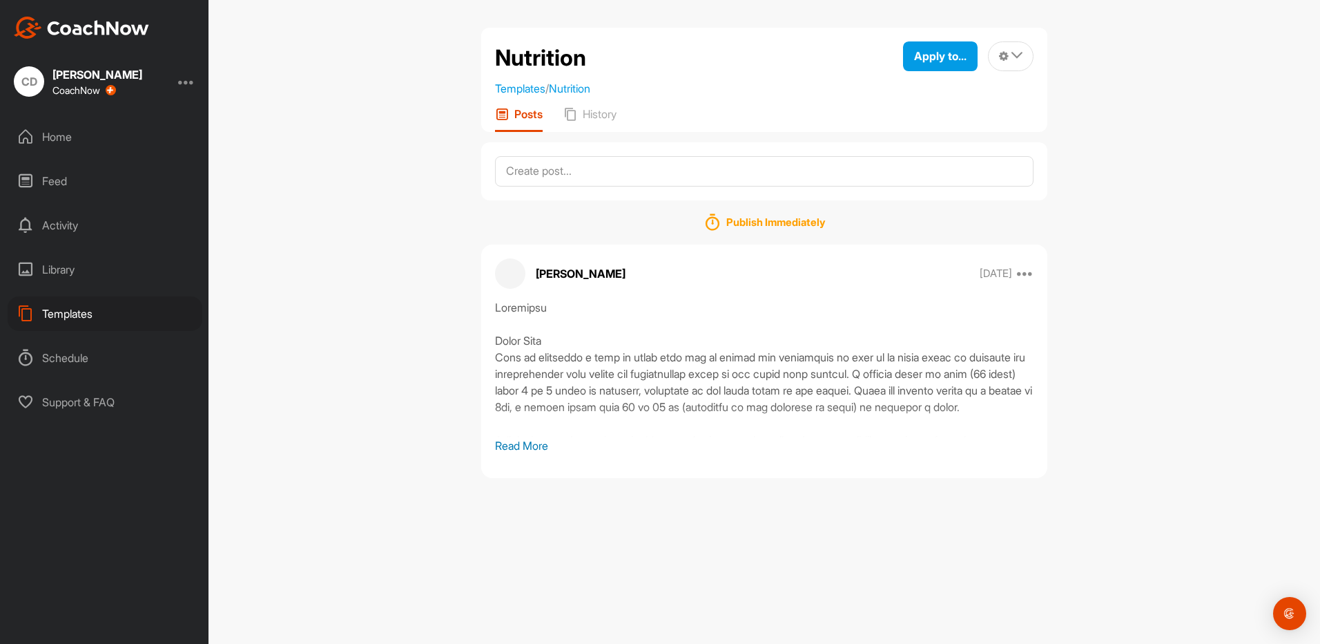
click at [71, 321] on div "Templates" at bounding box center [105, 313] width 195 height 35
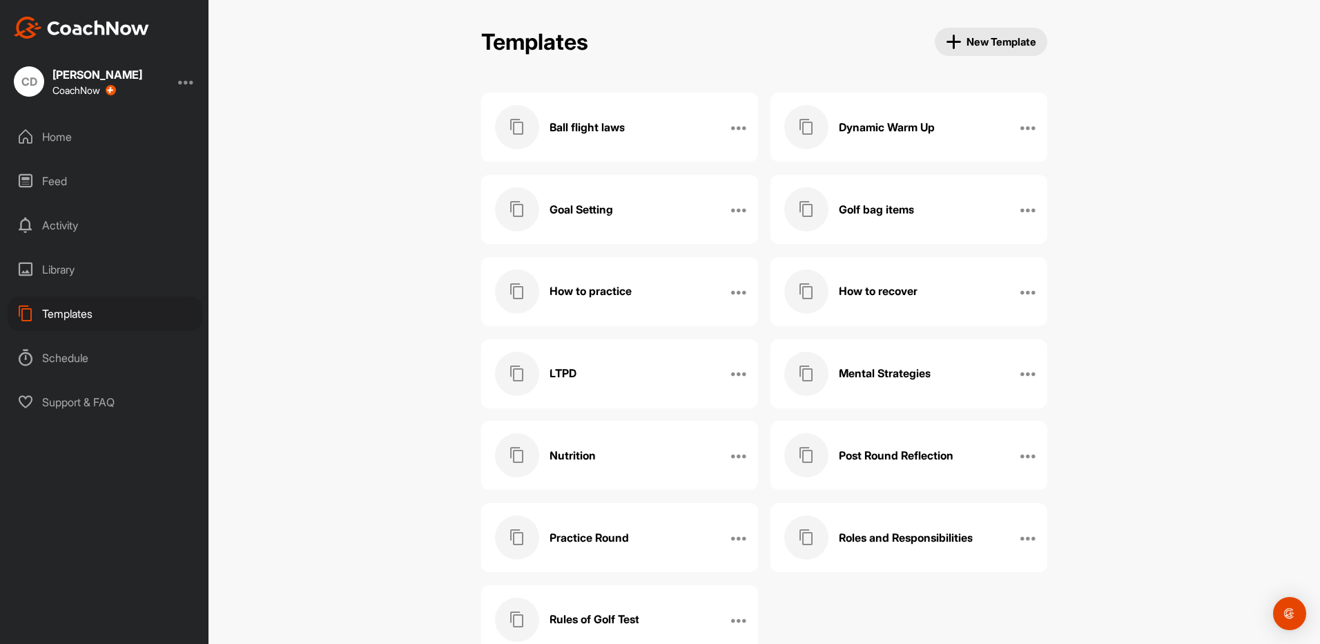
click at [840, 474] on div "Post Round Reflection" at bounding box center [894, 455] width 220 height 44
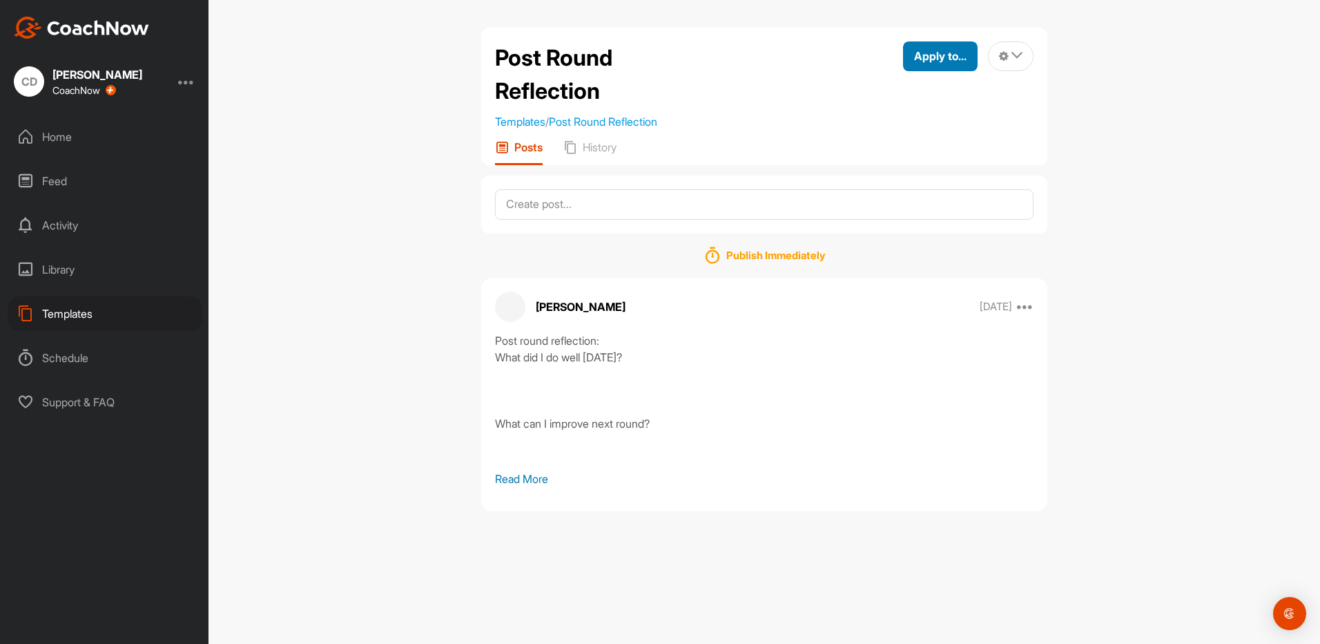
click at [947, 63] on span "Apply to..." at bounding box center [940, 56] width 52 height 14
click at [907, 152] on p "Apply to Group" at bounding box center [916, 146] width 72 height 11
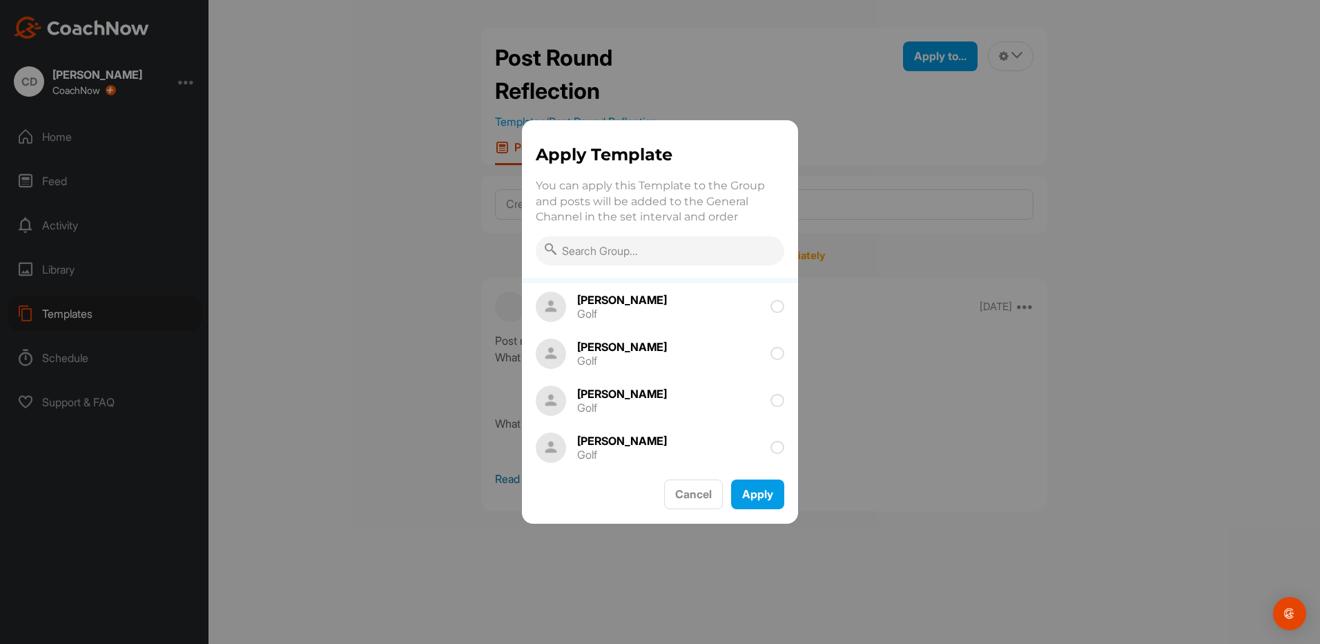
scroll to position [207, 0]
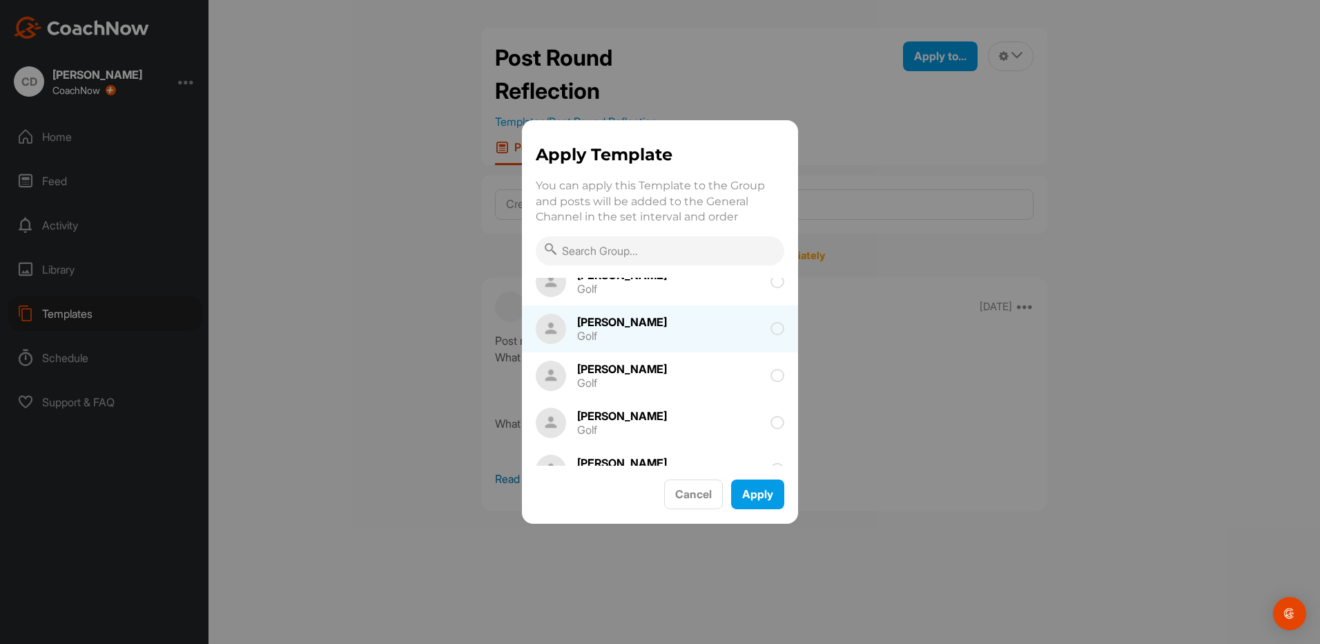
click at [645, 330] on div "Golf" at bounding box center [622, 335] width 90 height 11
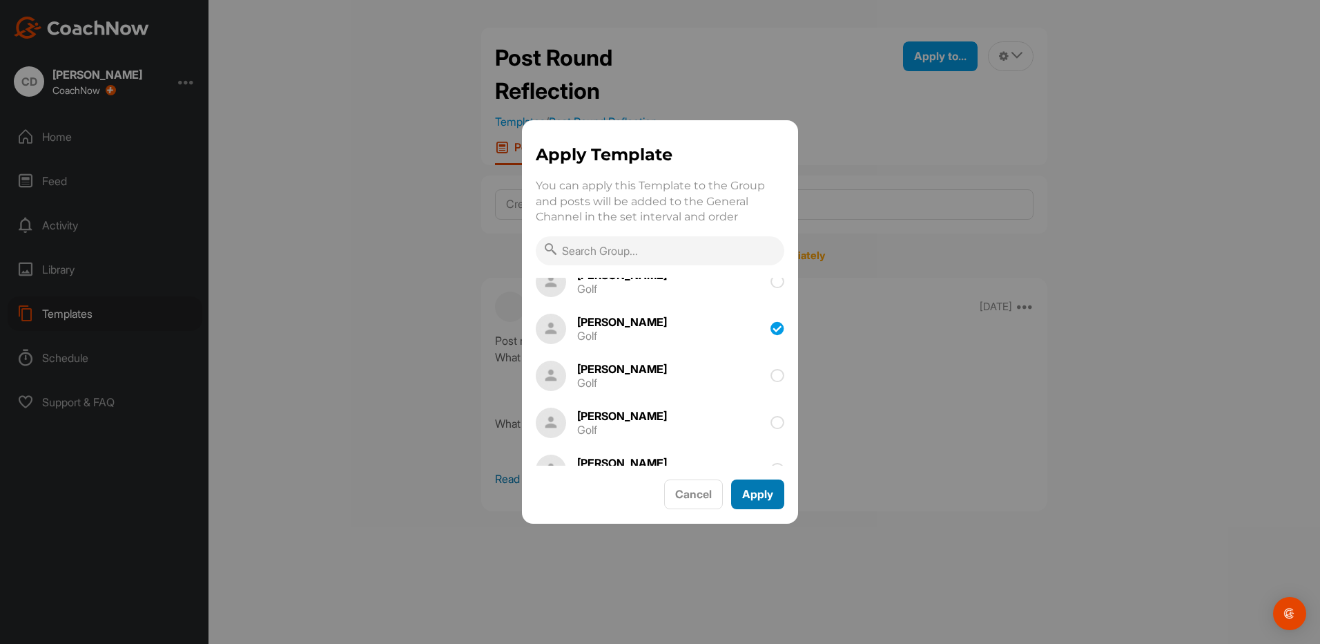
click at [760, 498] on button "Apply" at bounding box center [757, 494] width 53 height 30
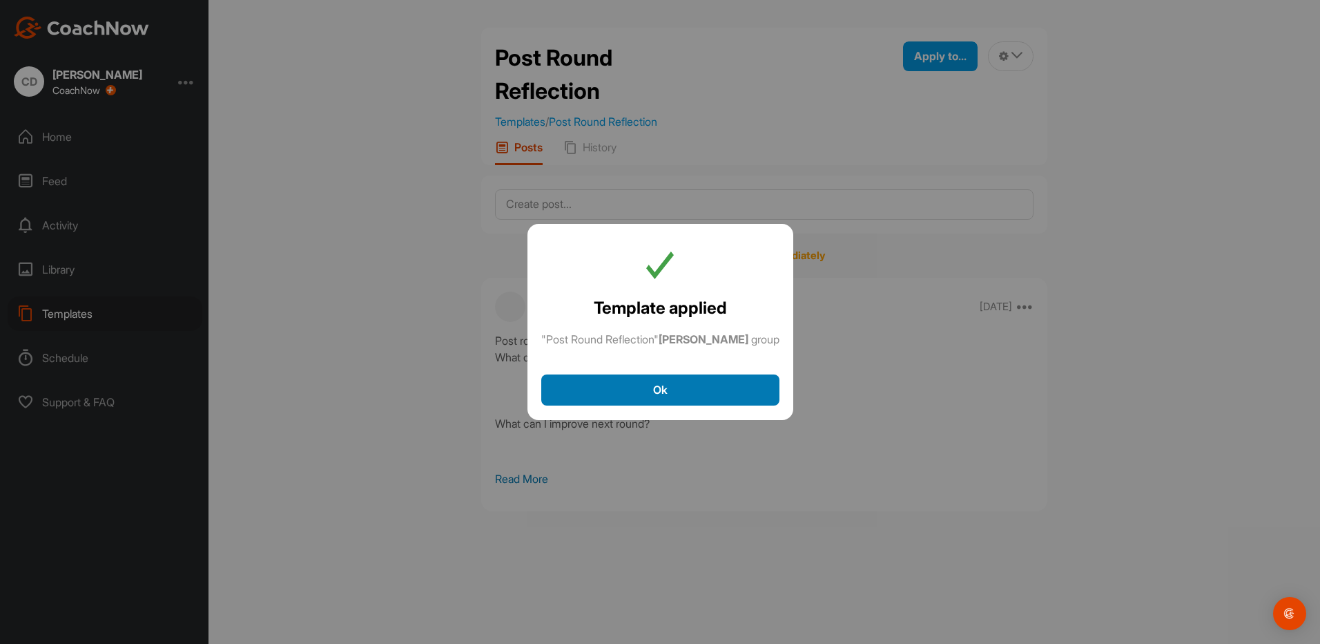
click at [674, 388] on button "Ok" at bounding box center [660, 389] width 238 height 31
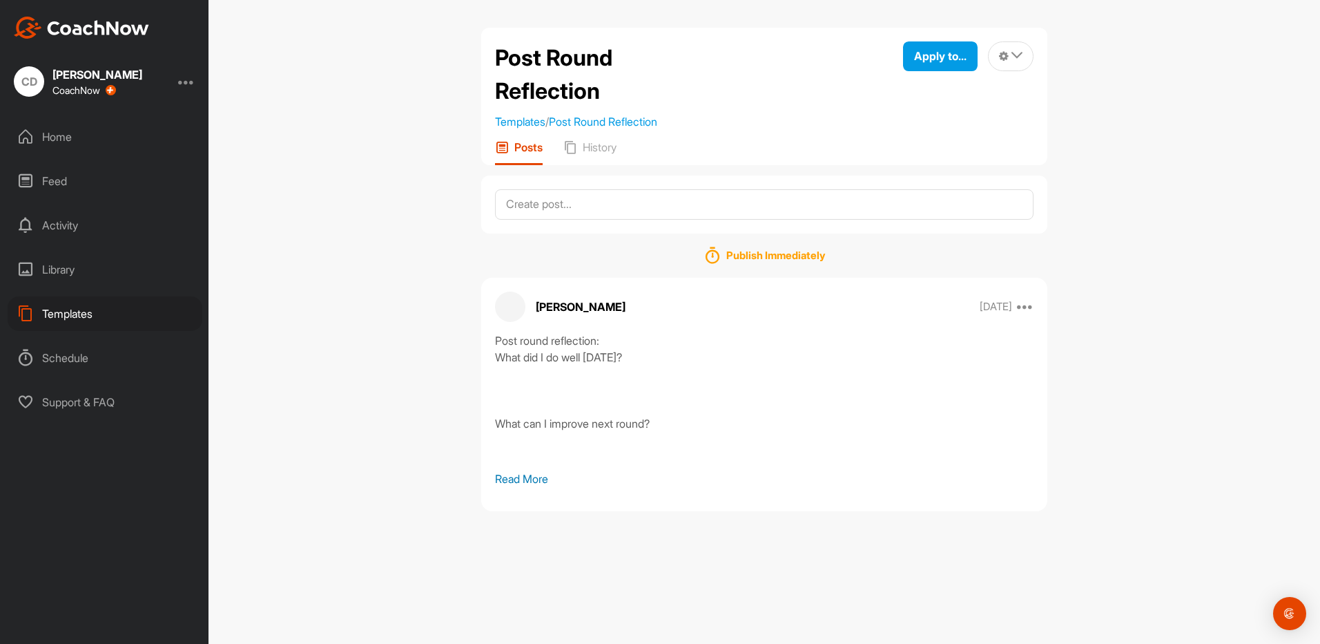
click at [71, 324] on div "Templates" at bounding box center [105, 313] width 195 height 35
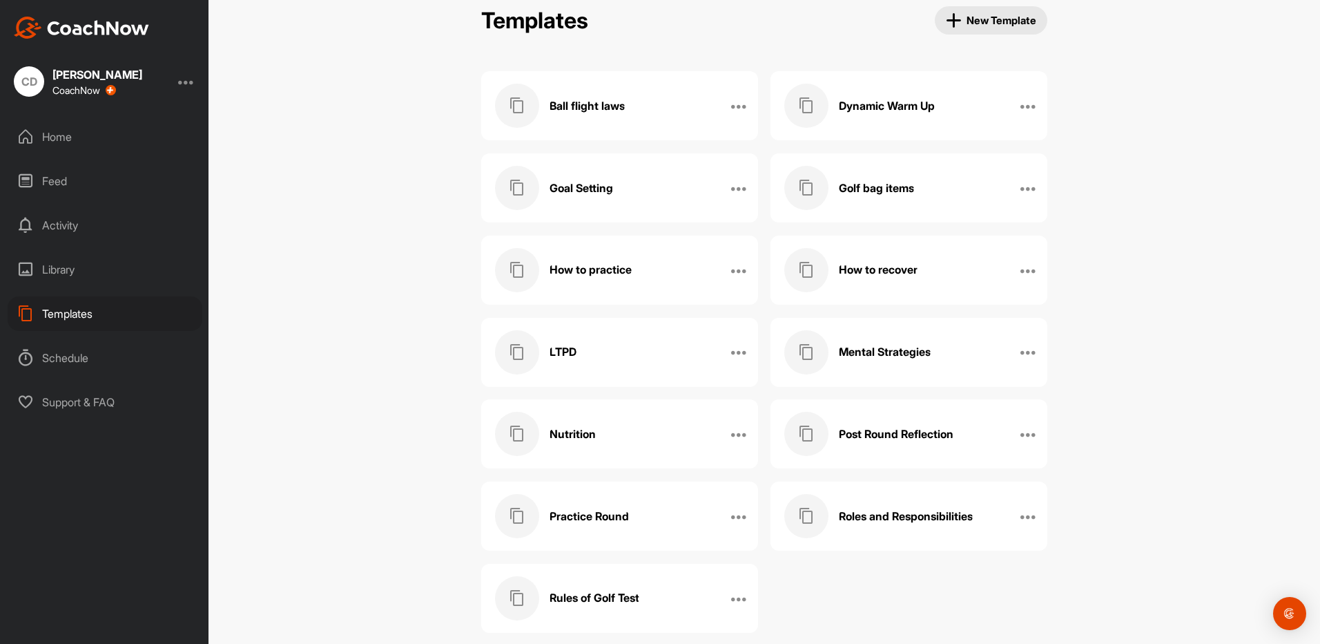
scroll to position [42, 0]
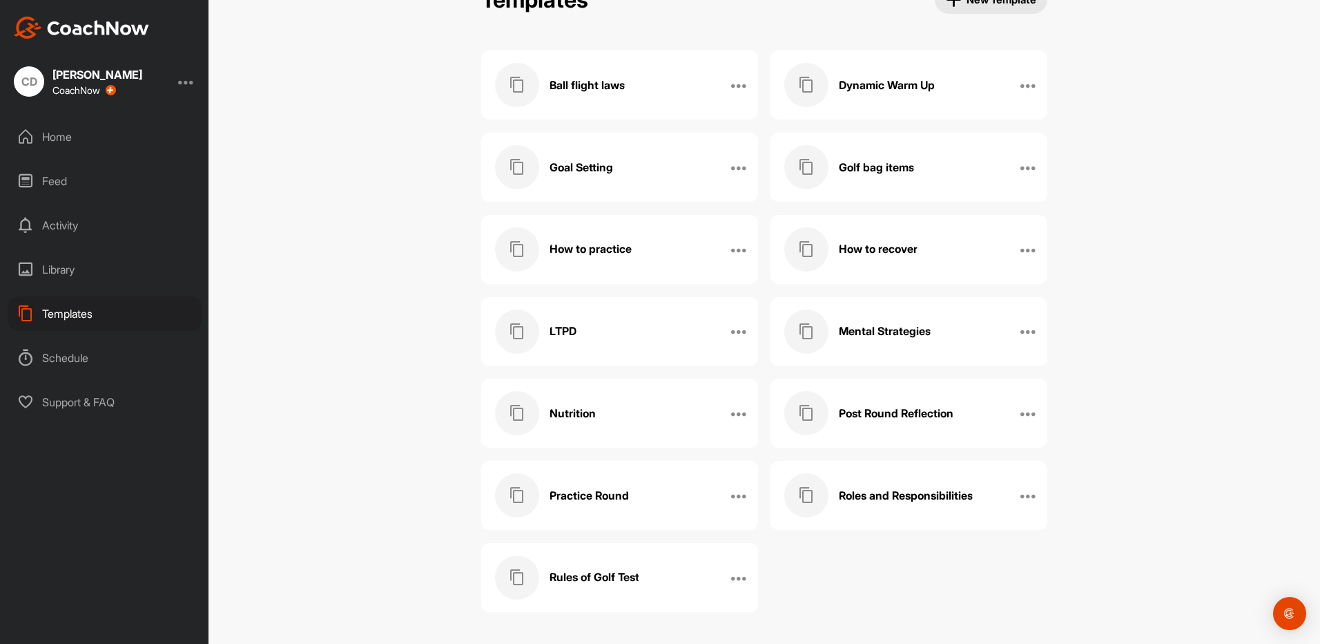
click at [627, 494] on div "Practice Round" at bounding box center [605, 495] width 220 height 44
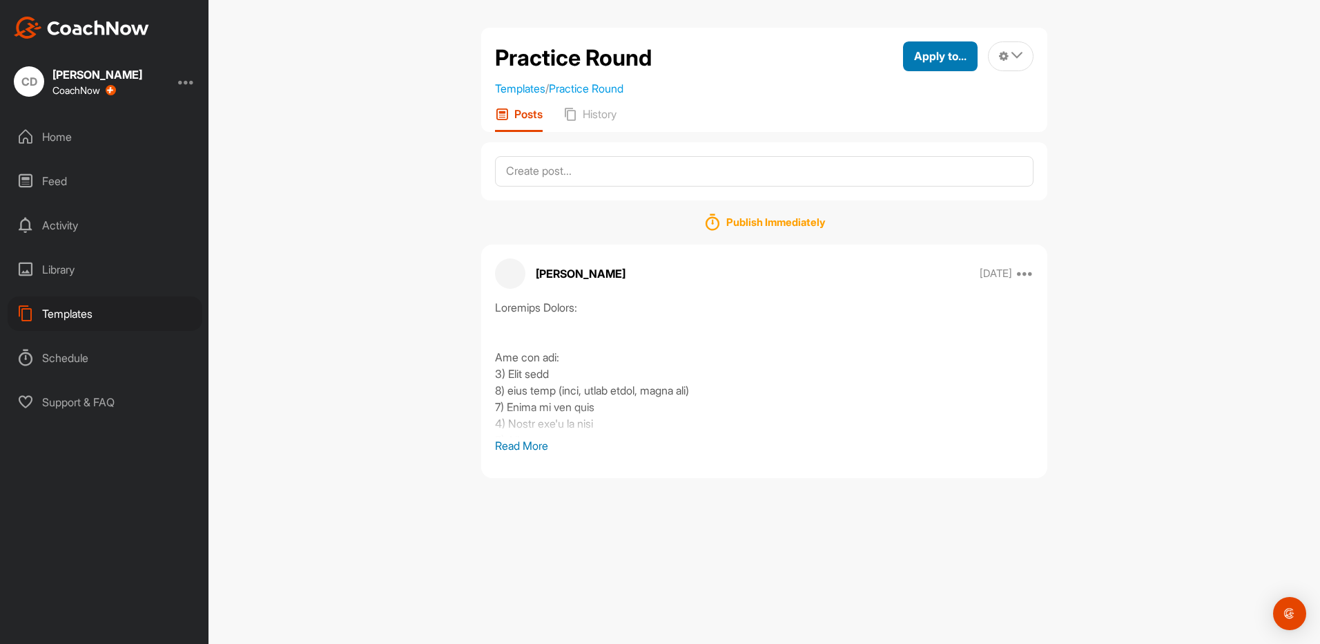
click at [940, 48] on div "Apply to..." at bounding box center [940, 56] width 52 height 17
click at [925, 164] on div "Apply to Group" at bounding box center [908, 147] width 139 height 44
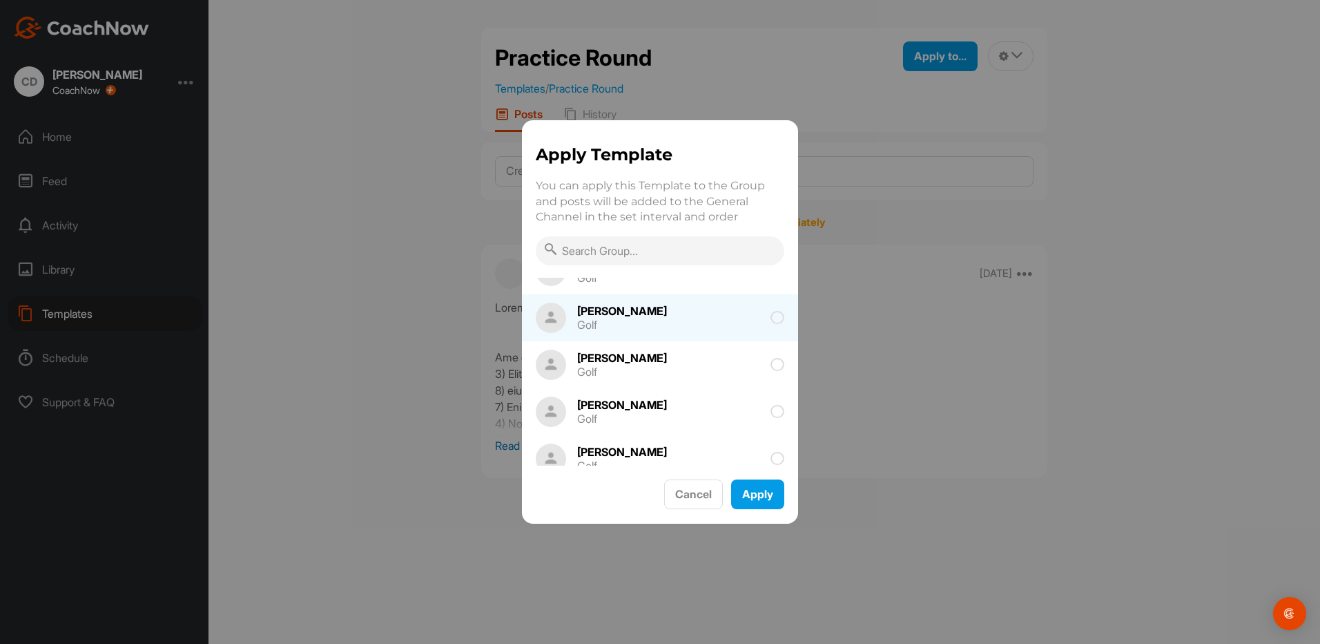
scroll to position [207, 0]
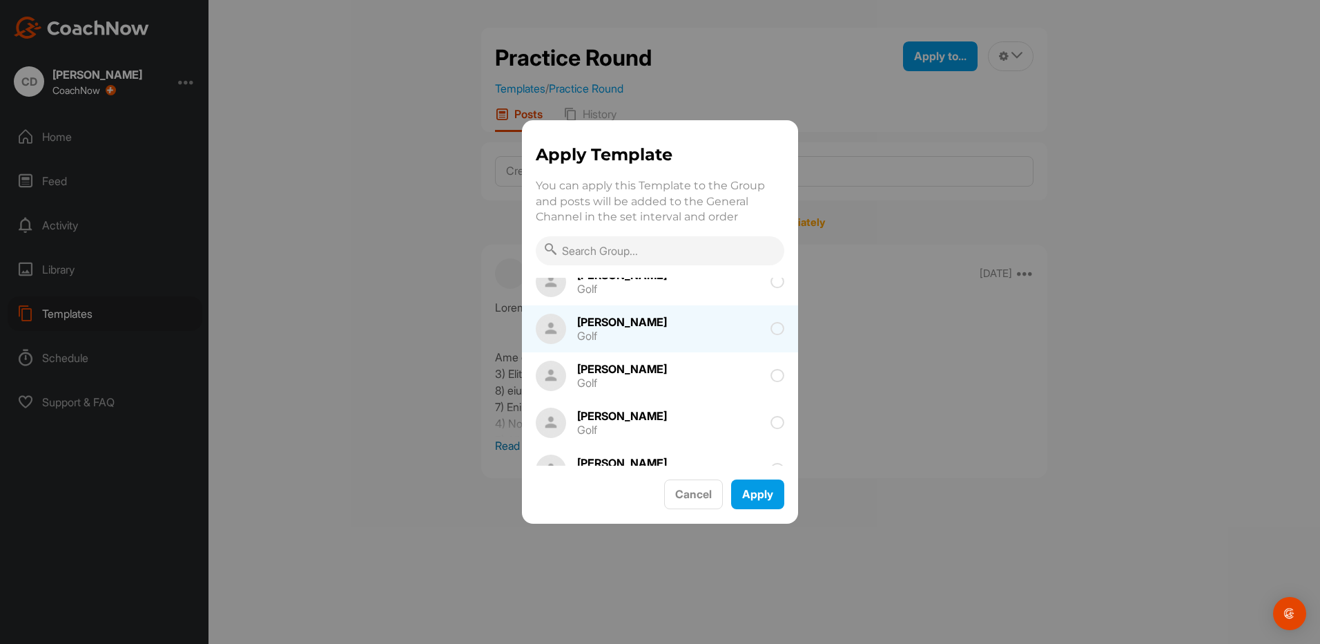
click at [654, 326] on div "[PERSON_NAME]" at bounding box center [622, 321] width 90 height 11
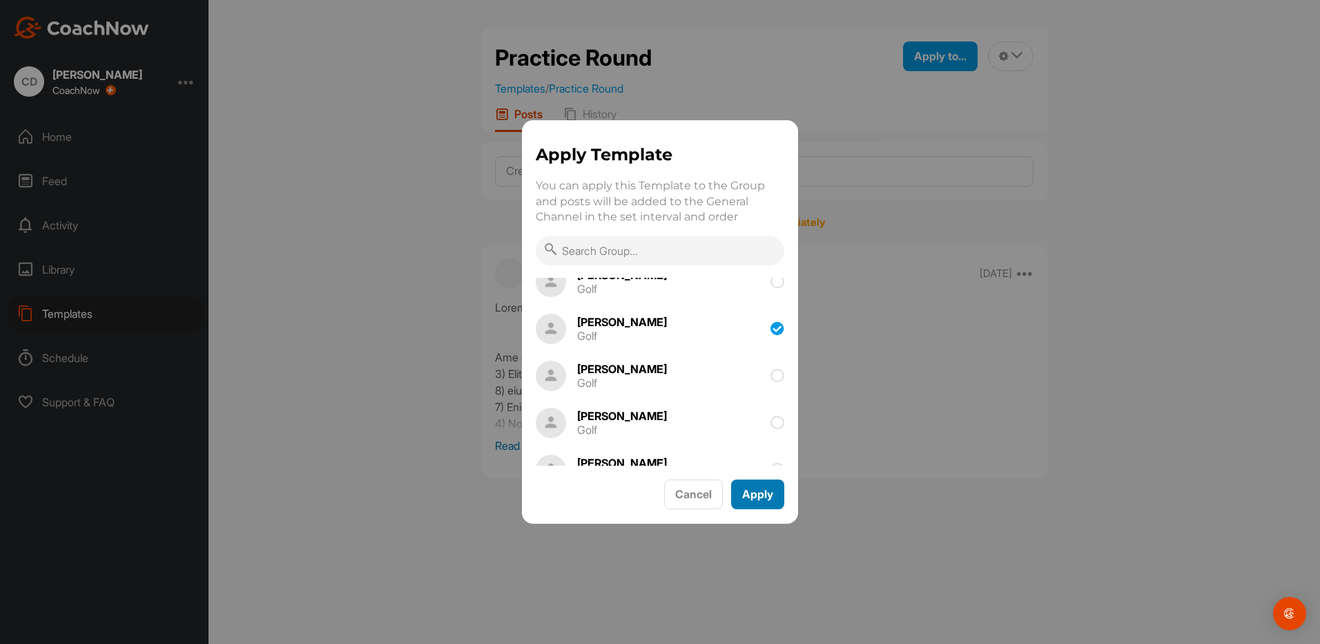
click at [753, 493] on button "Apply" at bounding box center [757, 494] width 53 height 30
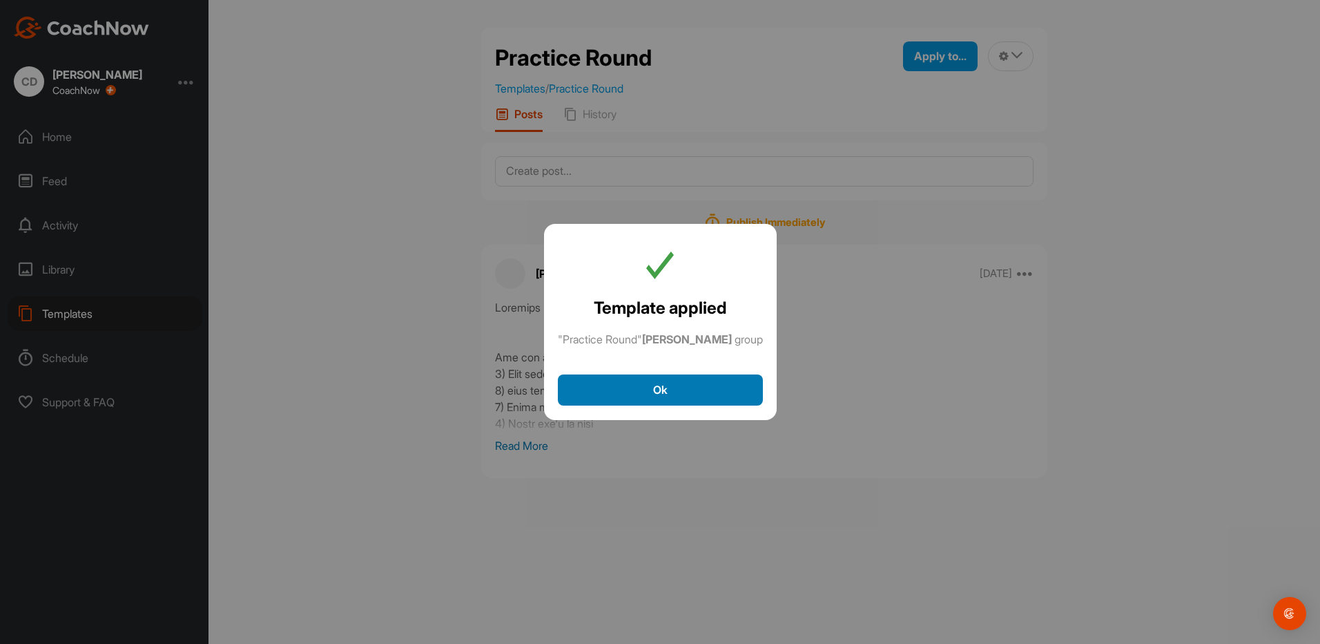
click at [724, 396] on button "Ok" at bounding box center [660, 389] width 205 height 31
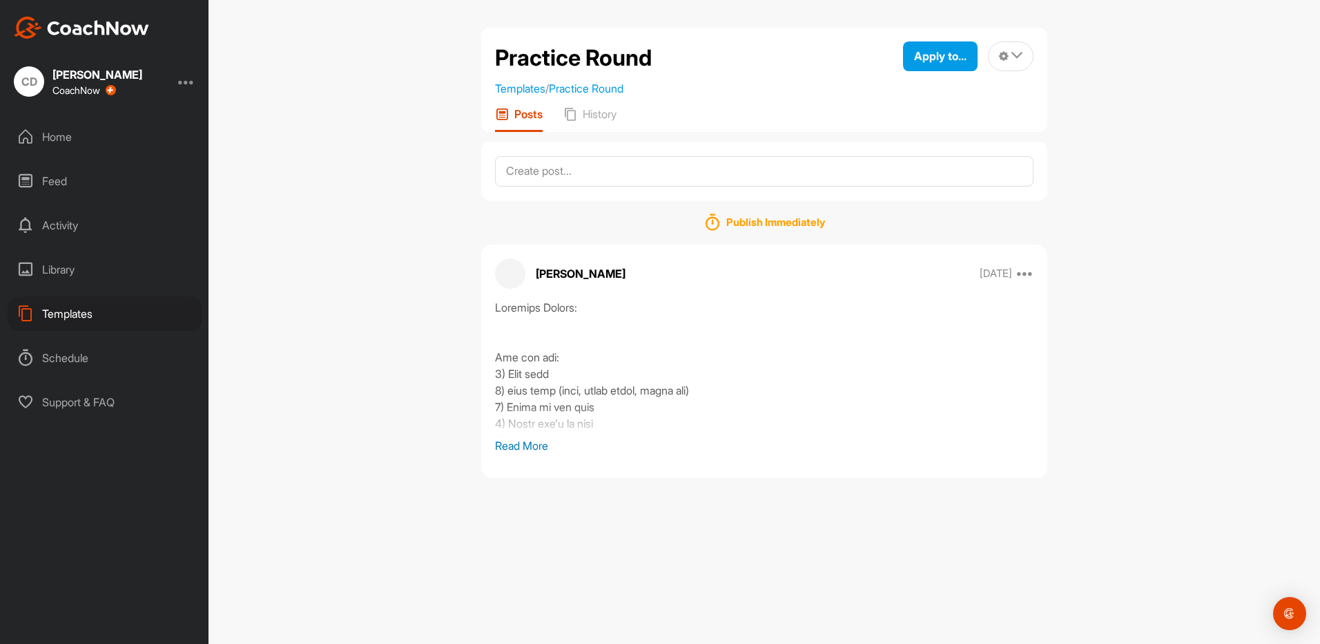
click at [53, 318] on div "Templates" at bounding box center [105, 313] width 195 height 35
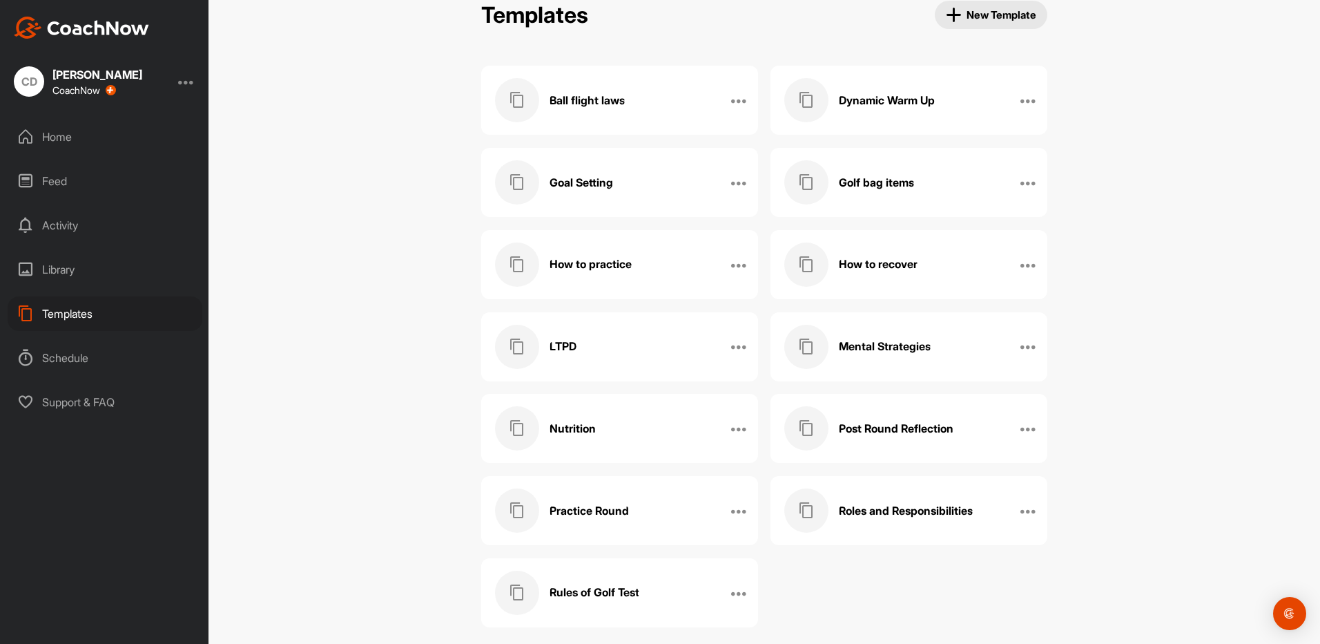
scroll to position [42, 0]
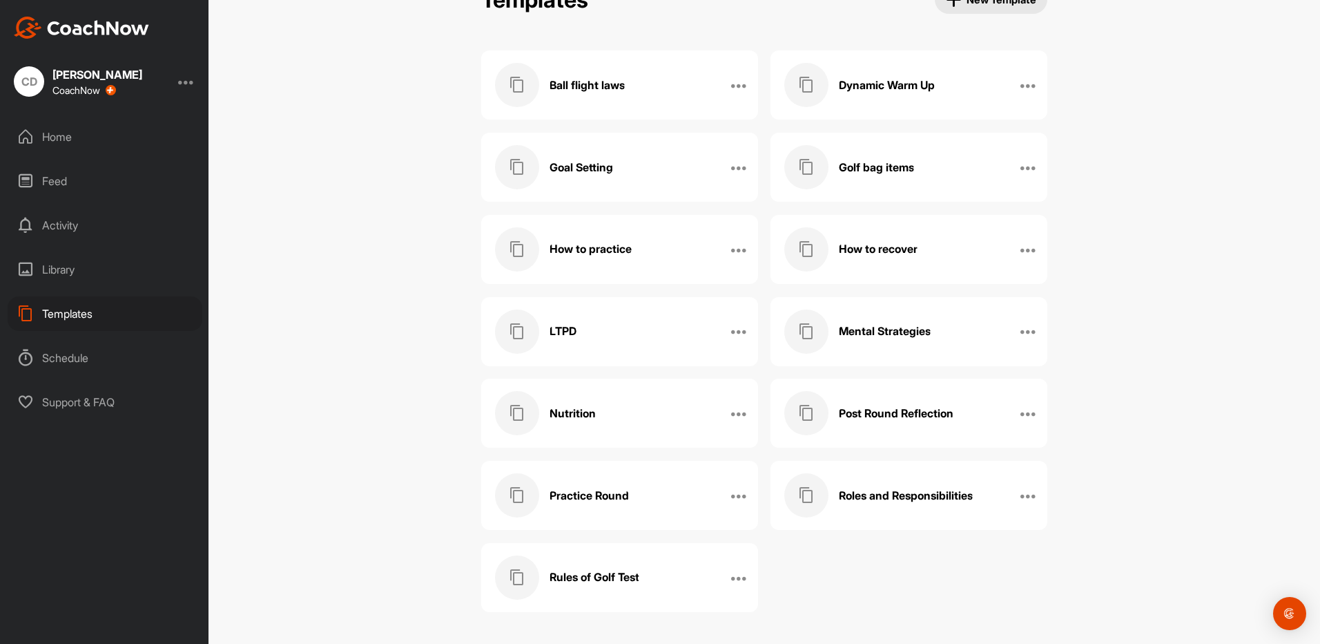
click at [831, 481] on div "Roles and Responsibilities" at bounding box center [894, 495] width 220 height 44
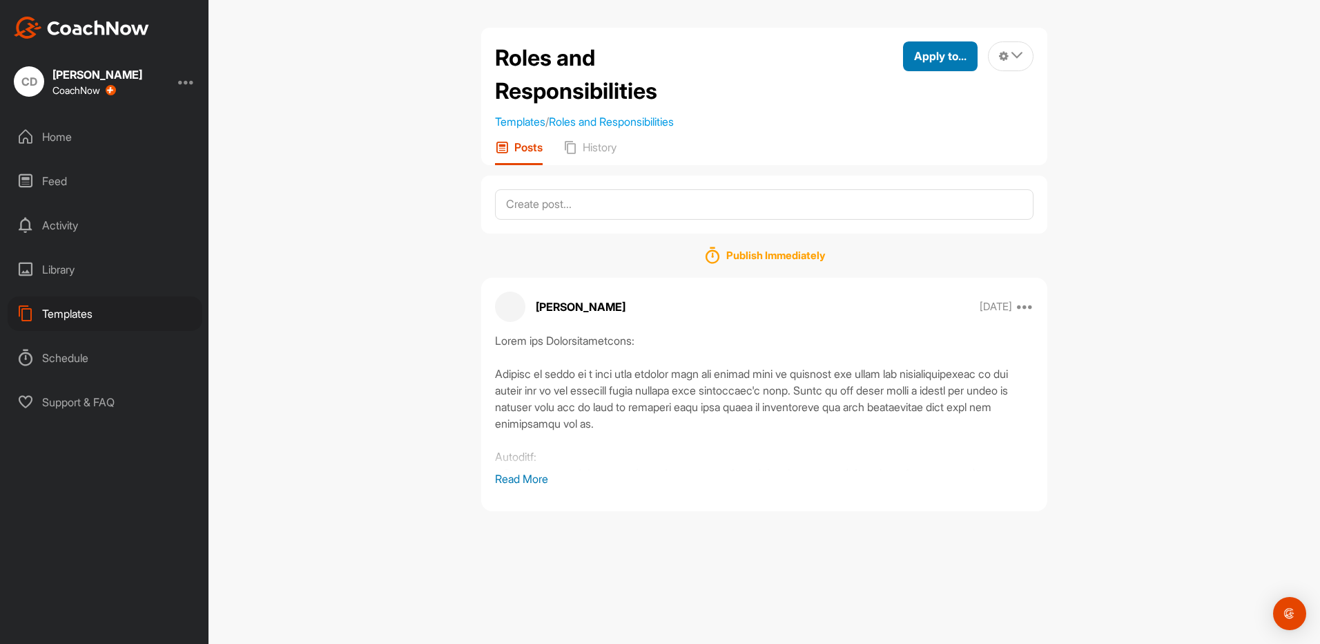
click at [923, 68] on button "Apply to..." at bounding box center [940, 56] width 75 height 30
click at [909, 147] on p "Apply to Group" at bounding box center [916, 146] width 72 height 11
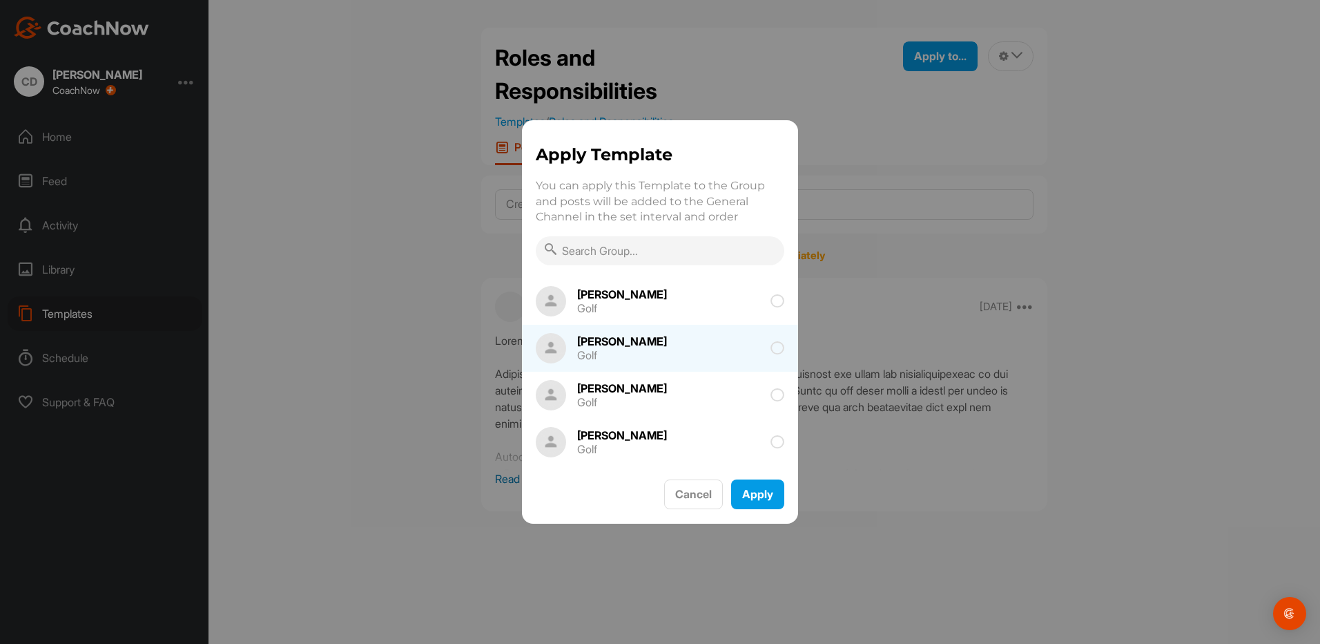
scroll to position [138, 0]
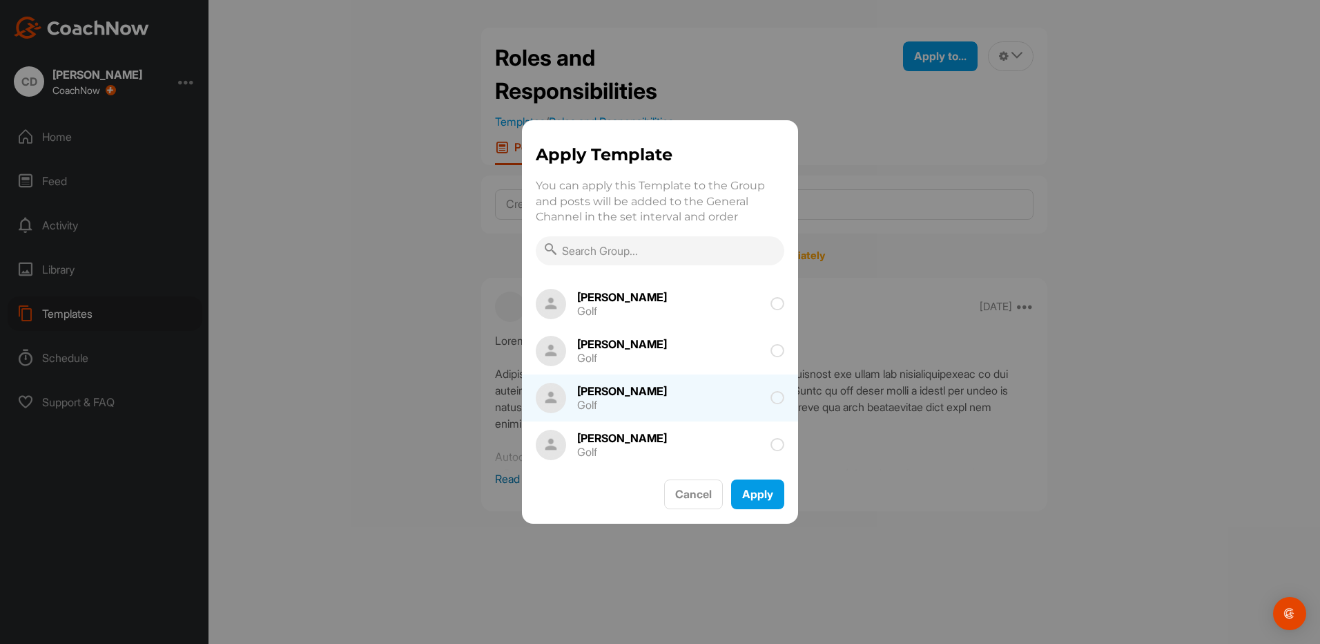
click at [681, 400] on span at bounding box center [733, 398] width 104 height 14
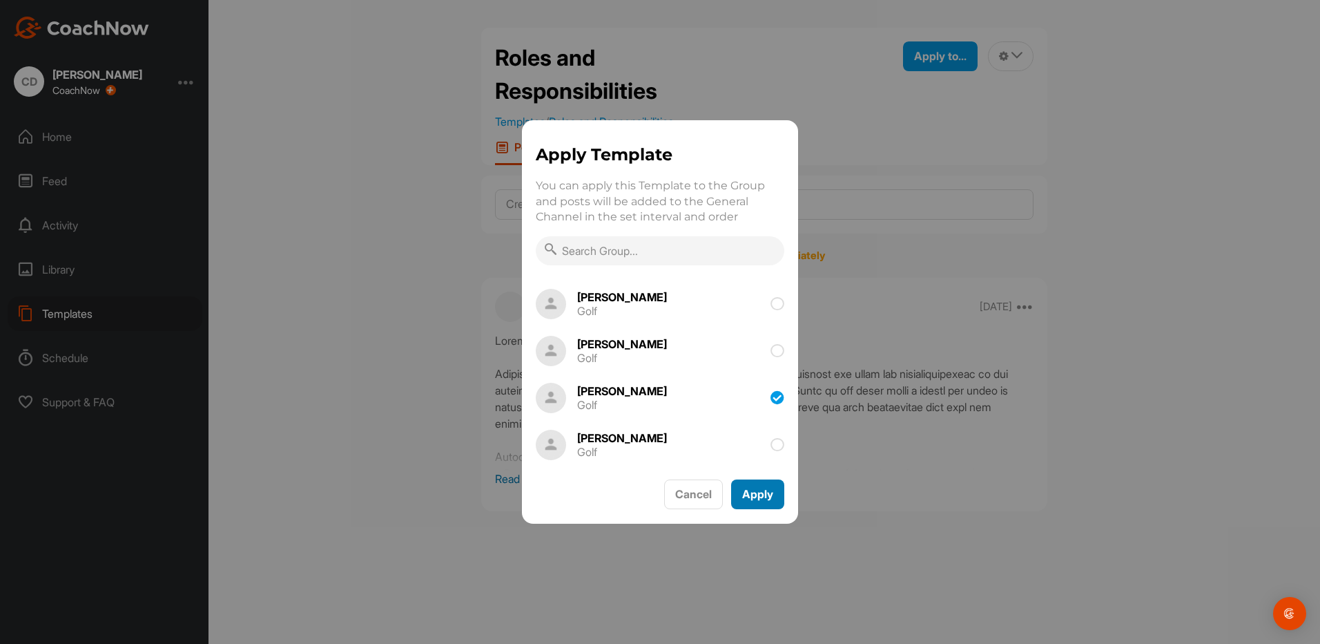
click at [753, 495] on button "Apply" at bounding box center [757, 494] width 53 height 30
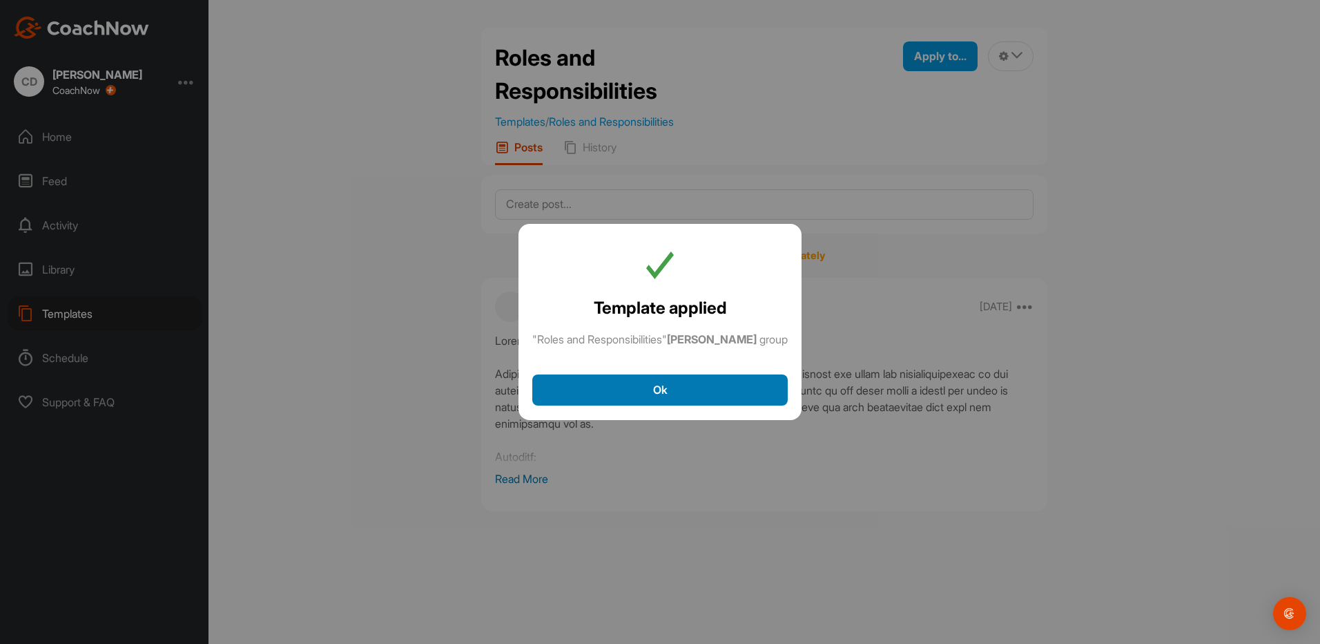
click at [731, 396] on button "Ok" at bounding box center [659, 389] width 255 height 31
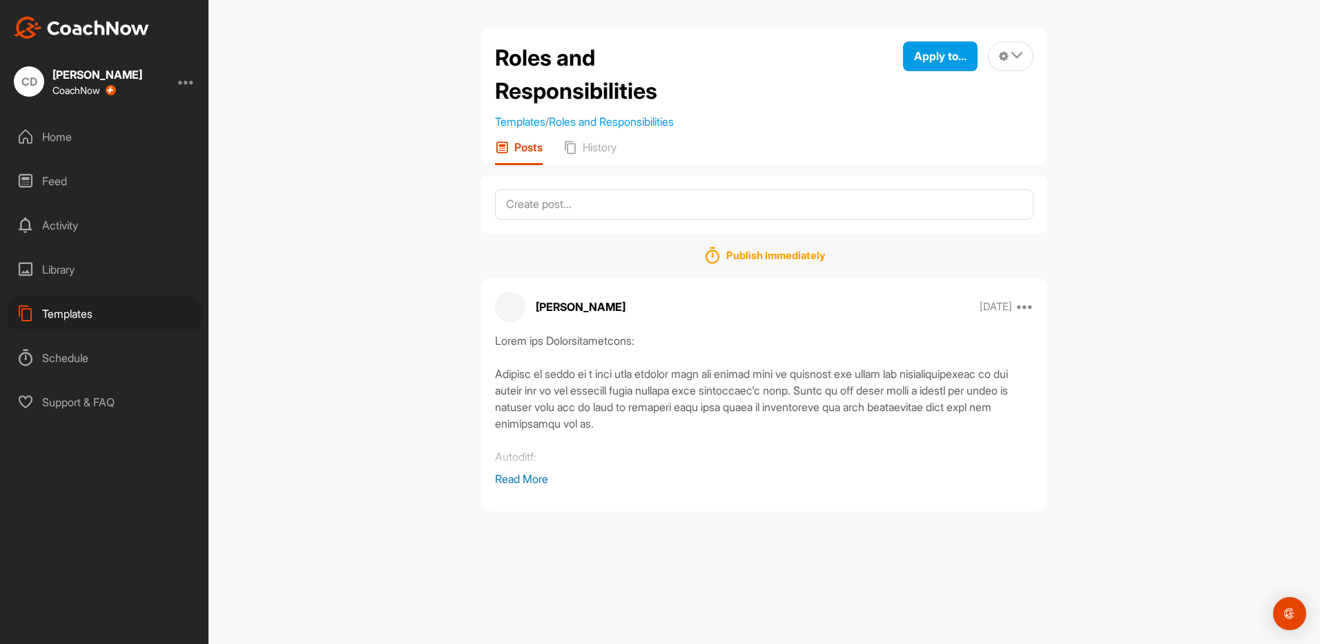
click at [88, 316] on div "Templates" at bounding box center [105, 313] width 195 height 35
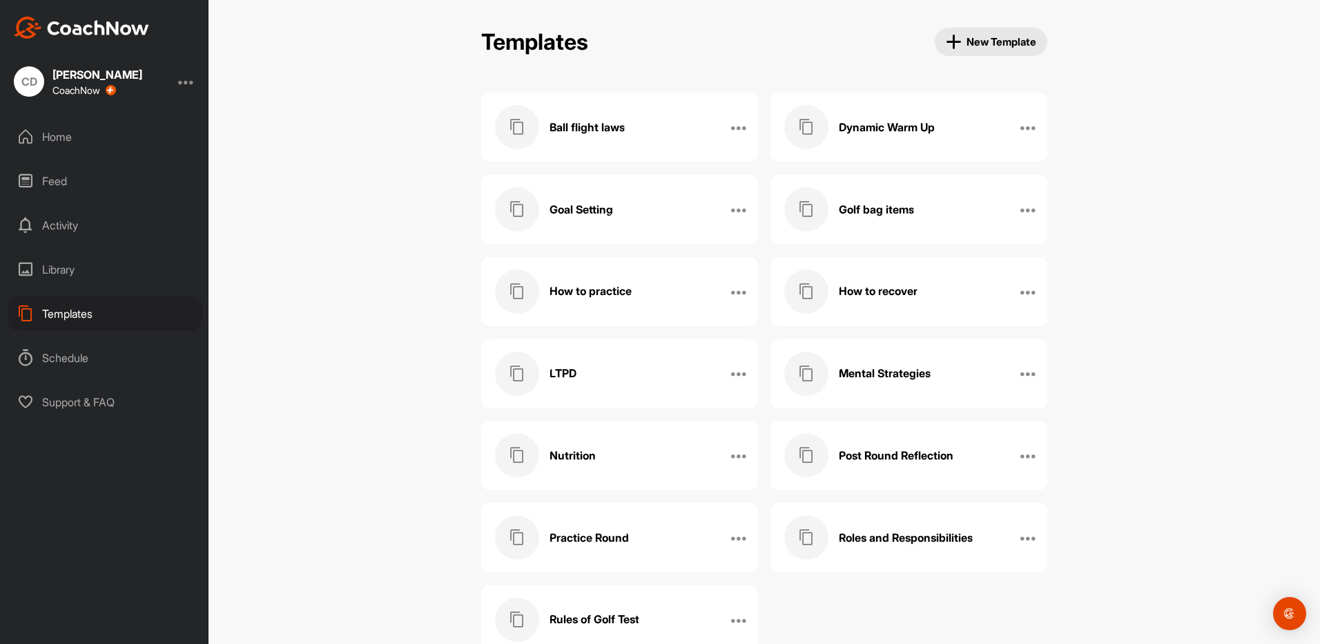
click at [614, 612] on h3 "Rules of Golf Test" at bounding box center [595, 619] width 90 height 15
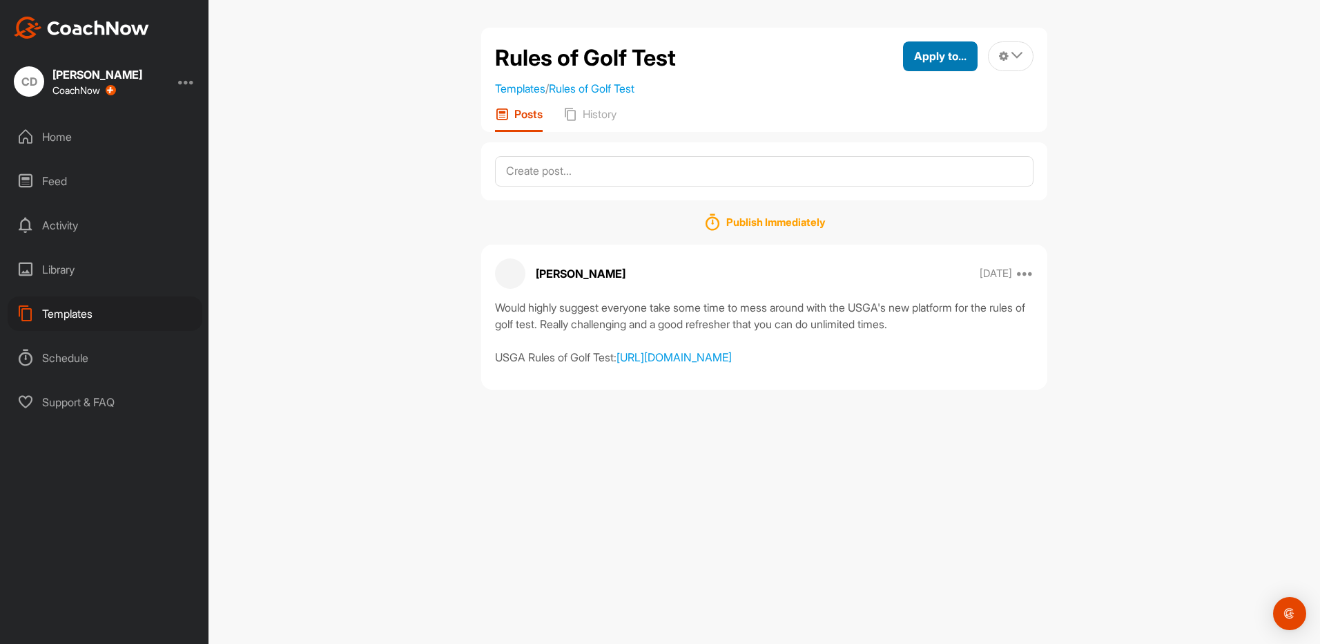
click at [922, 52] on span "Apply to..." at bounding box center [940, 56] width 52 height 14
click at [929, 159] on div "Apply to Group" at bounding box center [908, 147] width 139 height 44
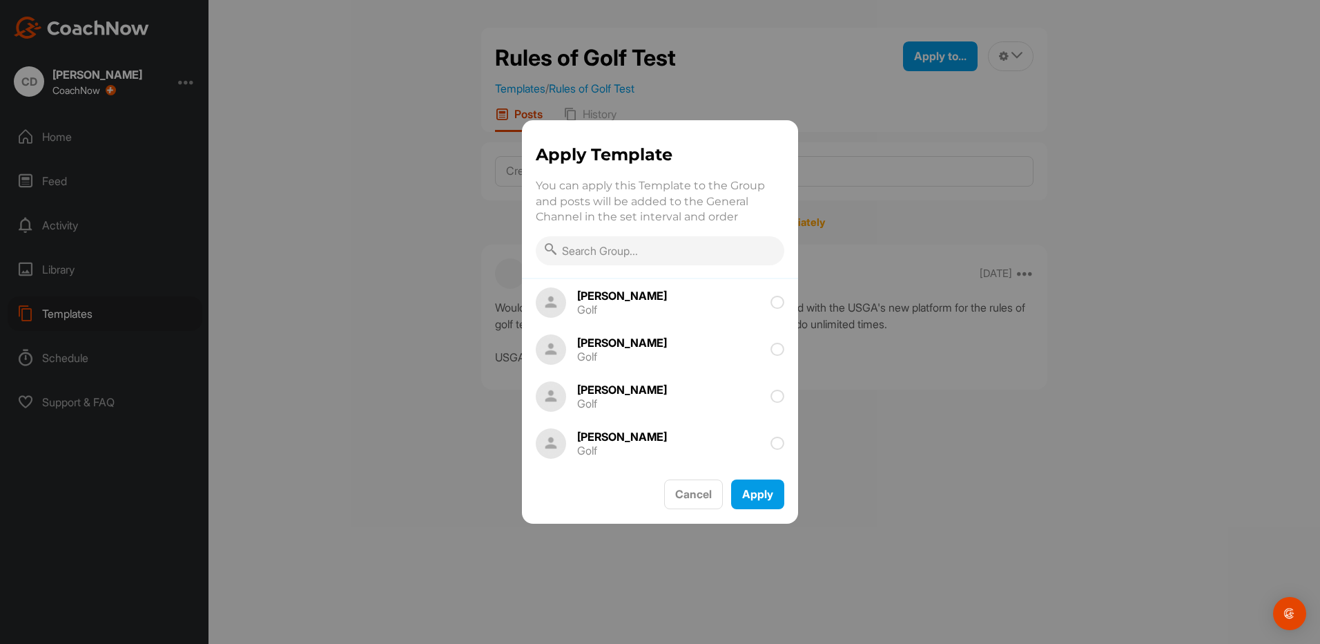
scroll to position [138, 0]
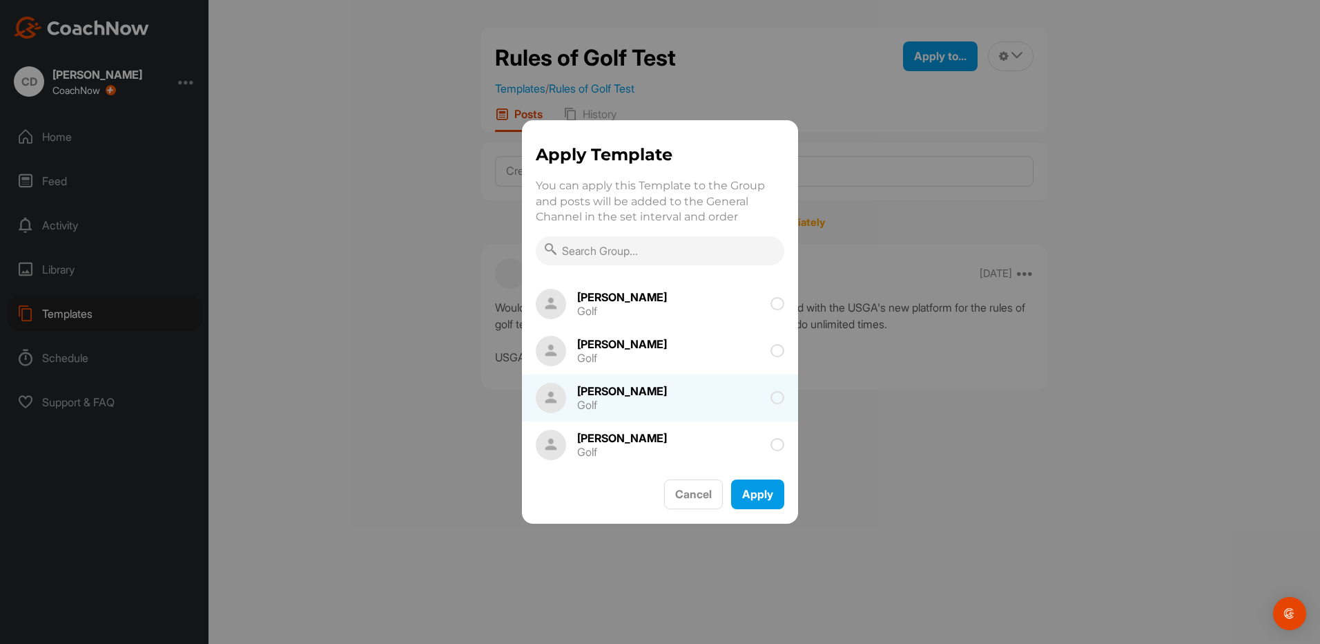
click at [648, 385] on div "[PERSON_NAME]" at bounding box center [622, 390] width 90 height 11
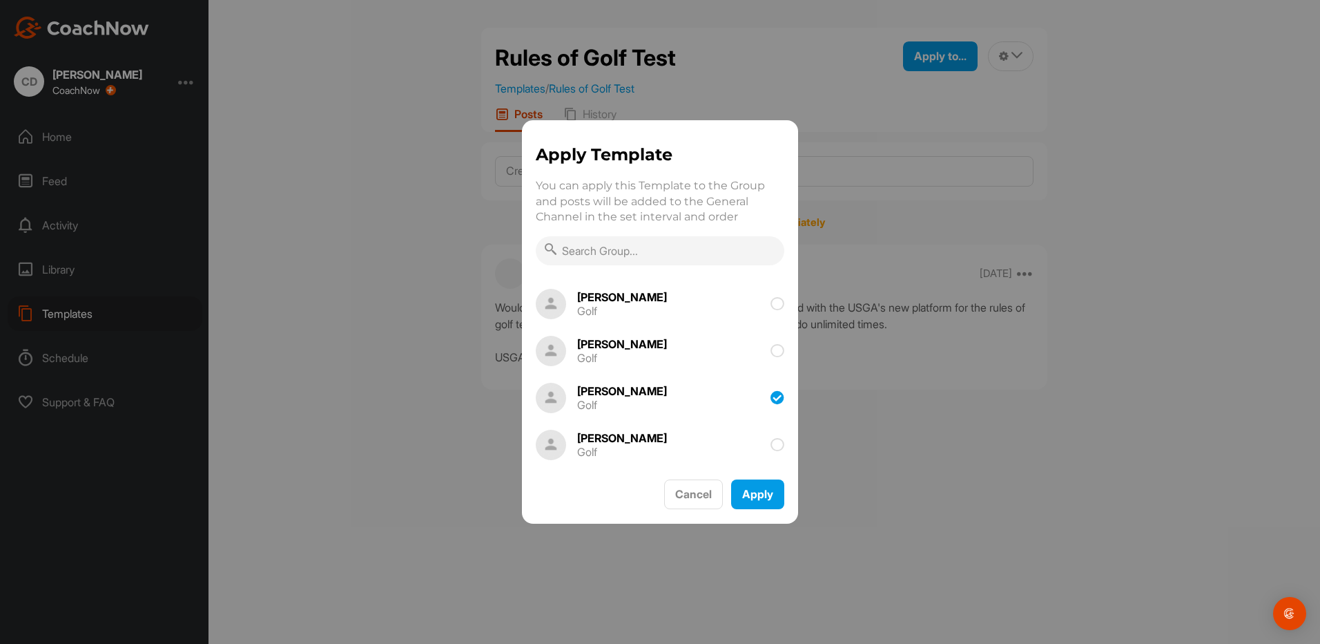
click at [793, 512] on div "Apply Template You can apply this Template to the Group and posts will be added…" at bounding box center [660, 321] width 276 height 403
click at [773, 505] on button "Apply" at bounding box center [757, 494] width 53 height 30
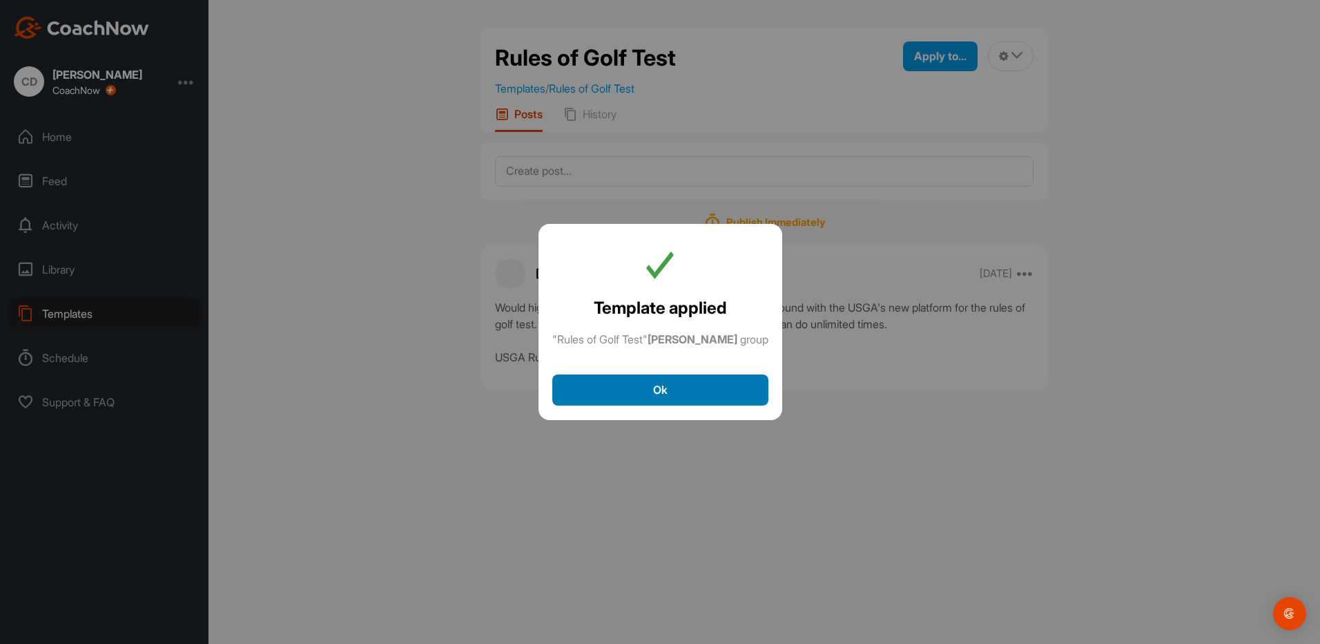
click at [645, 398] on button "Ok" at bounding box center [660, 389] width 216 height 31
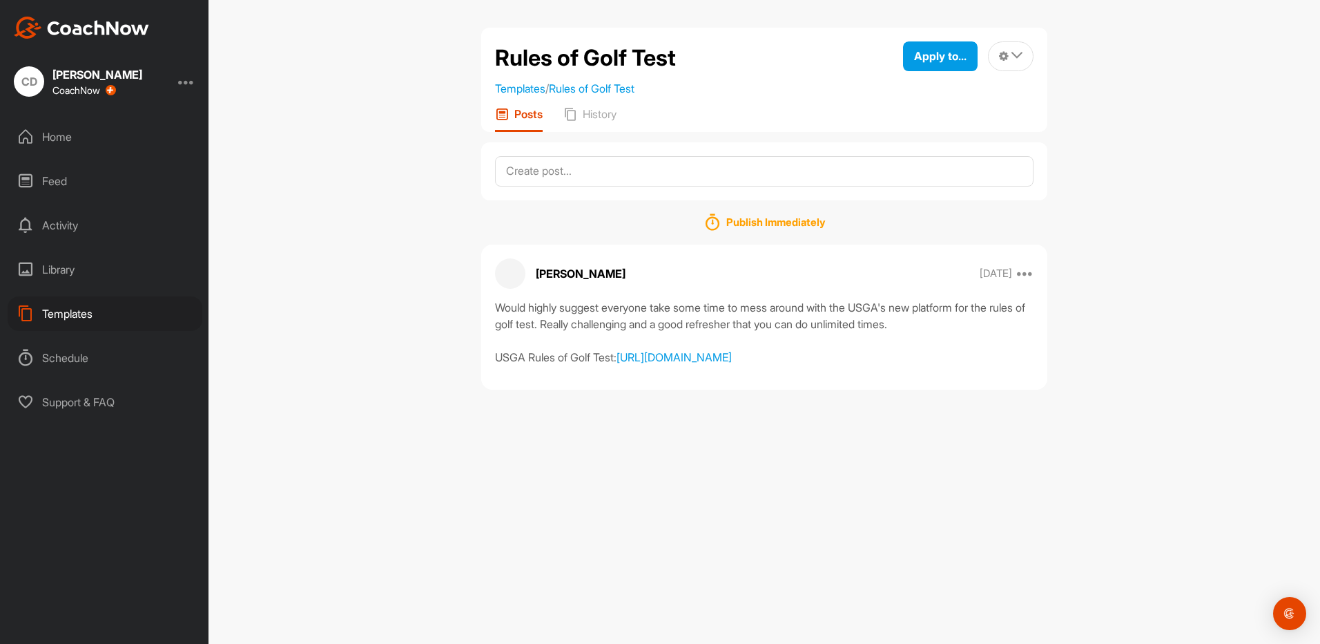
click at [64, 120] on div "Home" at bounding box center [105, 136] width 195 height 35
